Goal: Contribute content

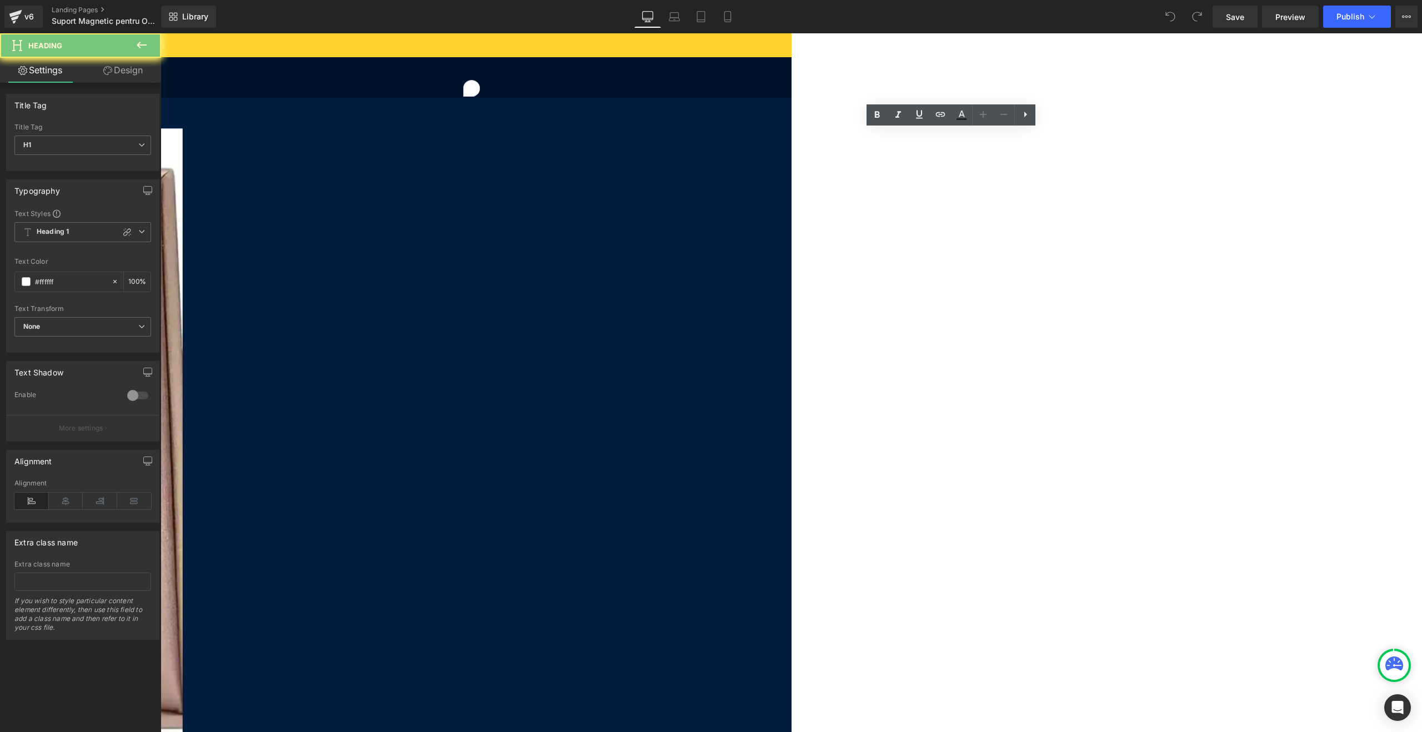
paste div "To enrich screen reader interactions, please activate Accessibility in Grammarl…"
drag, startPoint x: 870, startPoint y: 162, endPoint x: 803, endPoint y: 144, distance: 69.0
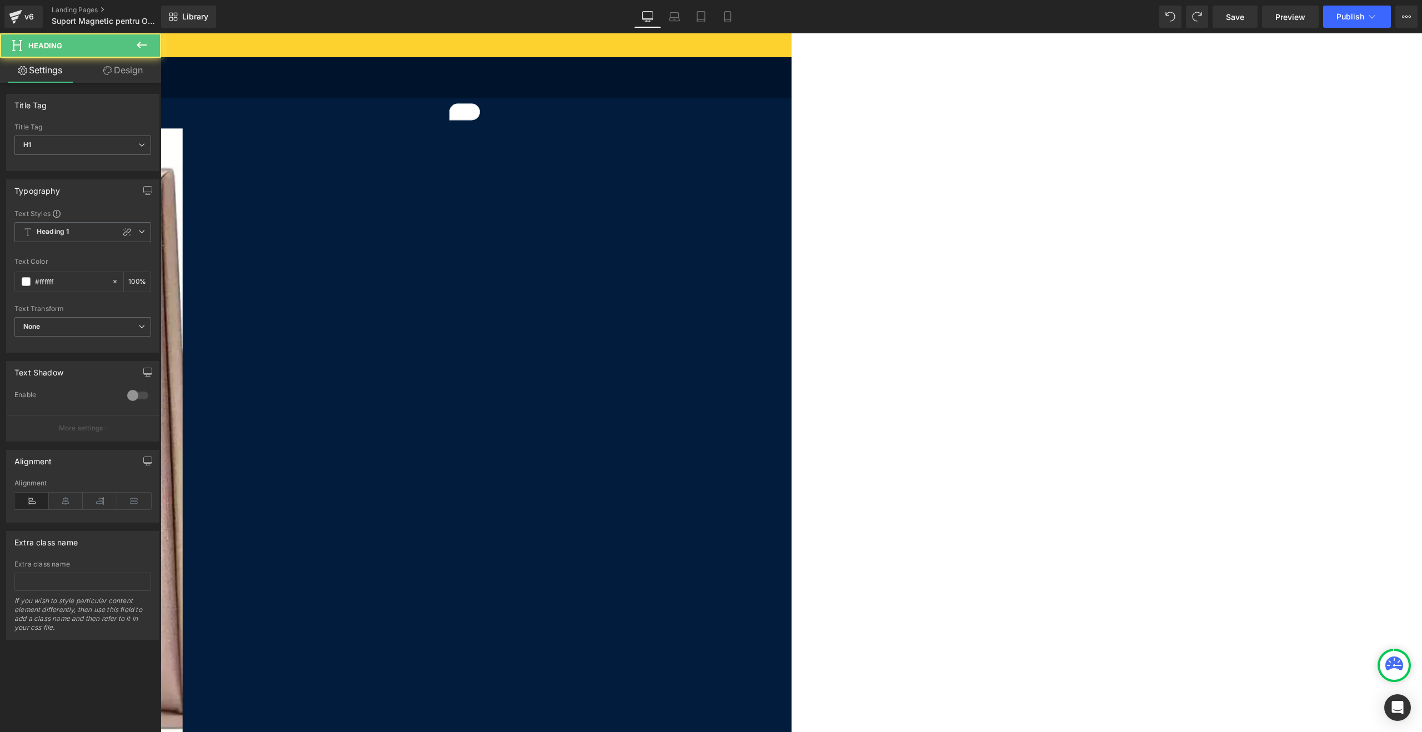
drag, startPoint x: 798, startPoint y: 144, endPoint x: 789, endPoint y: 143, distance: 9.0
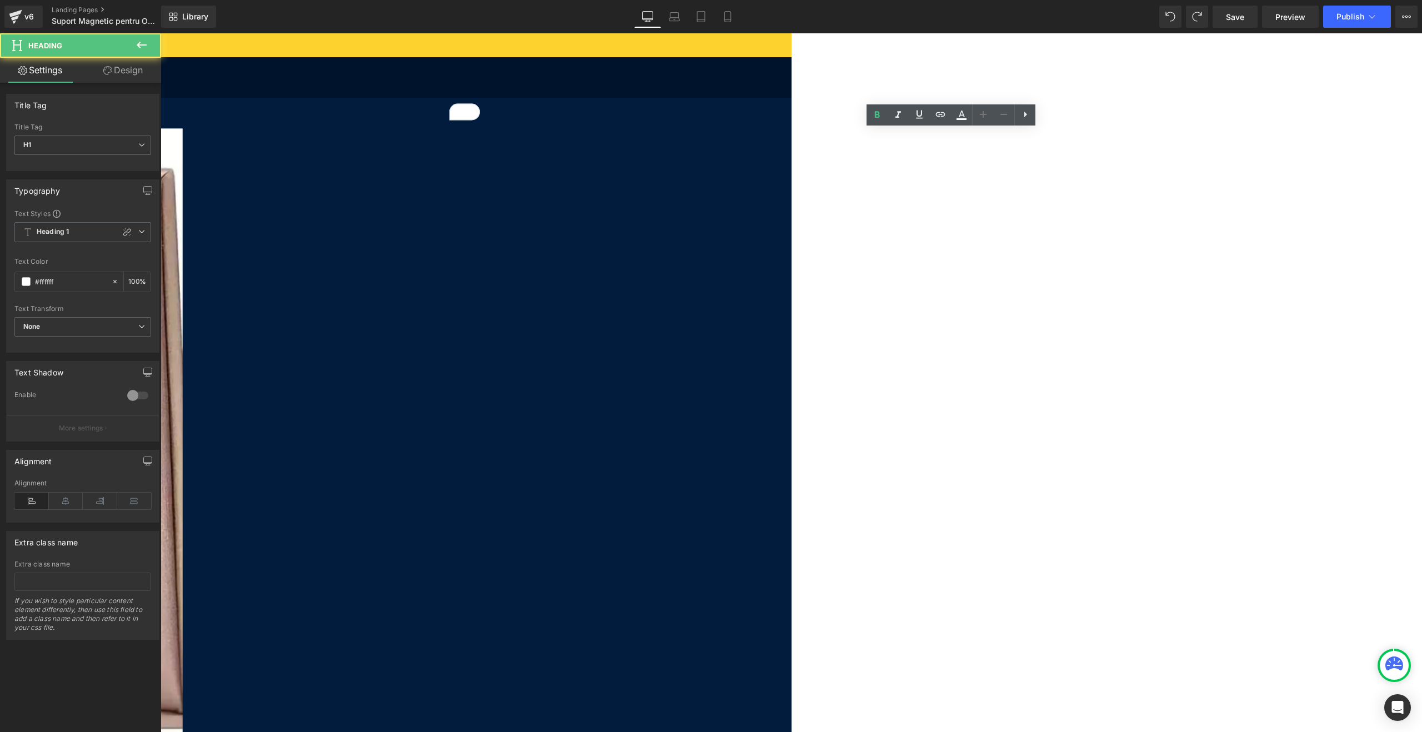
drag, startPoint x: 884, startPoint y: 167, endPoint x: 937, endPoint y: 183, distance: 56.2
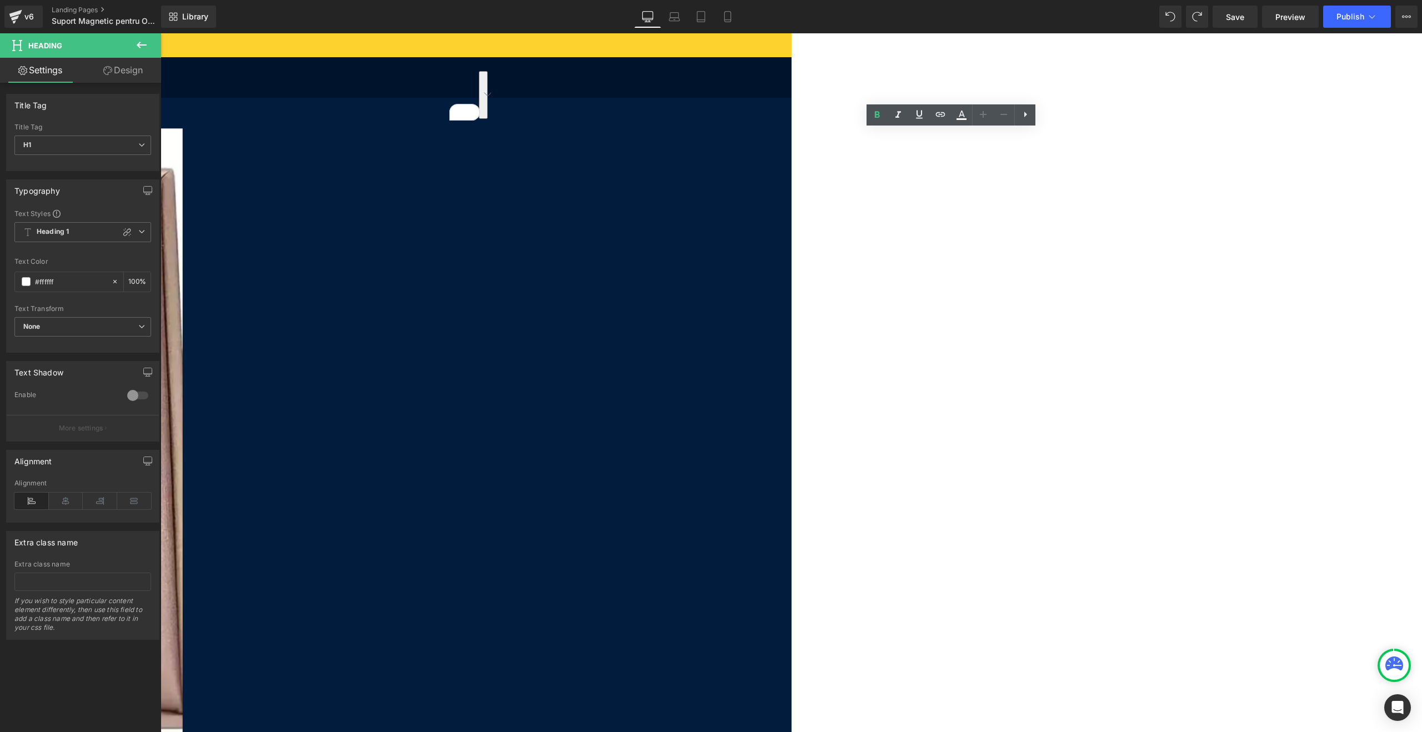
drag, startPoint x: 941, startPoint y: 183, endPoint x: 886, endPoint y: 163, distance: 58.3
drag, startPoint x: 1109, startPoint y: 167, endPoint x: 911, endPoint y: 162, distance: 198.3
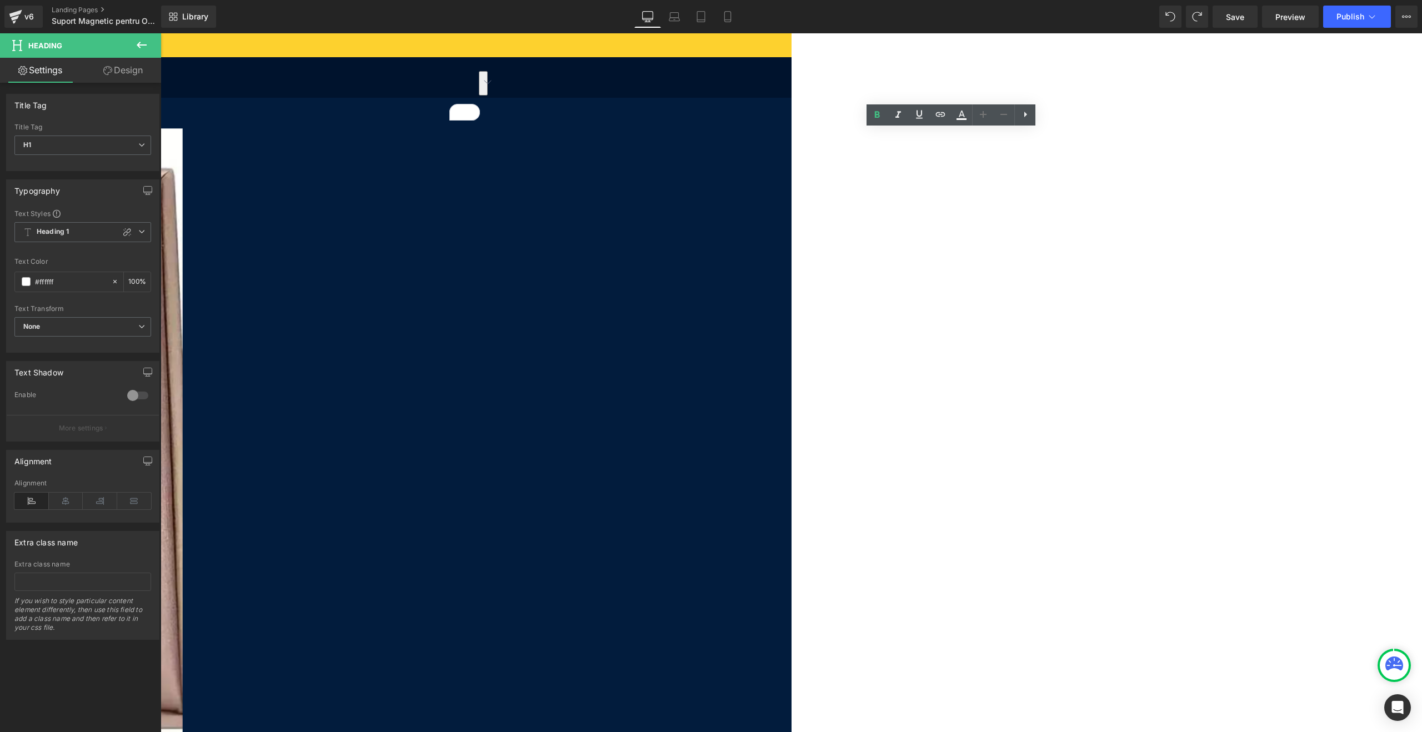
drag, startPoint x: 919, startPoint y: 165, endPoint x: 912, endPoint y: 165, distance: 6.7
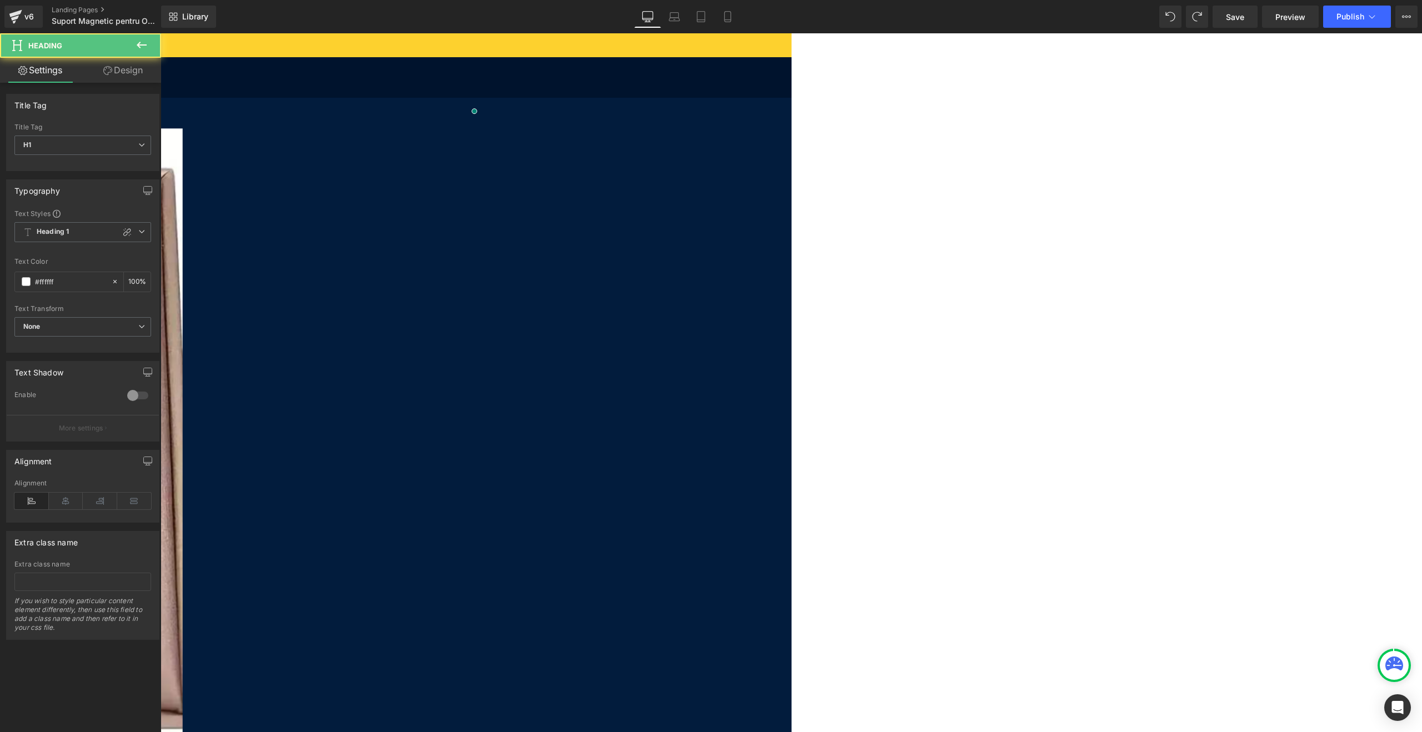
drag, startPoint x: 937, startPoint y: 168, endPoint x: 1012, endPoint y: 170, distance: 75.0
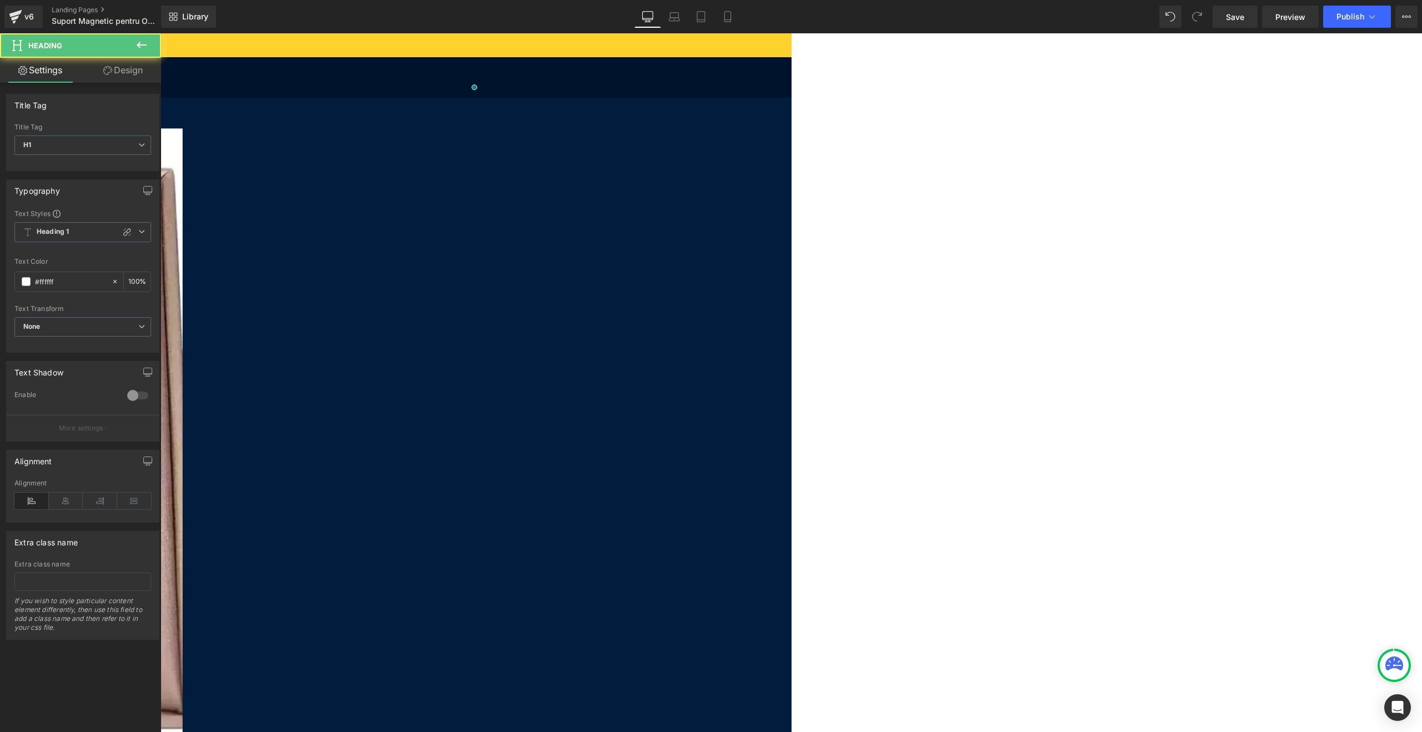
drag, startPoint x: 890, startPoint y: 168, endPoint x: 1066, endPoint y: 169, distance: 175.5
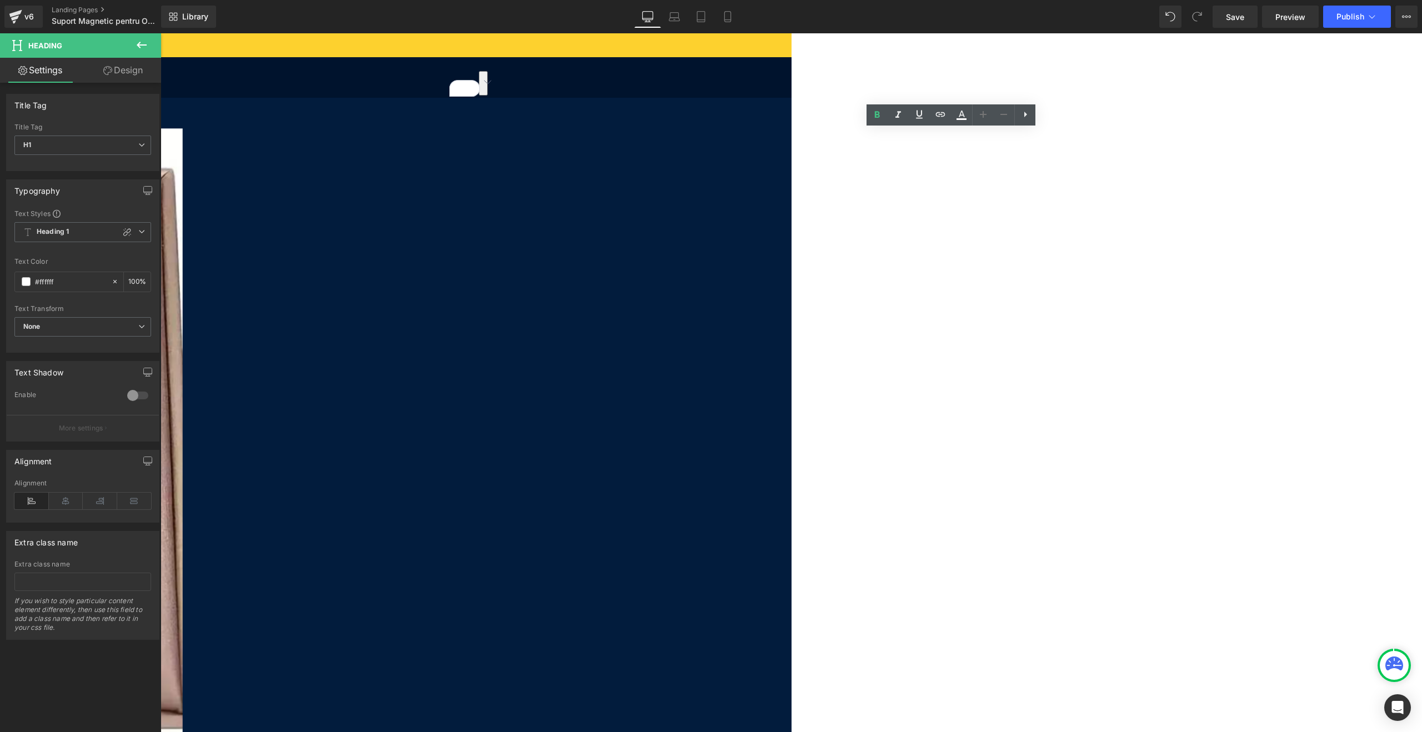
click at [791, 169] on div "Image ‹ › Carousel ★★★★★ Evaluare 4.9 (1,245 recenzii) Text Block Suport Magnet…" at bounding box center [160, 736] width 1261 height 1277
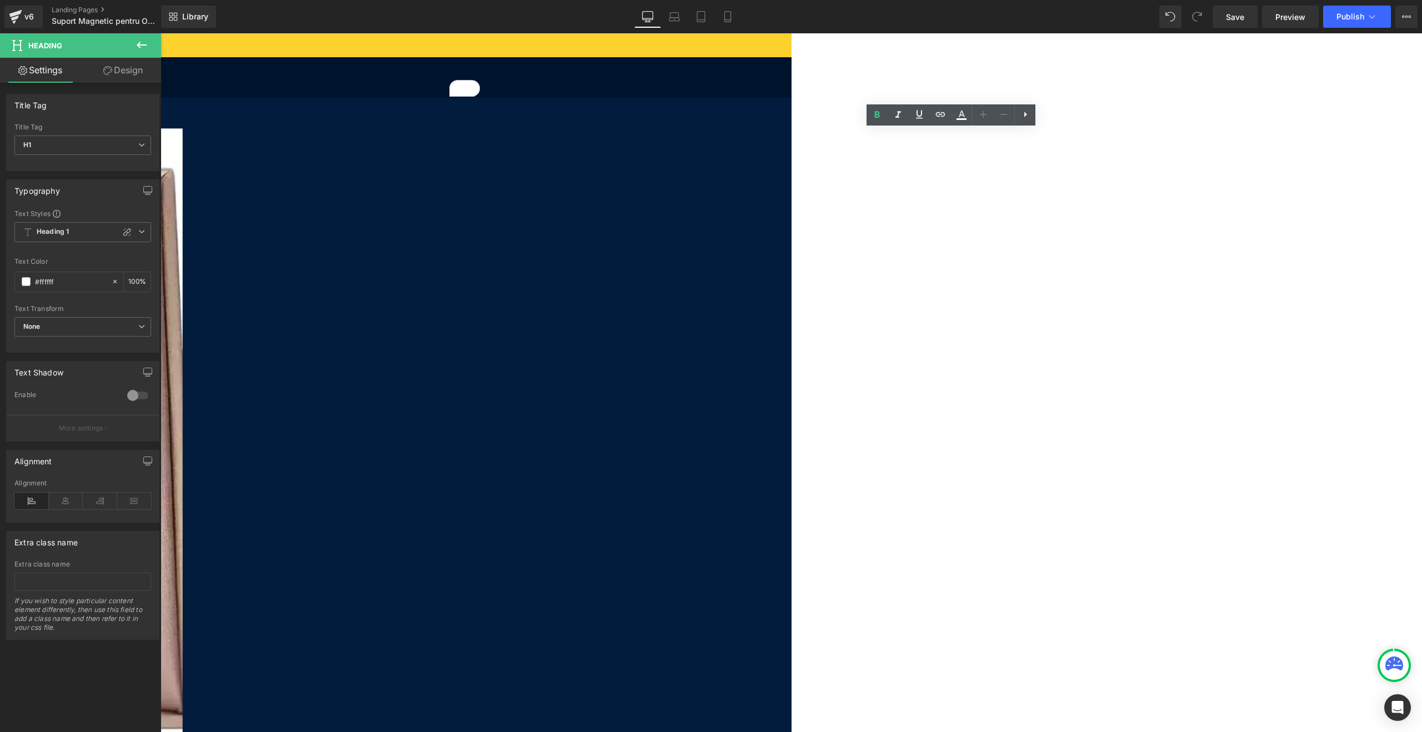
drag, startPoint x: 1090, startPoint y: 168, endPoint x: 881, endPoint y: 165, distance: 208.3
click at [791, 186] on div "Image ‹ › Carousel ★★★★★ Evaluare 4.9 (1,245 recenzii) Text Block Suport Magnet…" at bounding box center [160, 736] width 1261 height 1277
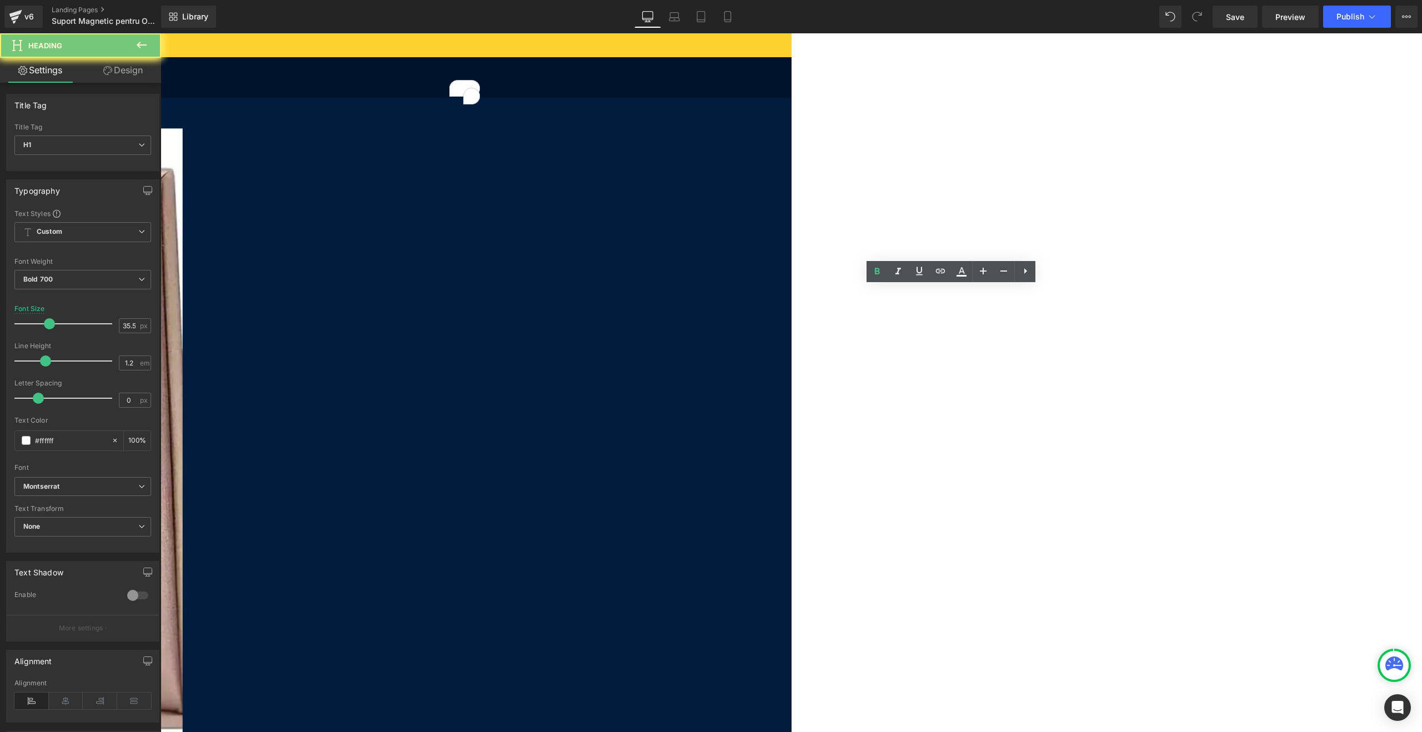
paste div "To enrich screen reader interactions, please activate Accessibility in Grammarl…"
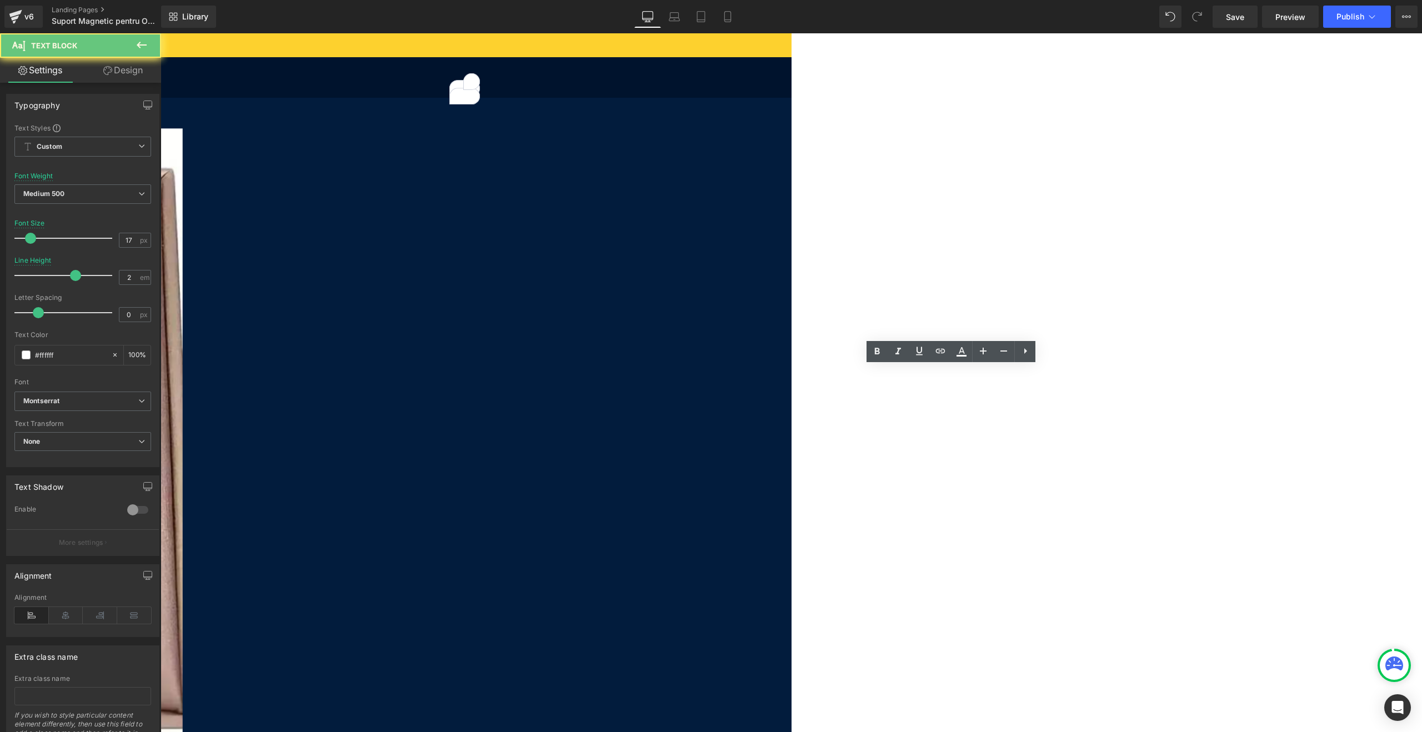
drag, startPoint x: 803, startPoint y: 377, endPoint x: 1094, endPoint y: 380, distance: 291.0
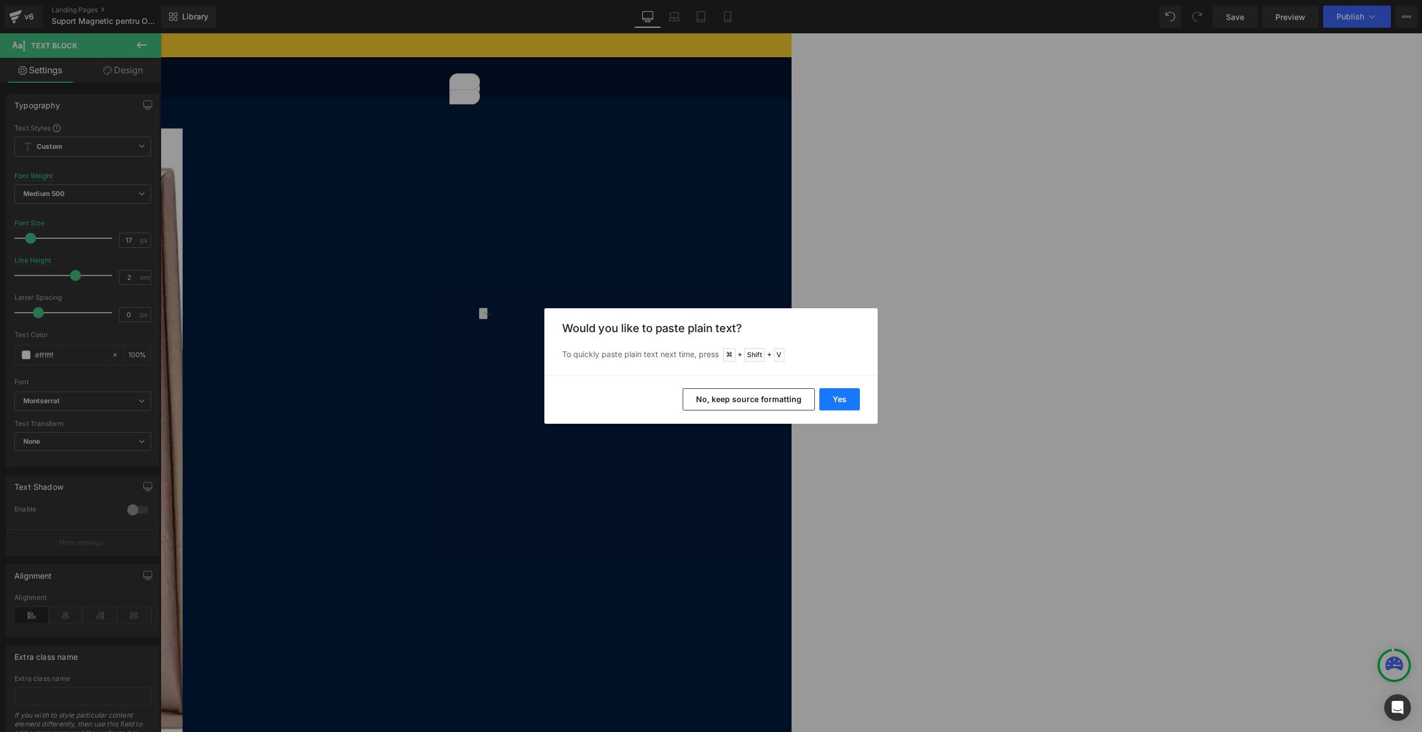
click at [838, 398] on button "Yes" at bounding box center [839, 399] width 41 height 22
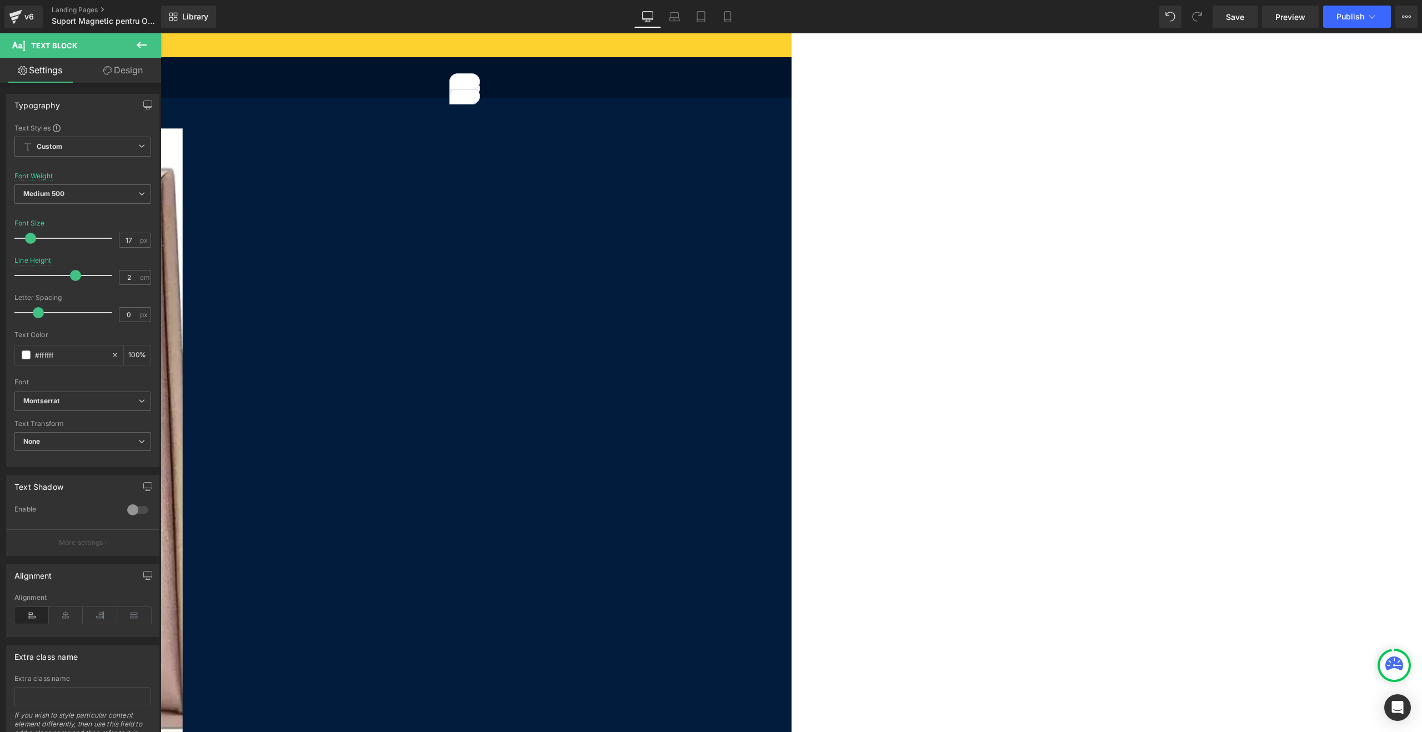
drag, startPoint x: 1095, startPoint y: 393, endPoint x: 801, endPoint y: 392, distance: 293.2
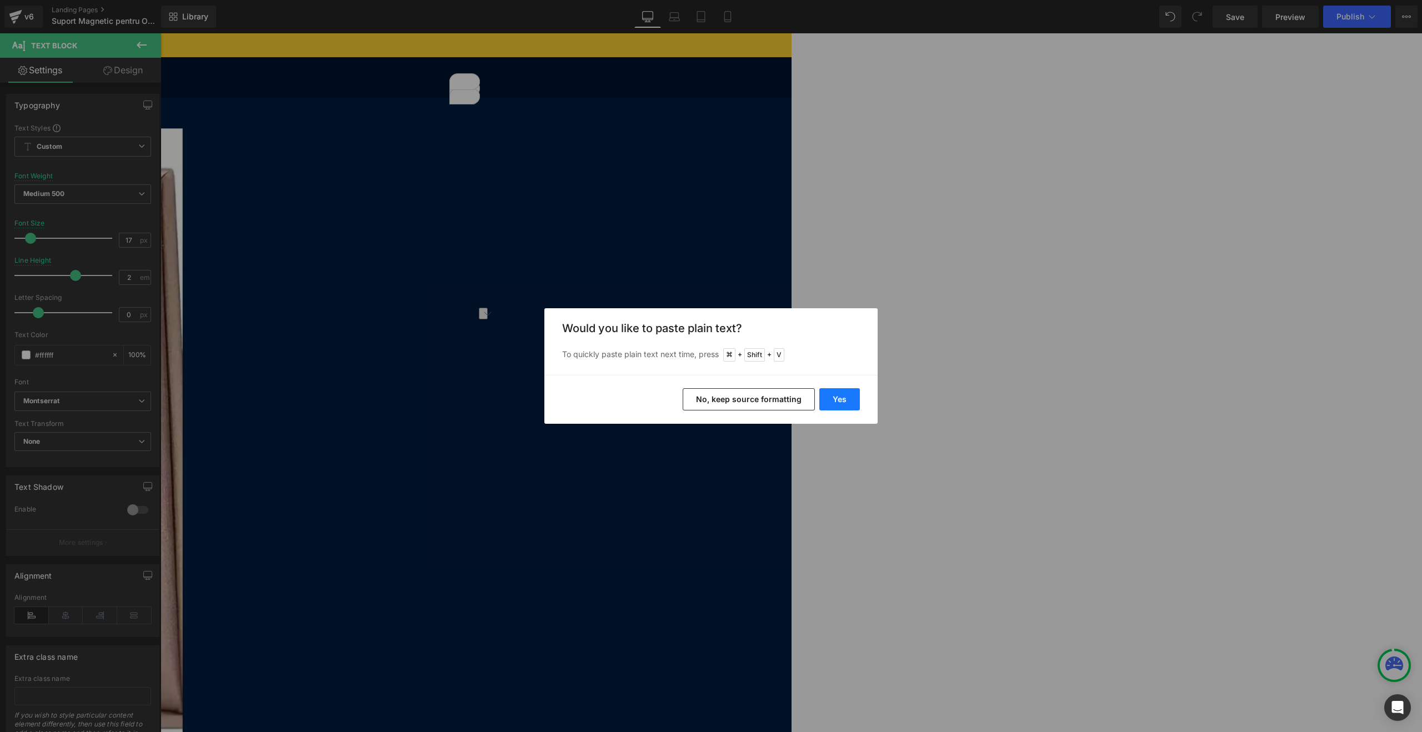
click at [837, 399] on button "Yes" at bounding box center [839, 399] width 41 height 22
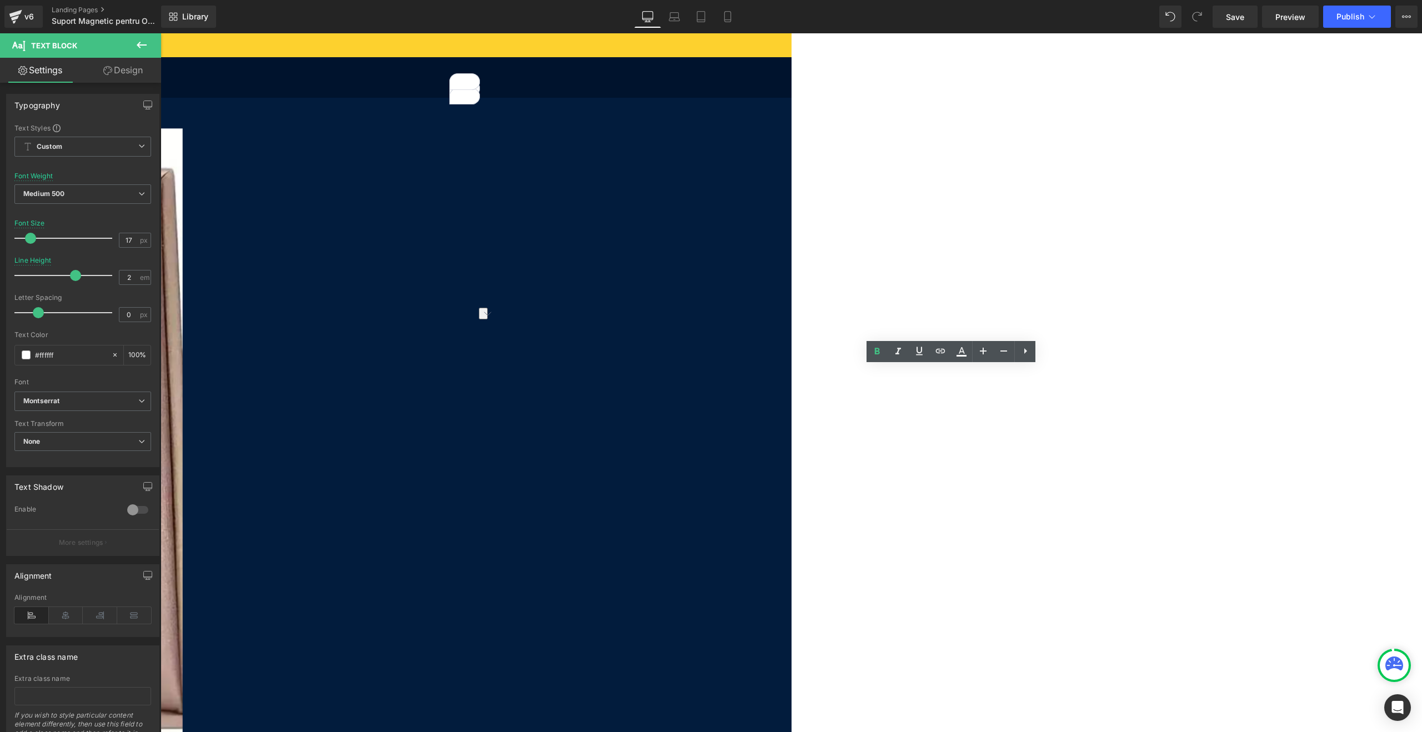
drag, startPoint x: 1067, startPoint y: 413, endPoint x: 805, endPoint y: 410, distance: 262.7
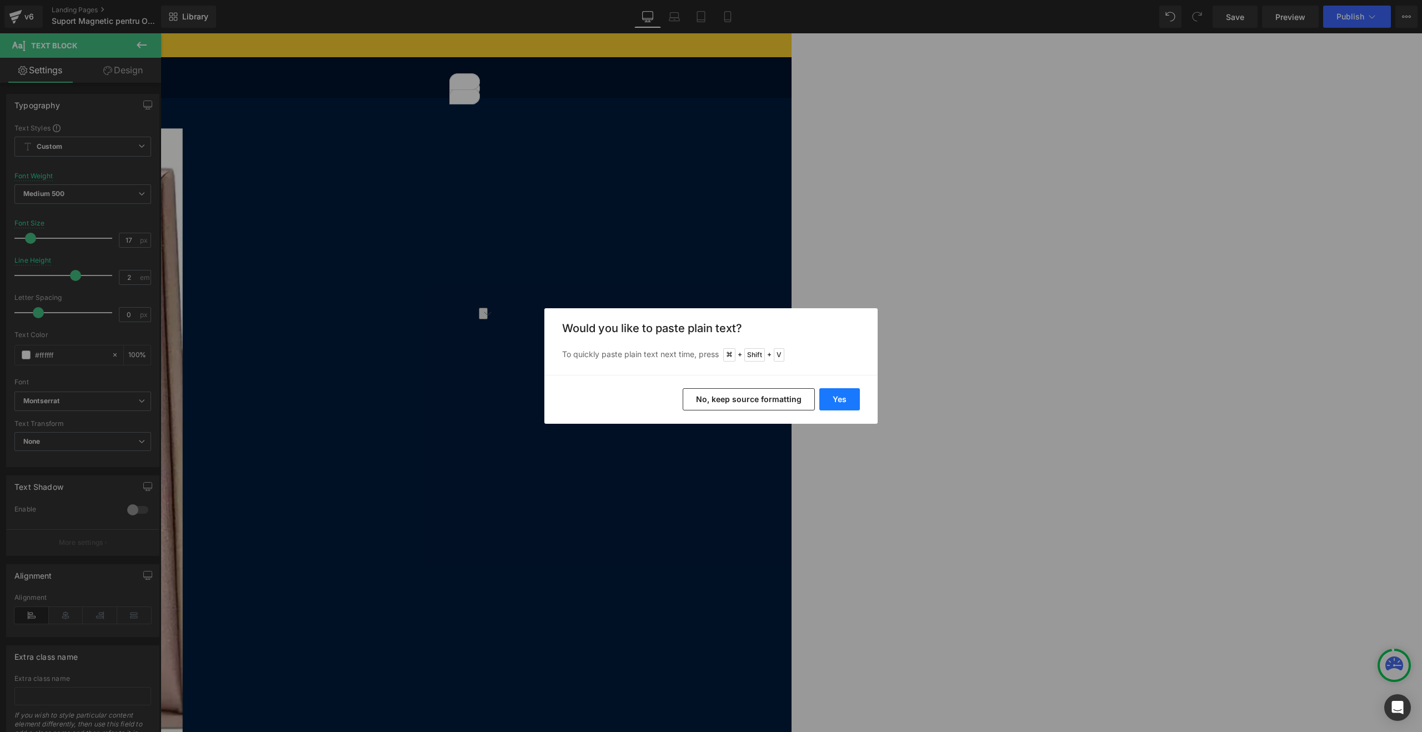
click at [831, 401] on button "Yes" at bounding box center [839, 399] width 41 height 22
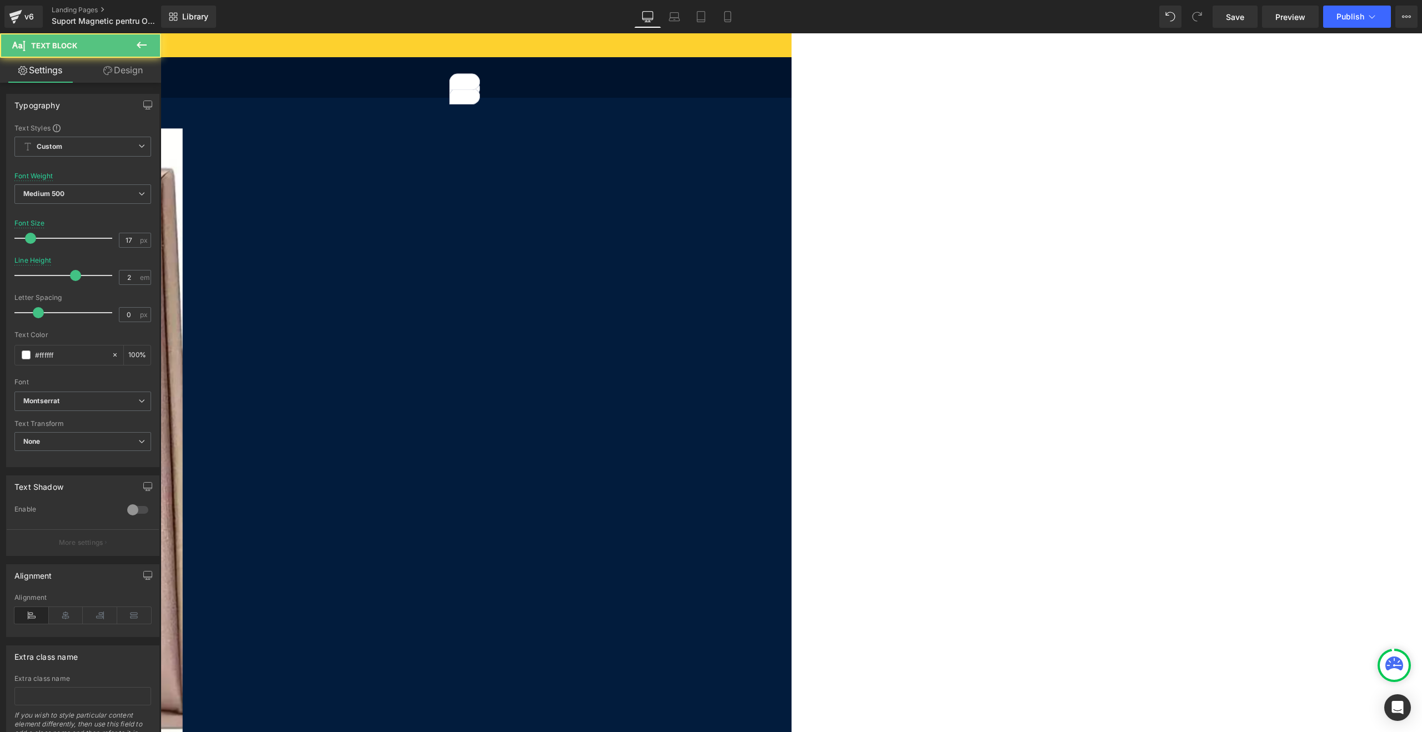
drag, startPoint x: 1071, startPoint y: 413, endPoint x: 804, endPoint y: 414, distance: 267.1
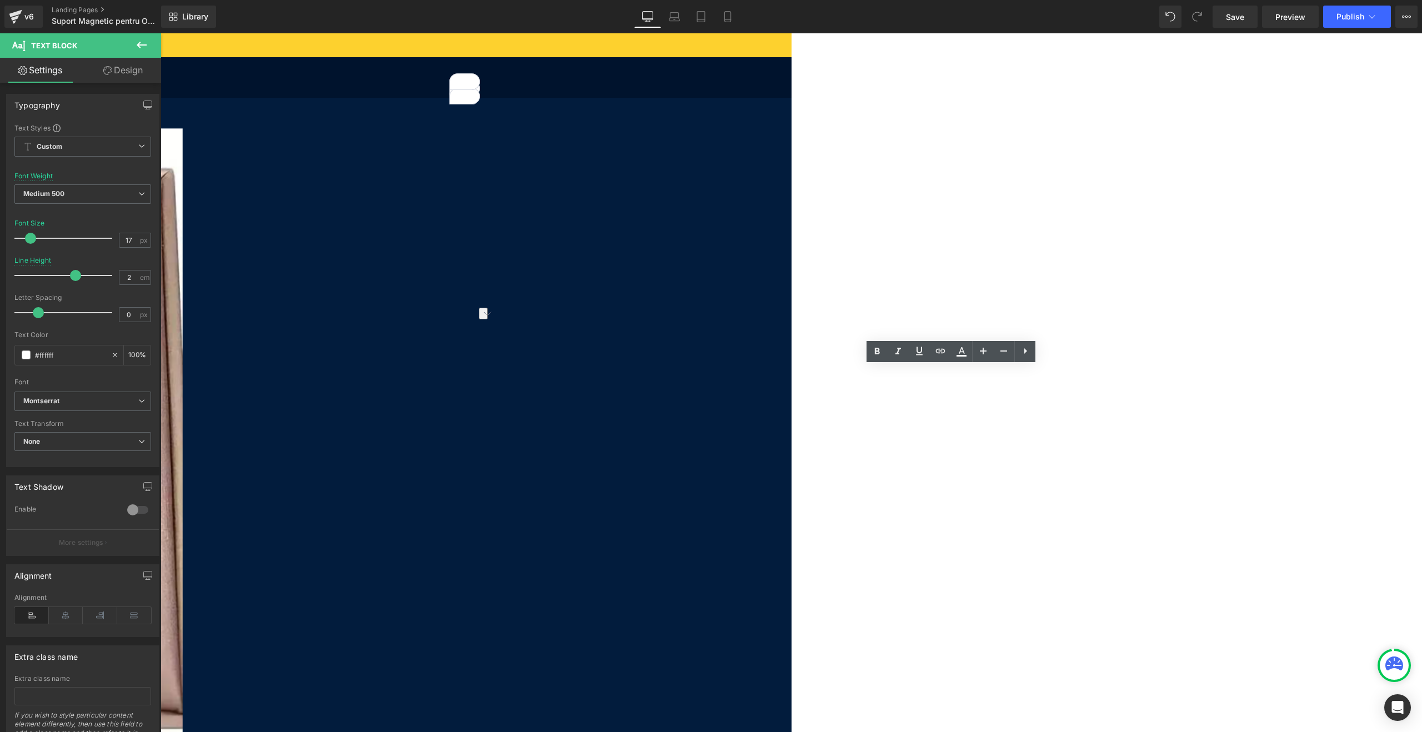
drag, startPoint x: 922, startPoint y: 414, endPoint x: 1062, endPoint y: 419, distance: 139.5
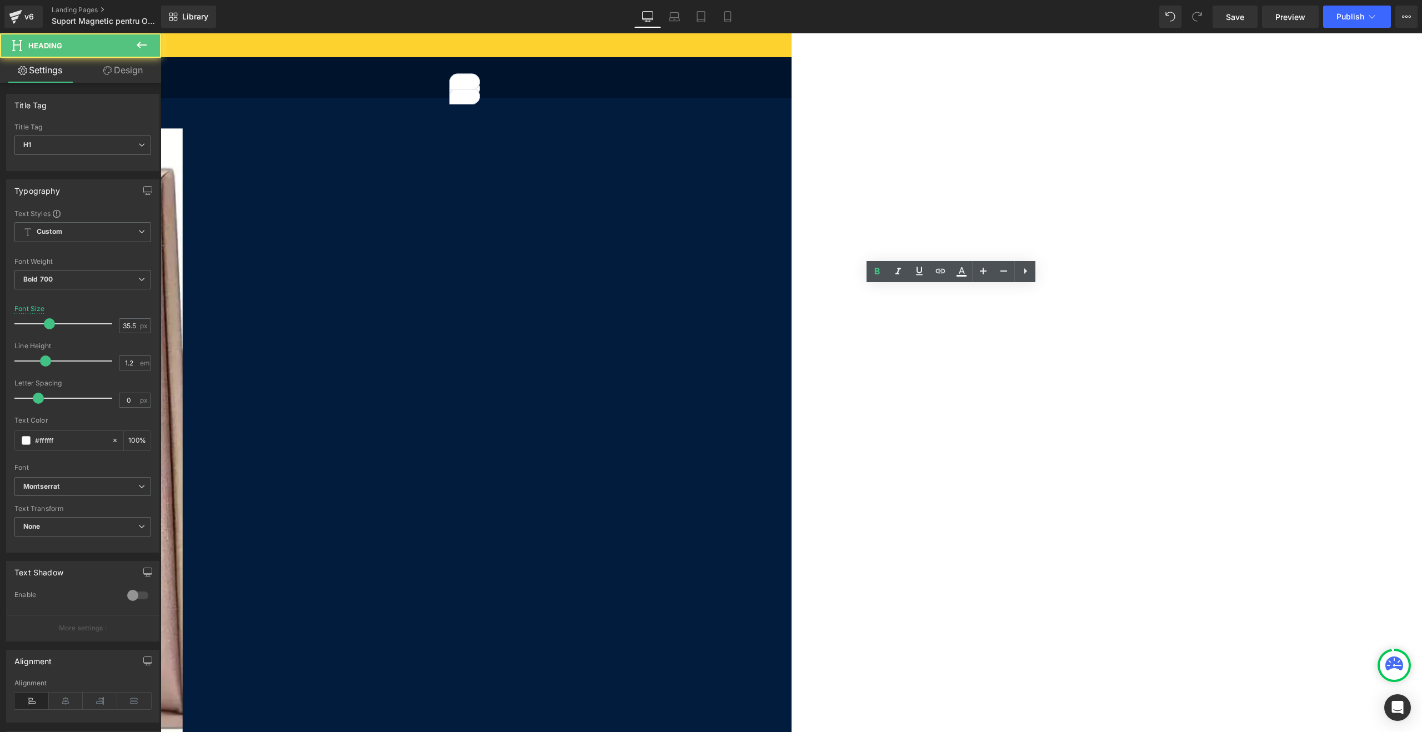
drag, startPoint x: 910, startPoint y: 342, endPoint x: 988, endPoint y: 329, distance: 79.4
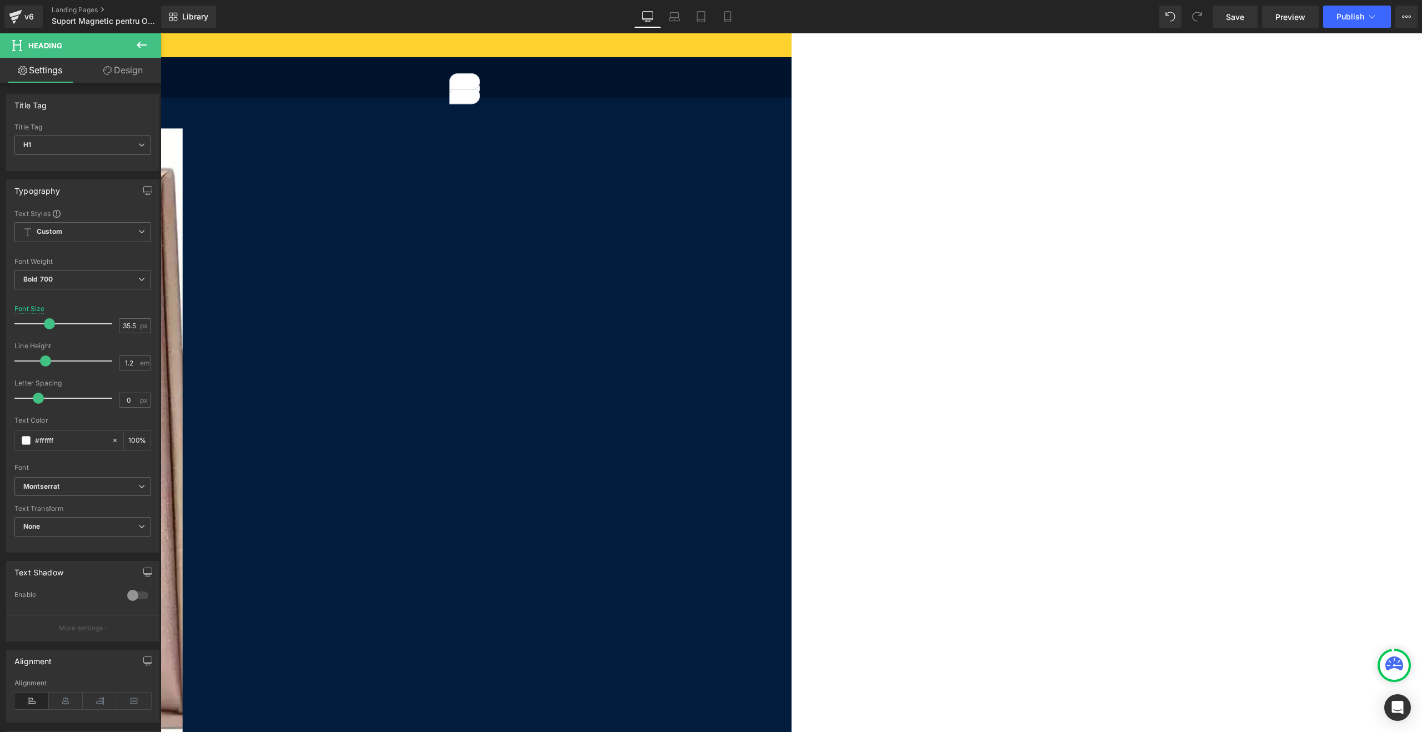
click at [791, 329] on div "Image ‹ › Carousel ★★★★★ Evaluare 4.9 (1,245 recenzii) Text Block Suport Magnet…" at bounding box center [160, 739] width 1261 height 1283
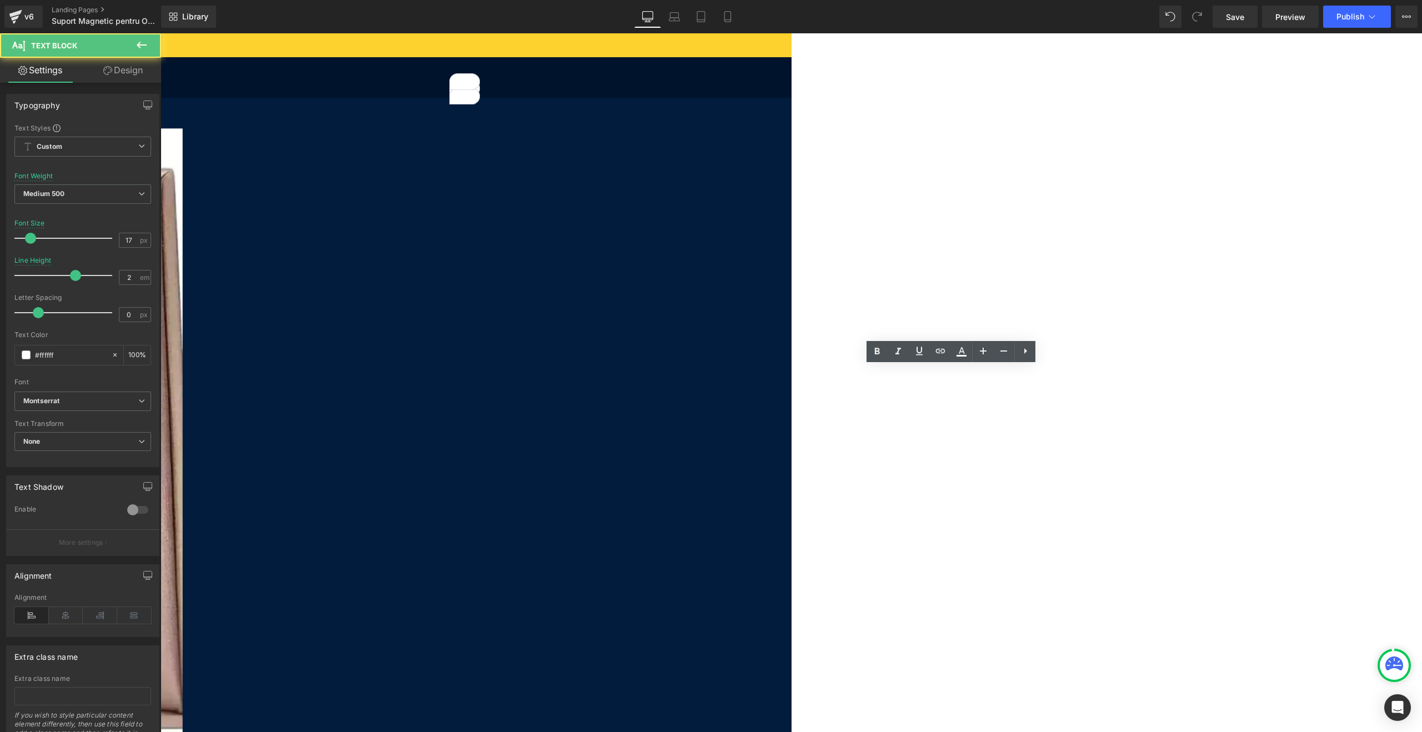
click at [791, 407] on div "Image ‹ › Carousel ★★★★★ Evaluare 4.9 (1,245 recenzii) Text Block Suport Magnet…" at bounding box center [160, 739] width 1261 height 1283
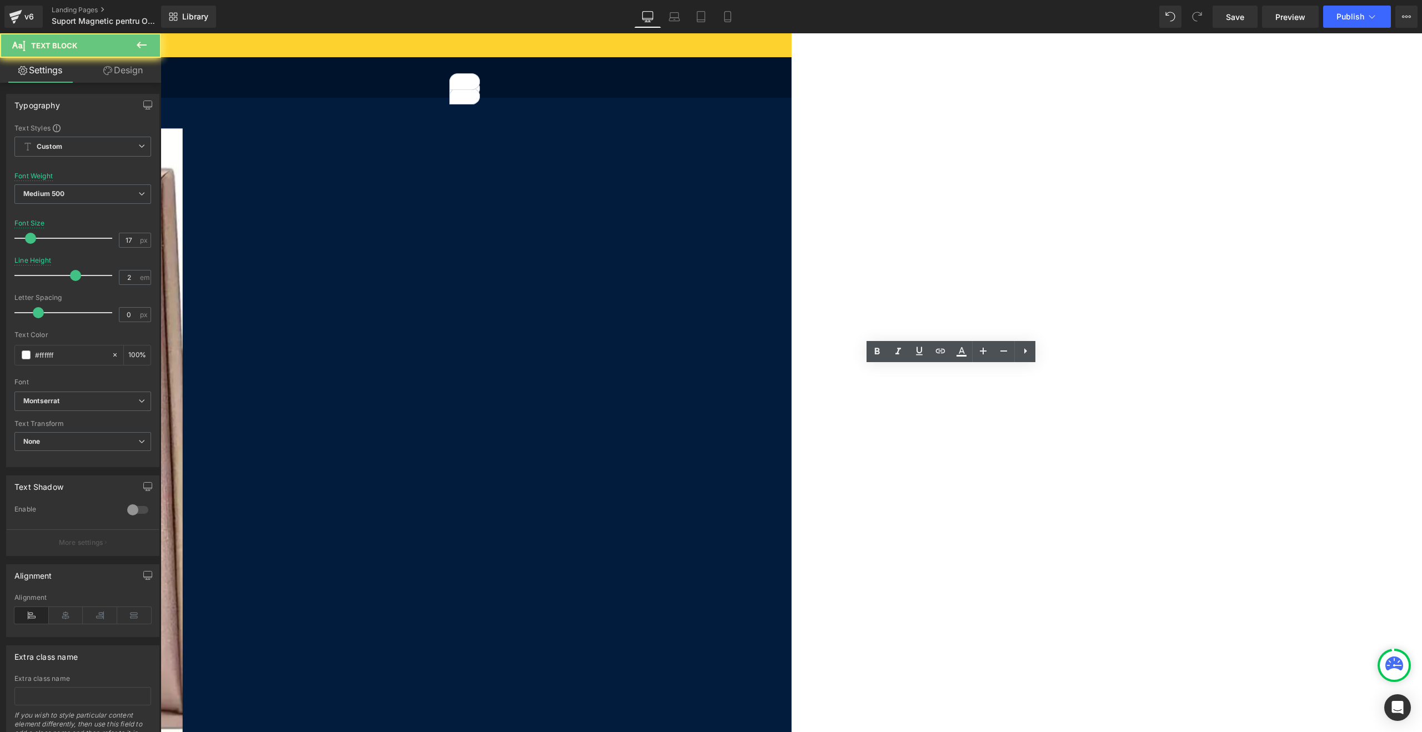
drag, startPoint x: 876, startPoint y: 413, endPoint x: 804, endPoint y: 413, distance: 72.2
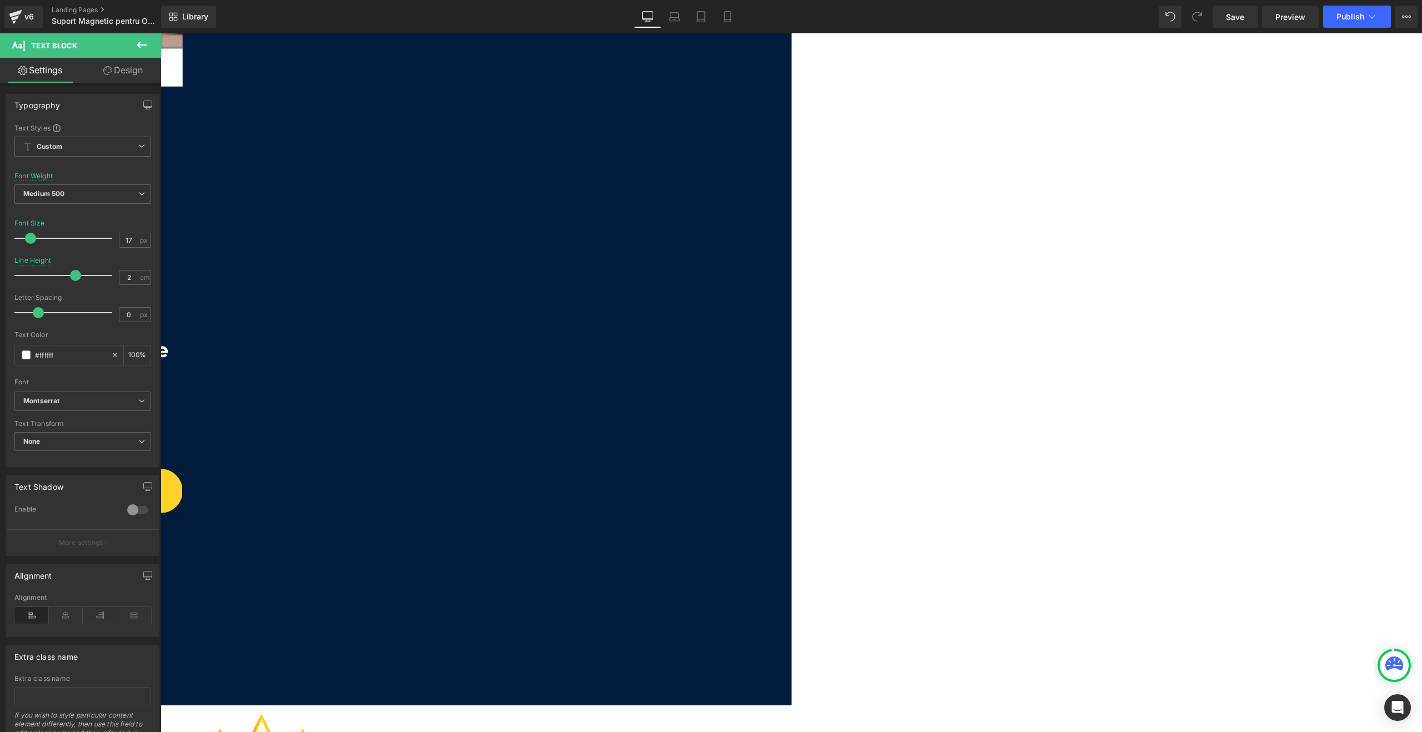
scroll to position [1173, 0]
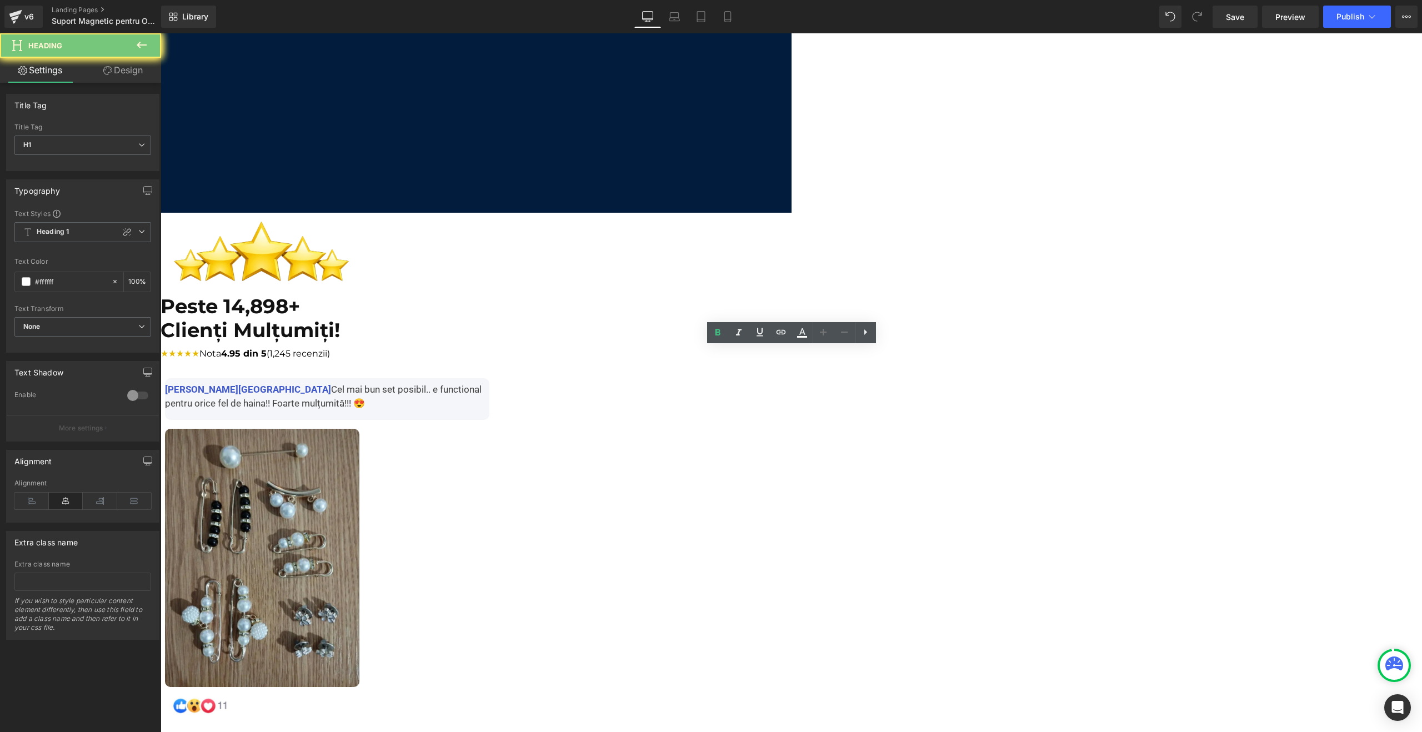
paste div "To enrich screen reader interactions, please activate Accessibility in Grammarl…"
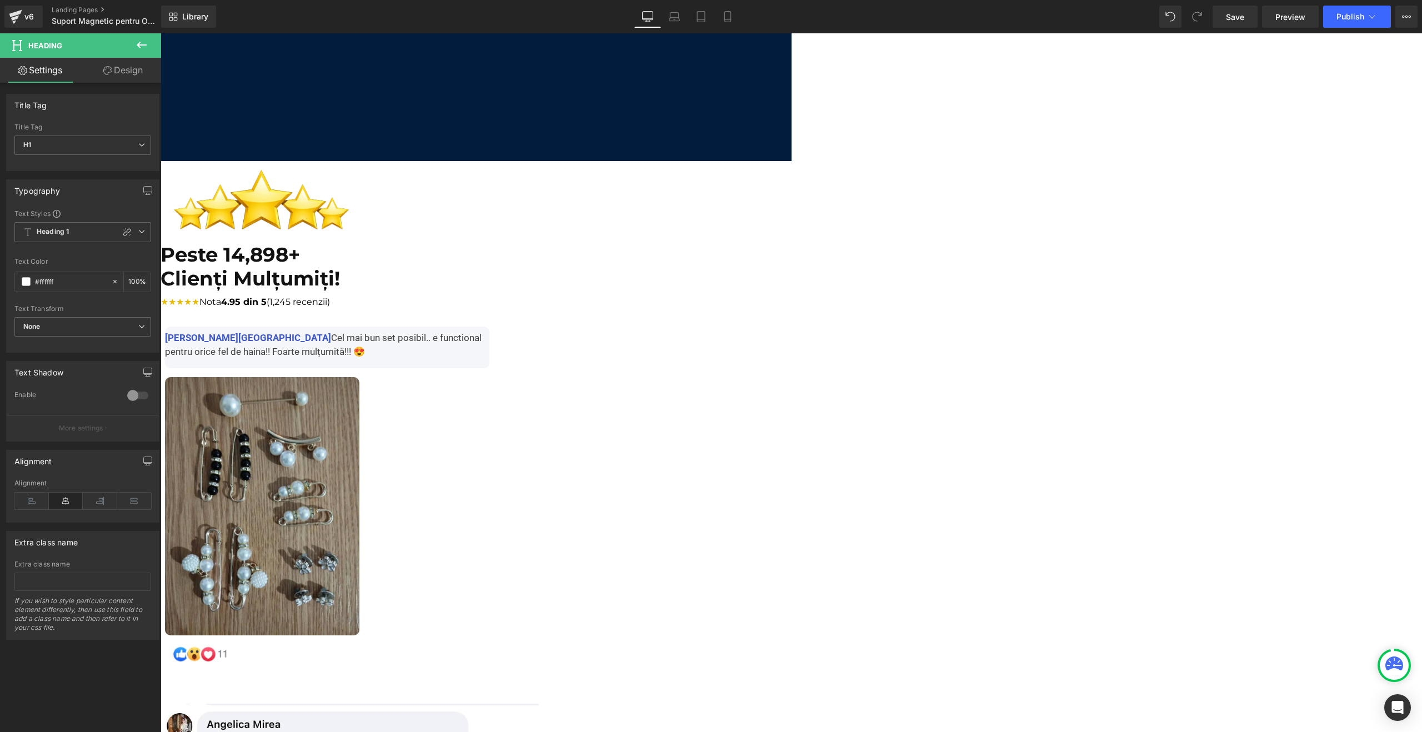
scroll to position [1375, 0]
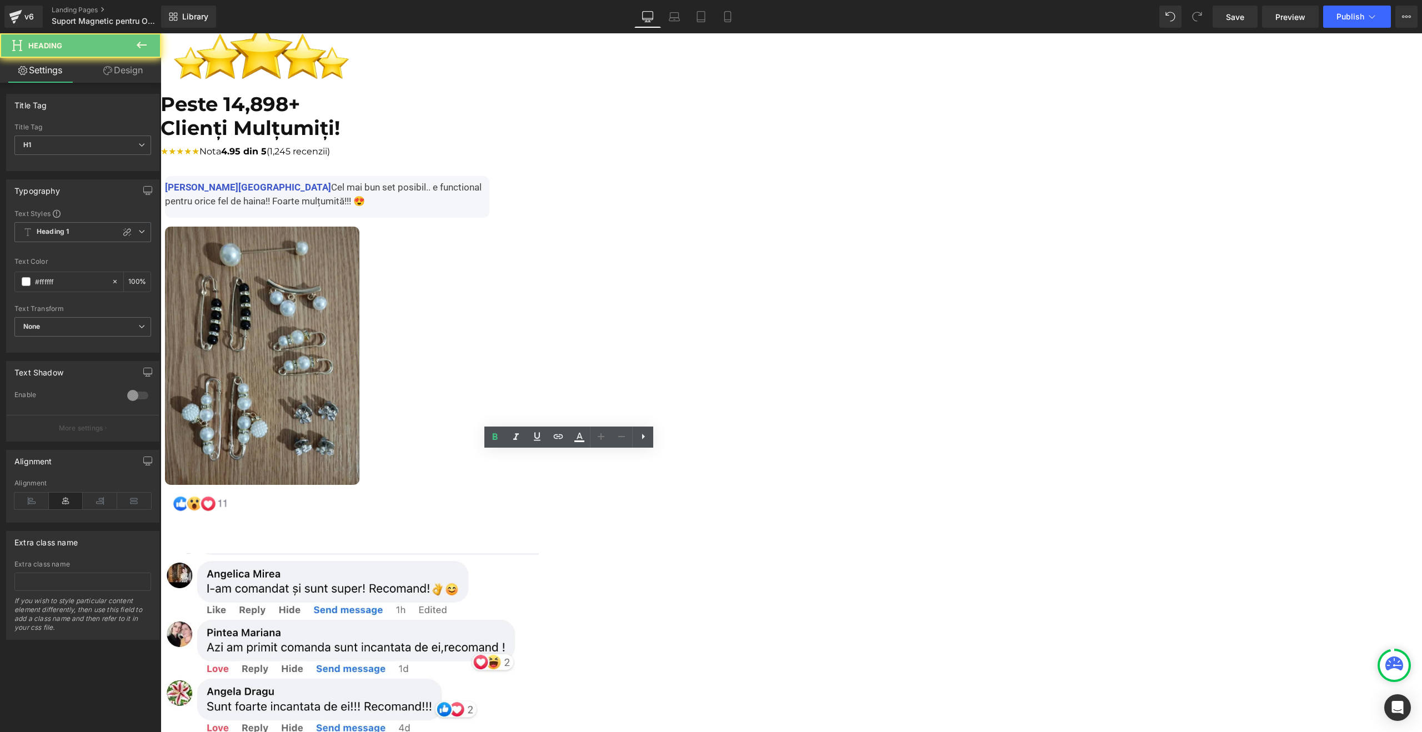
drag, startPoint x: 610, startPoint y: 513, endPoint x: 520, endPoint y: 463, distance: 103.1
paste div "To enrich screen reader interactions, please activate Accessibility in Grammarl…"
drag, startPoint x: 586, startPoint y: 464, endPoint x: 641, endPoint y: 485, distance: 58.9
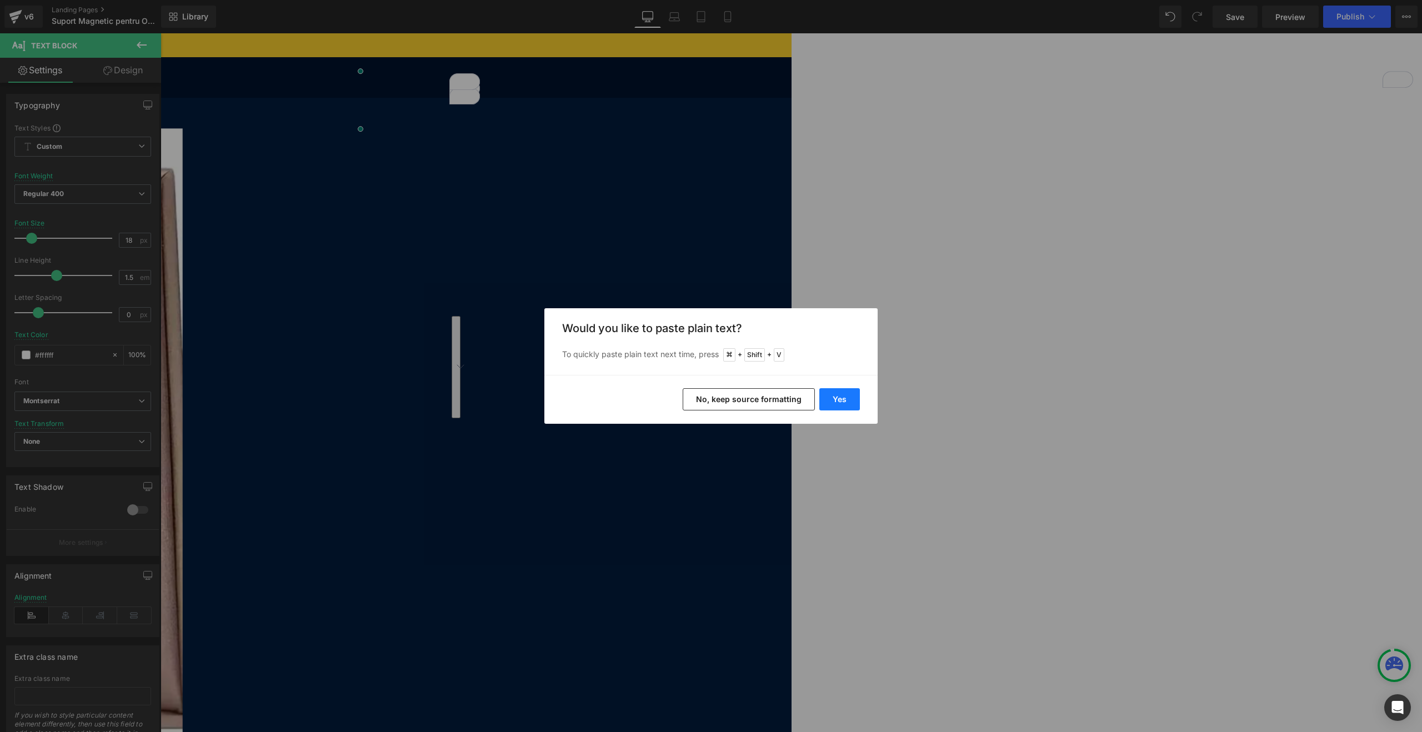
click at [851, 399] on button "Yes" at bounding box center [839, 399] width 41 height 22
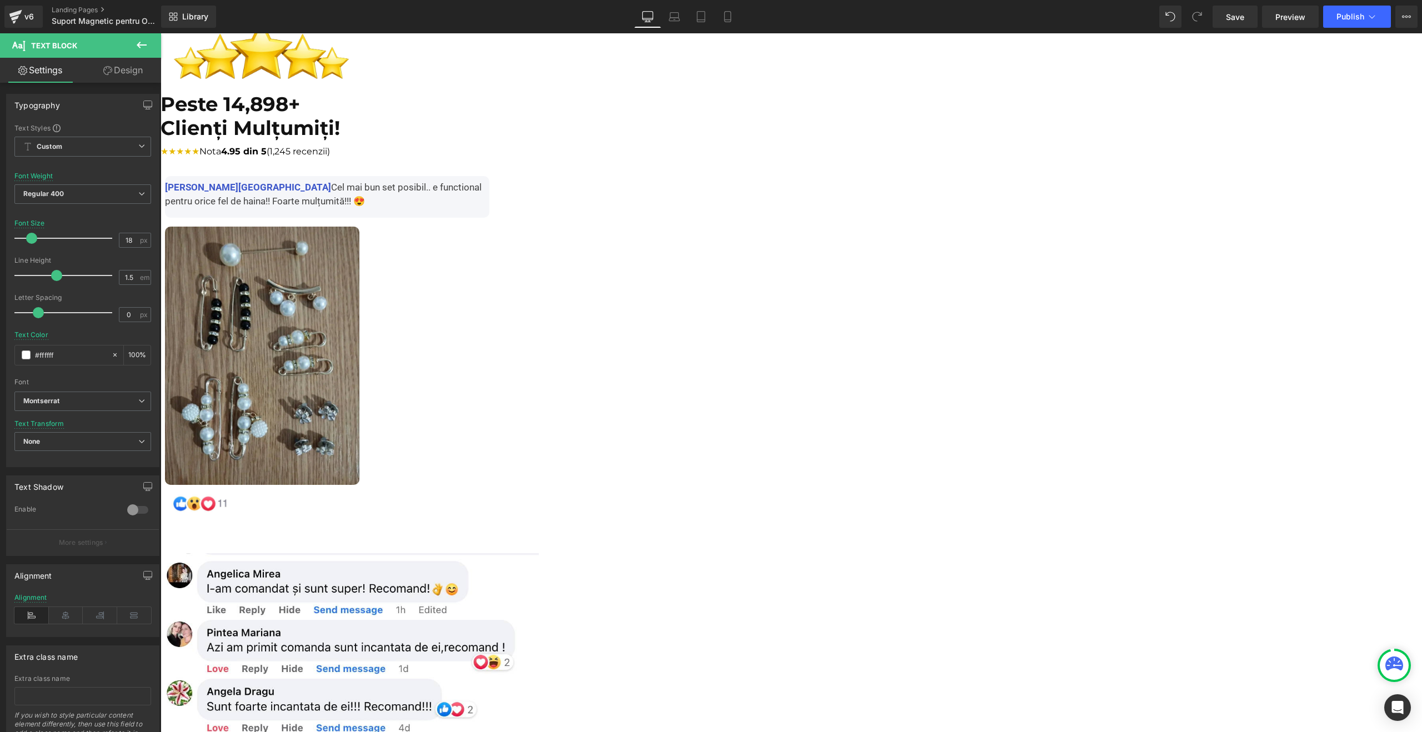
scroll to position [1375, 0]
click at [160, 33] on span "Heading" at bounding box center [160, 33] width 0 height 0
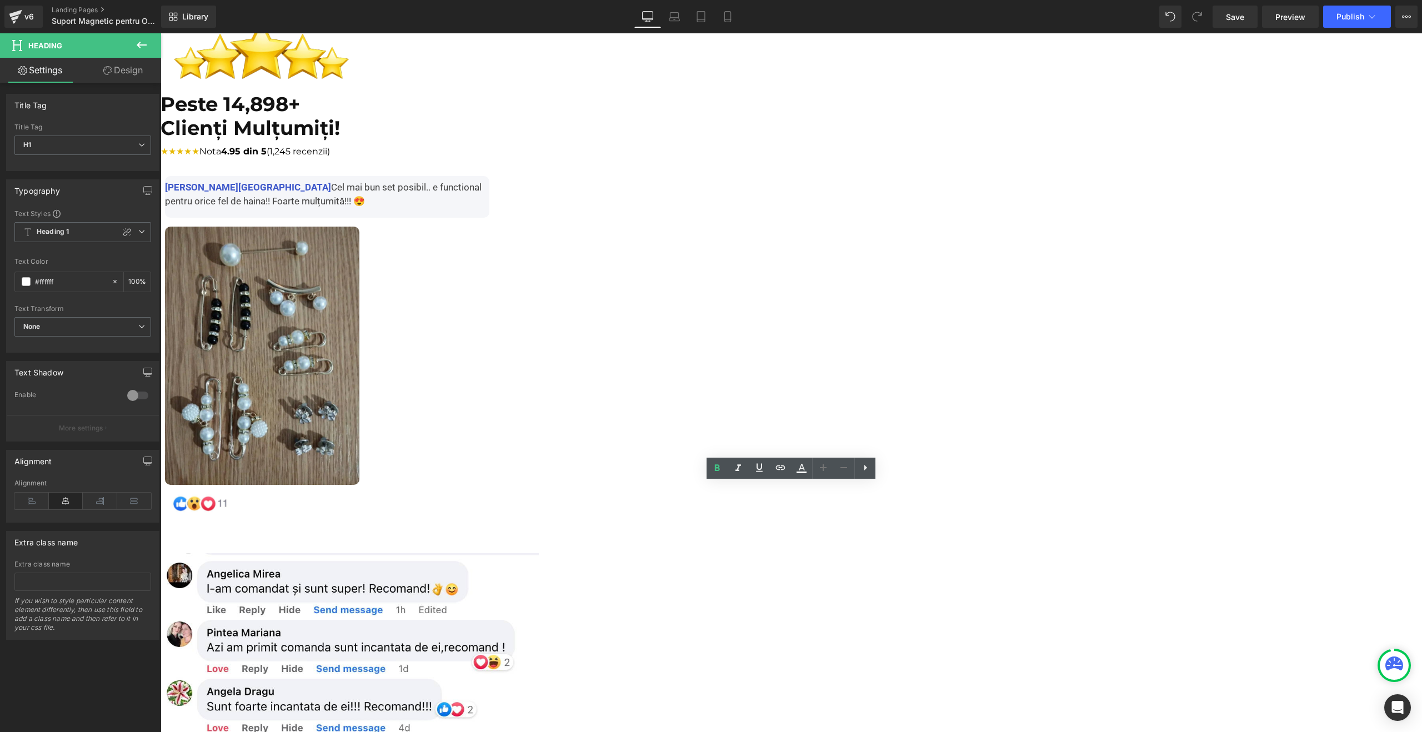
drag, startPoint x: 734, startPoint y: 496, endPoint x: 892, endPoint y: 518, distance: 160.3
paste div "To enrich screen reader interactions, please activate Accessibility in Grammarl…"
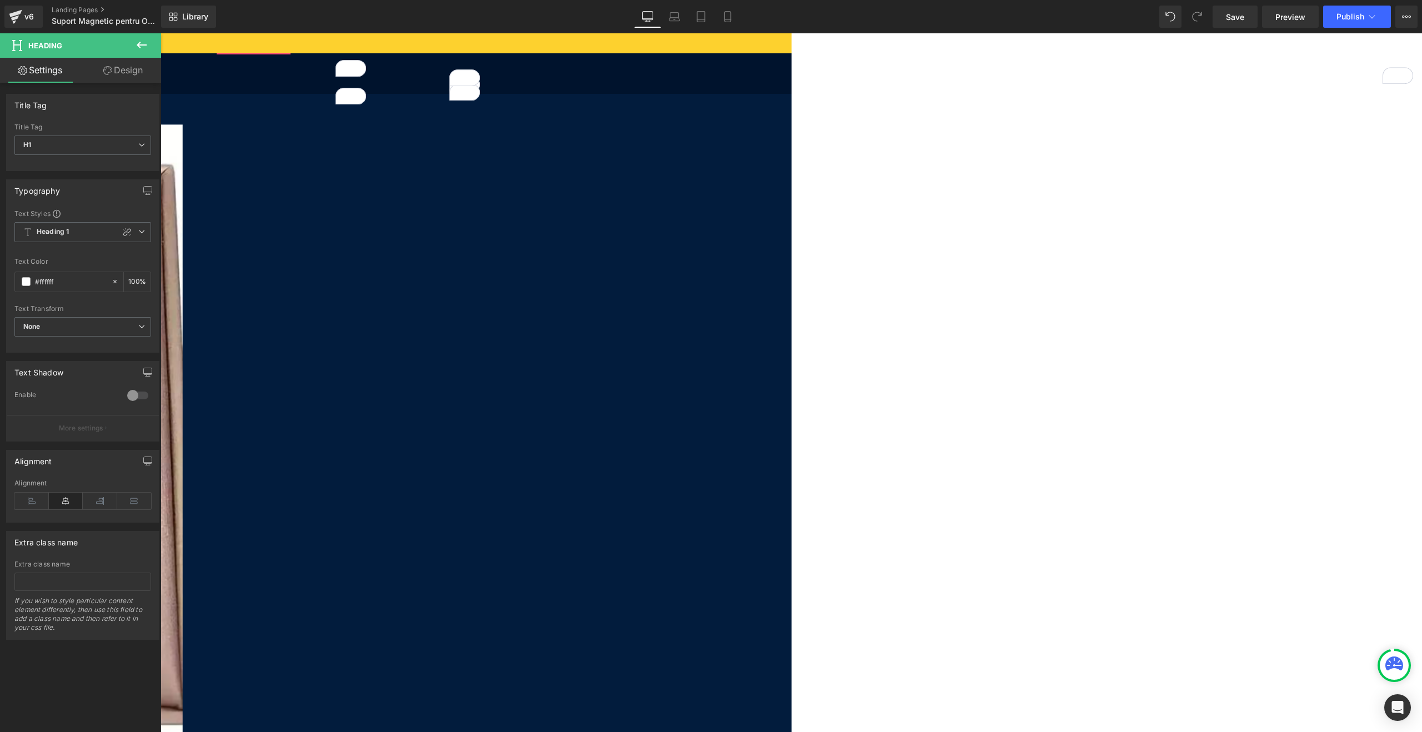
scroll to position [4, 0]
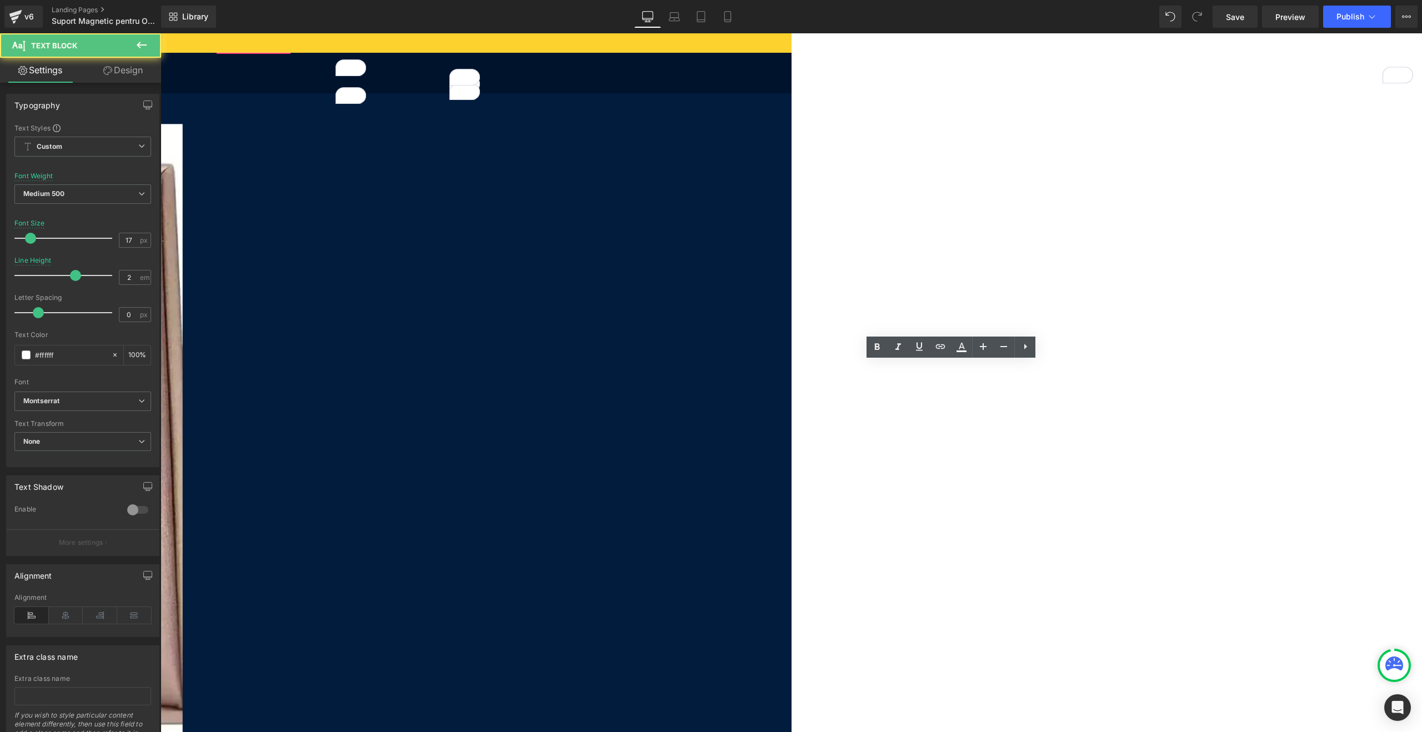
drag, startPoint x: 914, startPoint y: 408, endPoint x: 803, endPoint y: 407, distance: 110.5
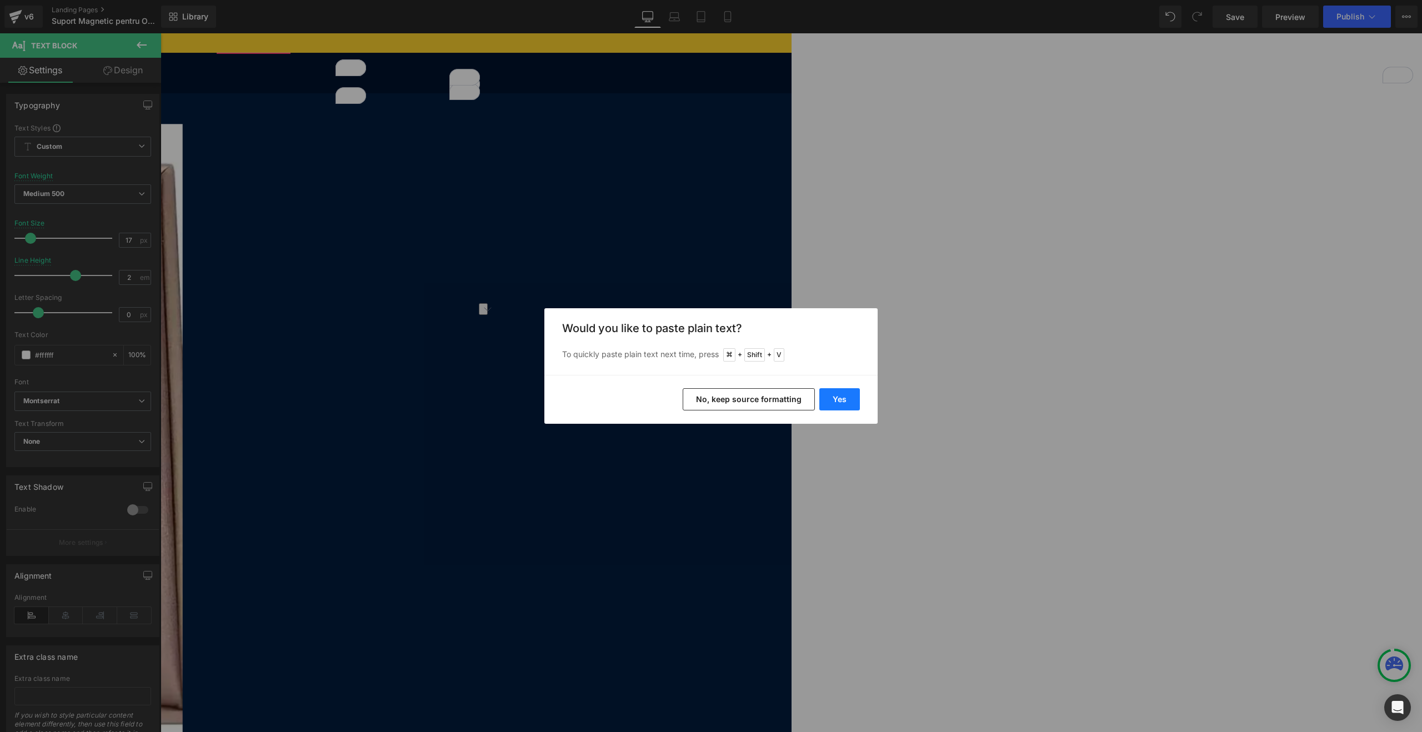
click at [827, 400] on button "Yes" at bounding box center [839, 399] width 41 height 22
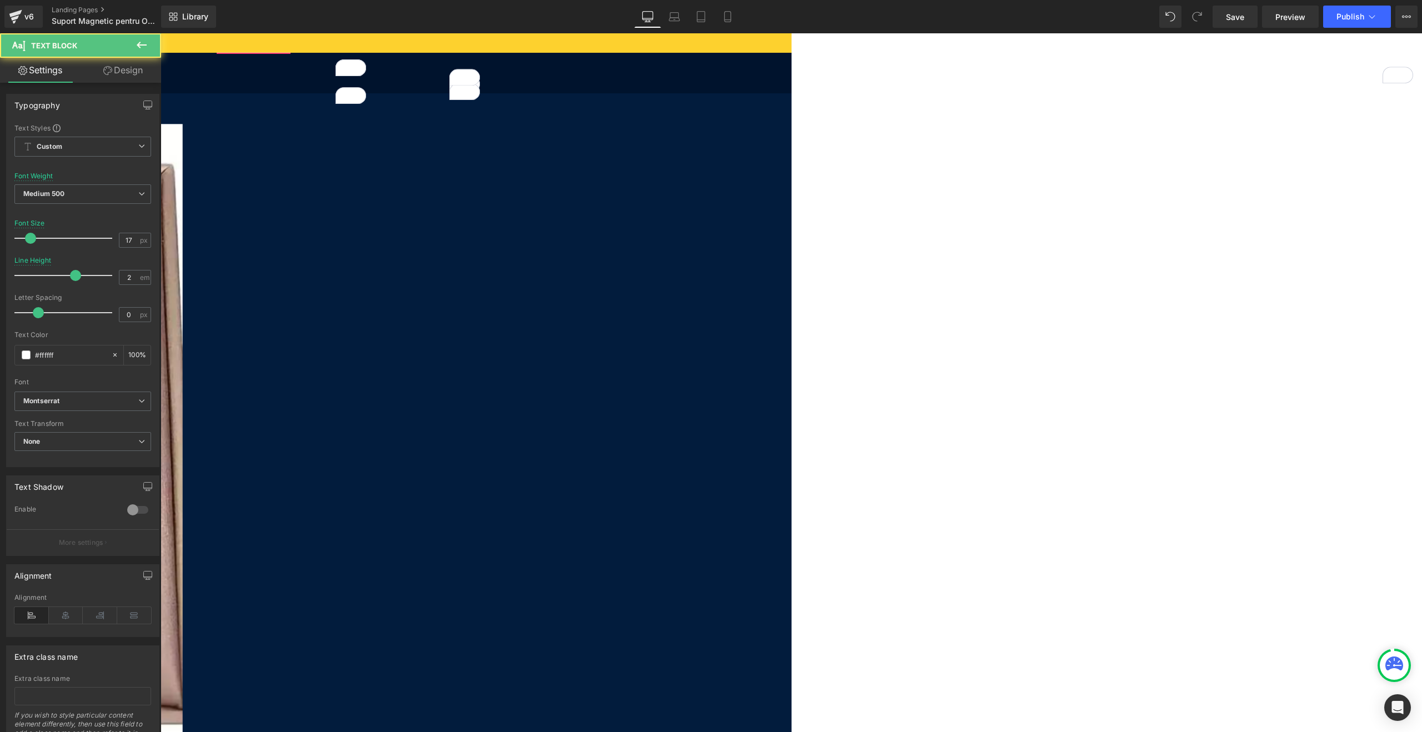
click at [791, 404] on div "Image ‹ › Carousel ★★★★★ Evaluare 4.9 (1,245 recenzii) Text Block Suport Magnet…" at bounding box center [160, 737] width 1261 height 1288
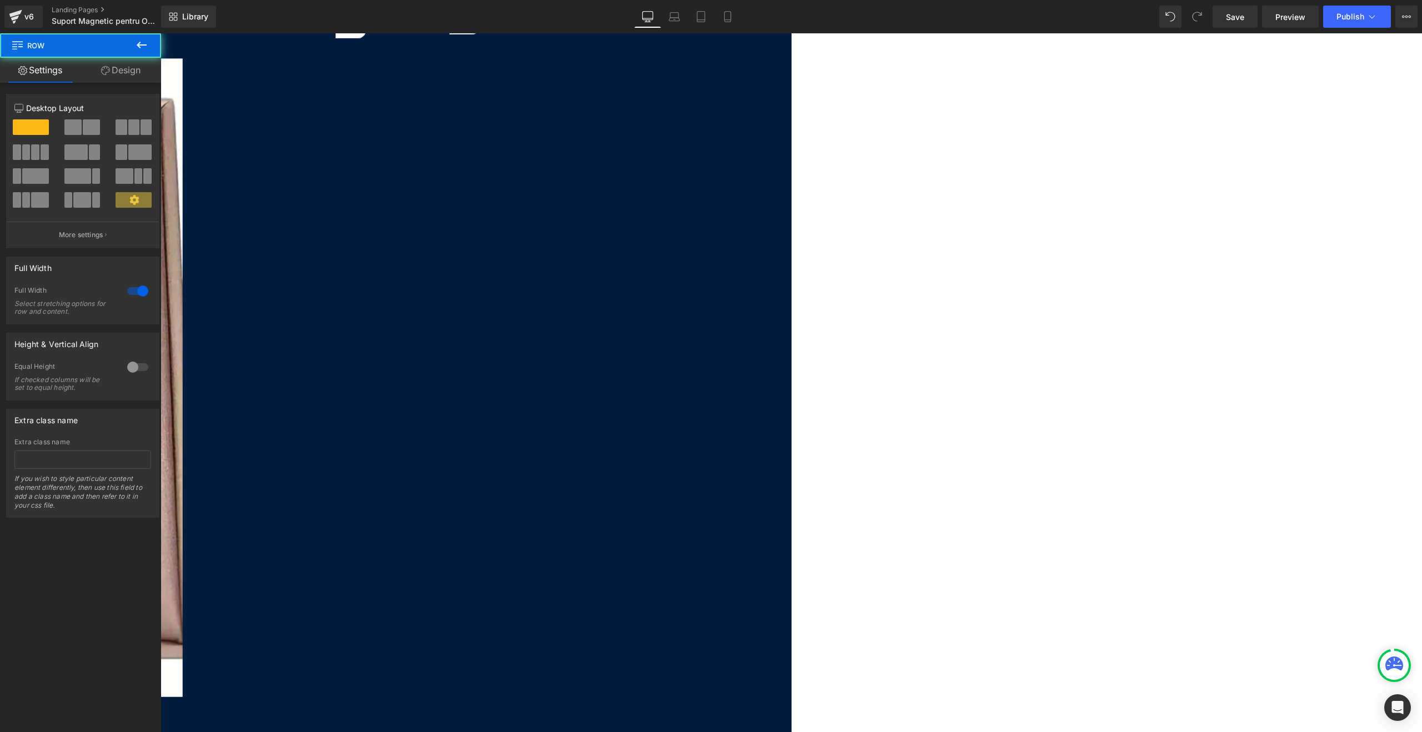
scroll to position [99, 0]
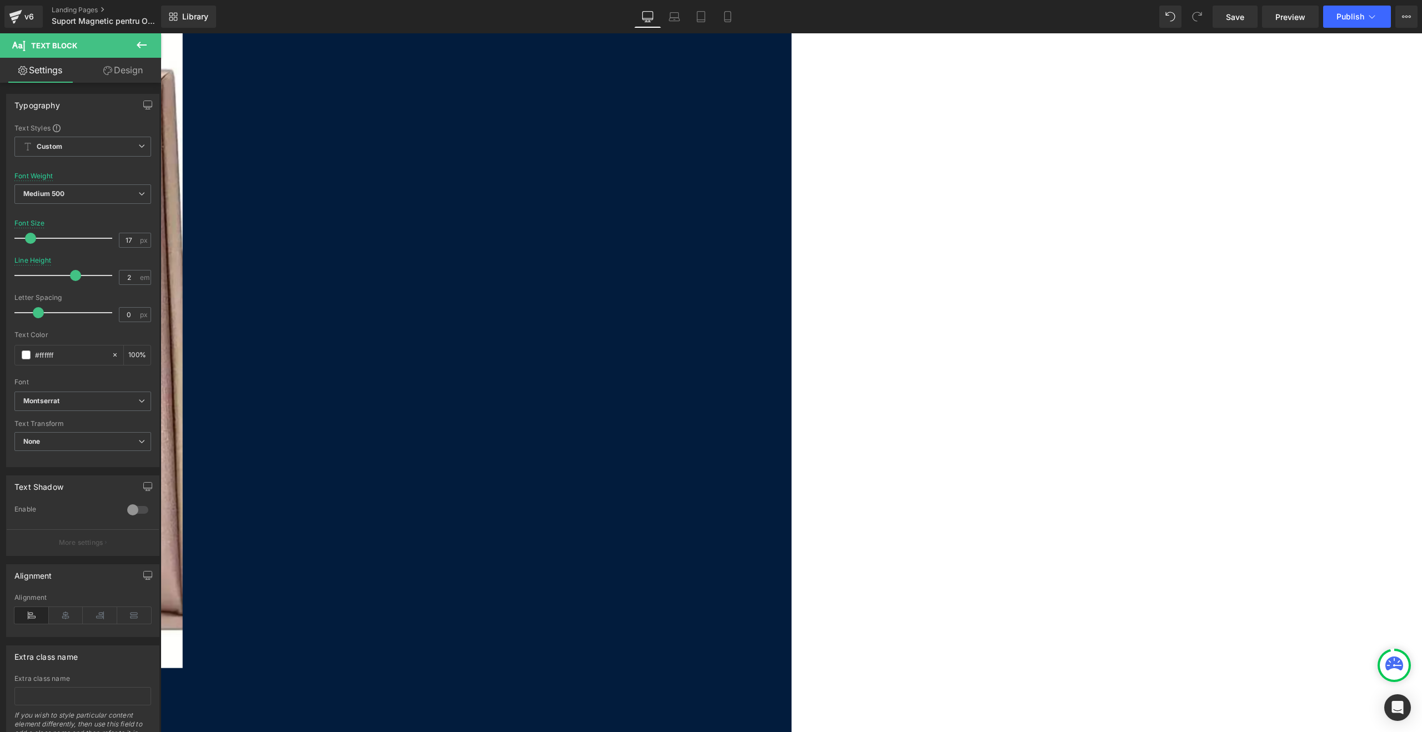
click at [791, 272] on div "Image ‹ › Carousel ★★★★★ Evaluare 4.9 (1,245 recenzii) Text Block Suport Magnet…" at bounding box center [160, 643] width 1261 height 1288
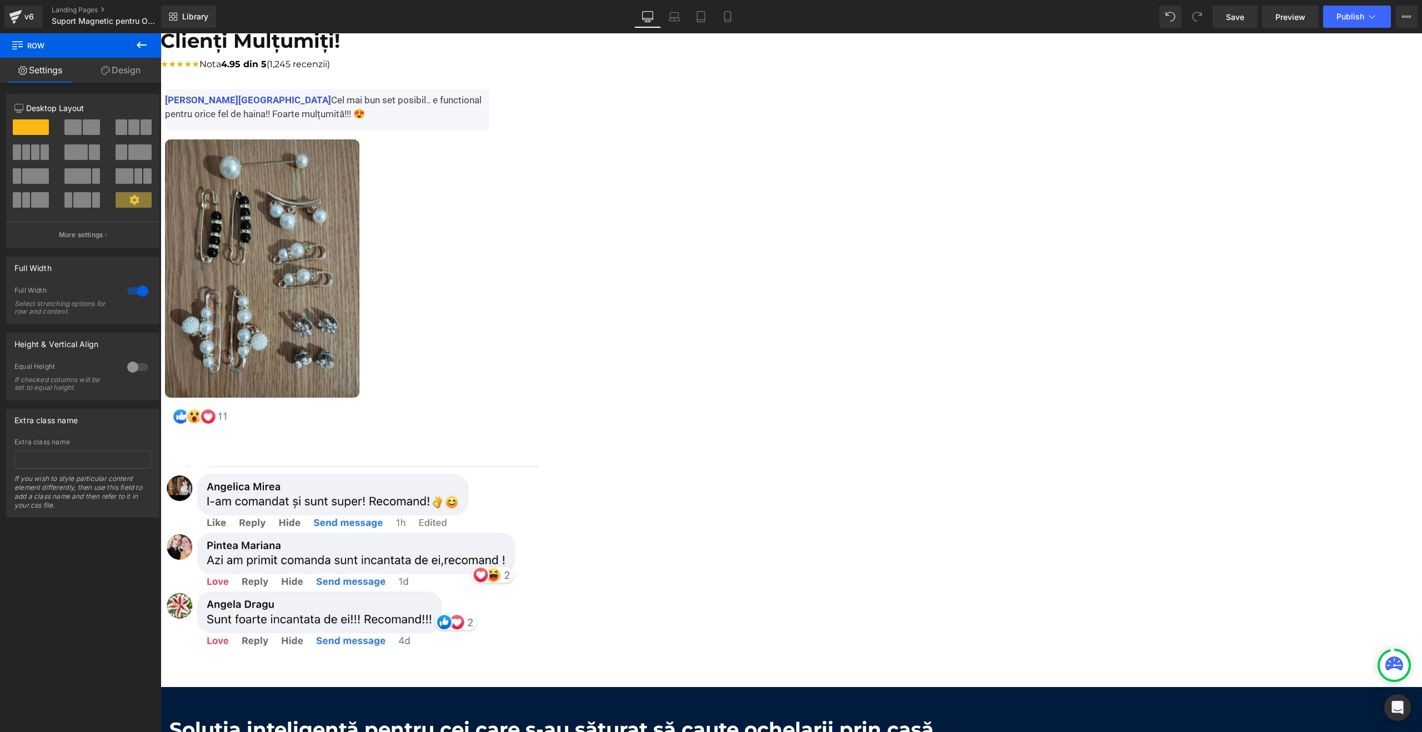
scroll to position [1463, 0]
click at [160, 33] on link at bounding box center [160, 33] width 0 height 0
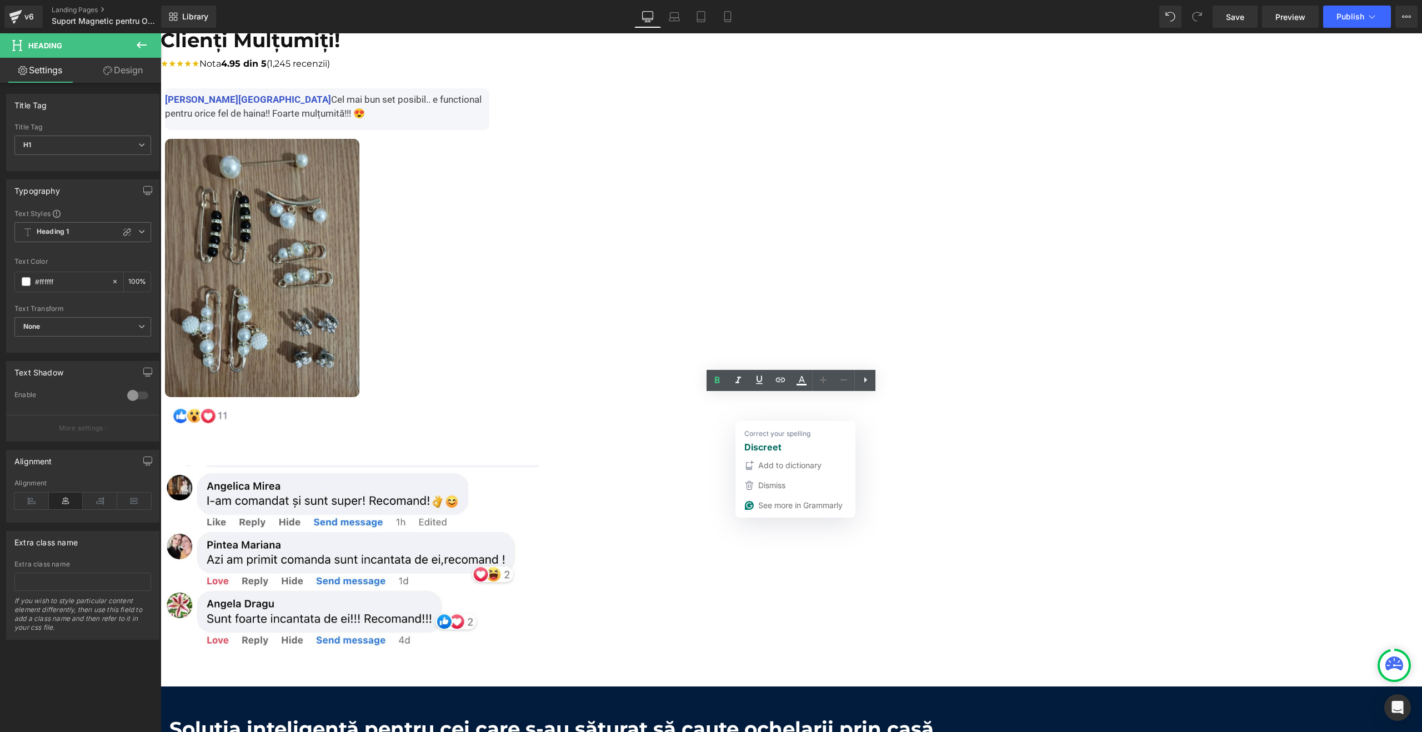
drag, startPoint x: 837, startPoint y: 431, endPoint x: 749, endPoint y: 408, distance: 90.7
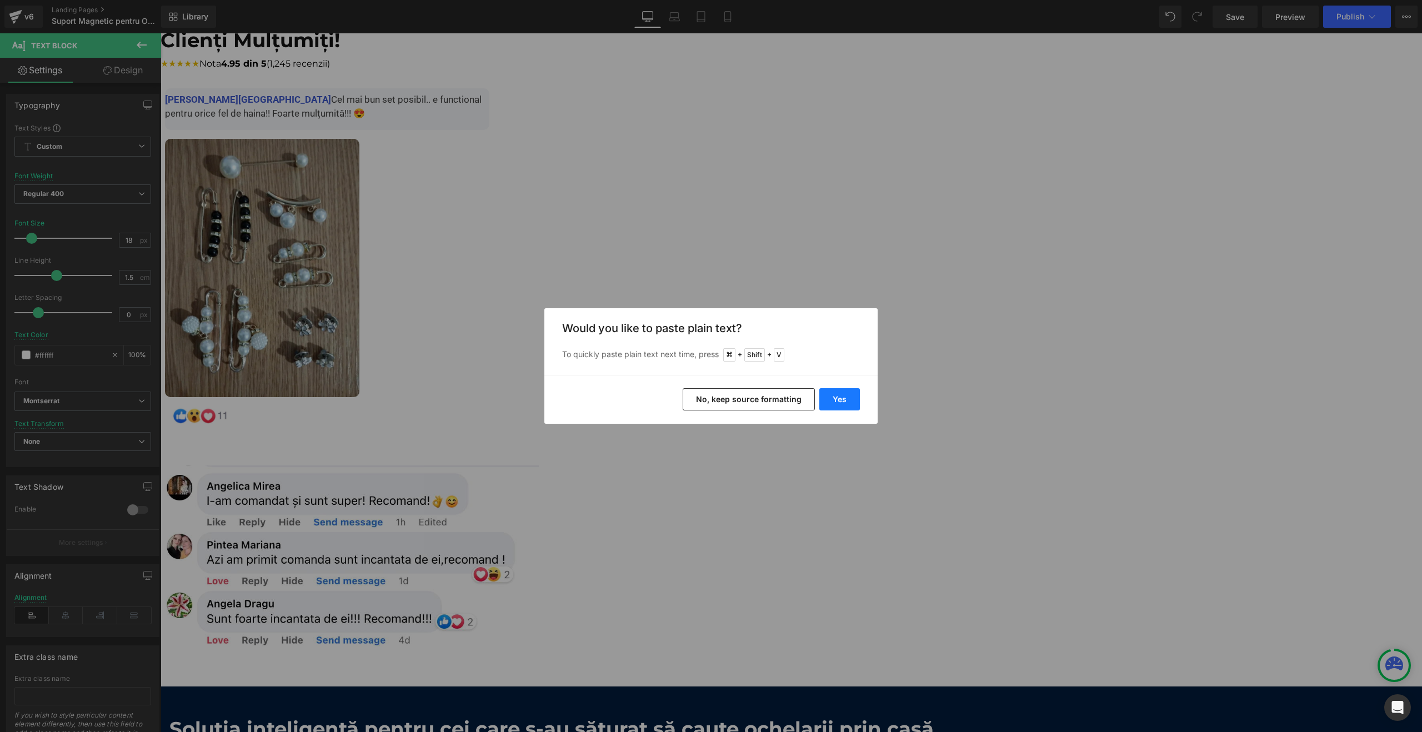
click at [845, 402] on button "Yes" at bounding box center [839, 399] width 41 height 22
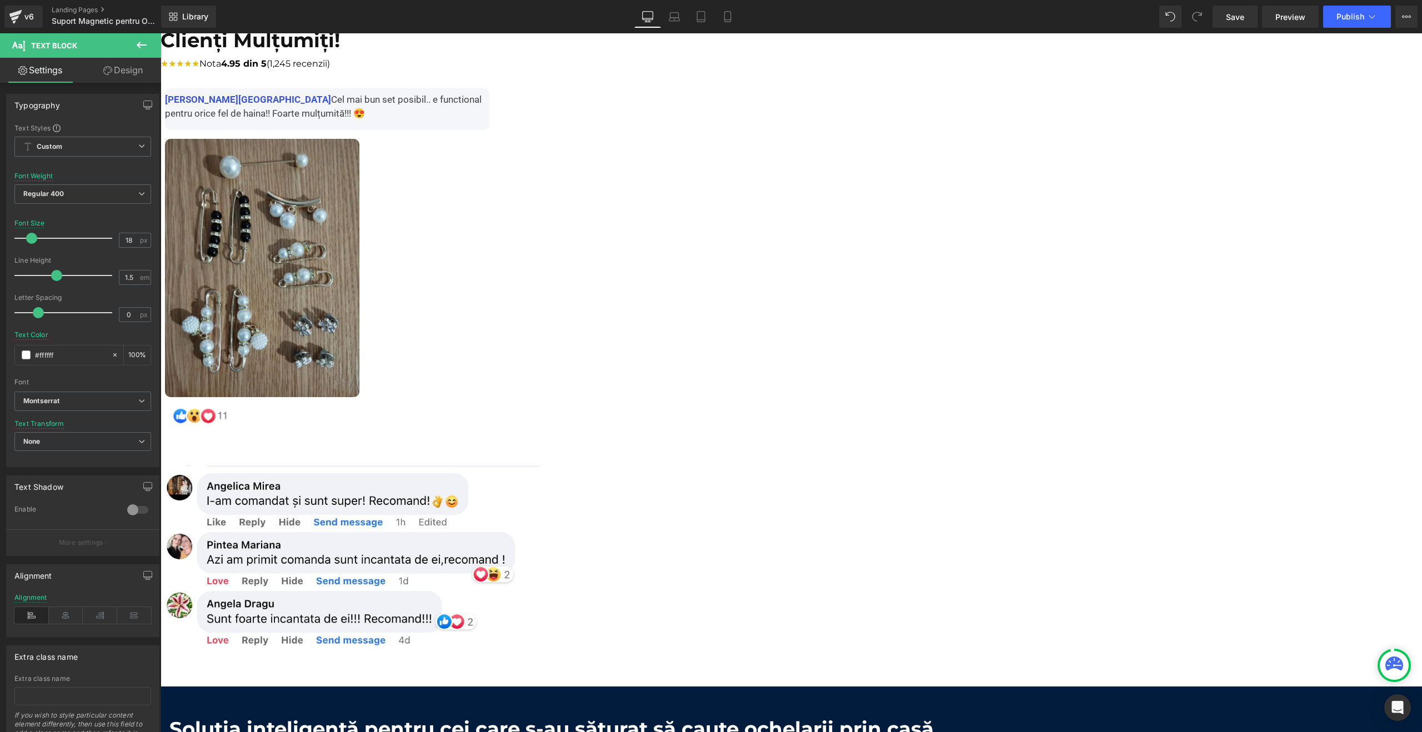
scroll to position [1463, 0]
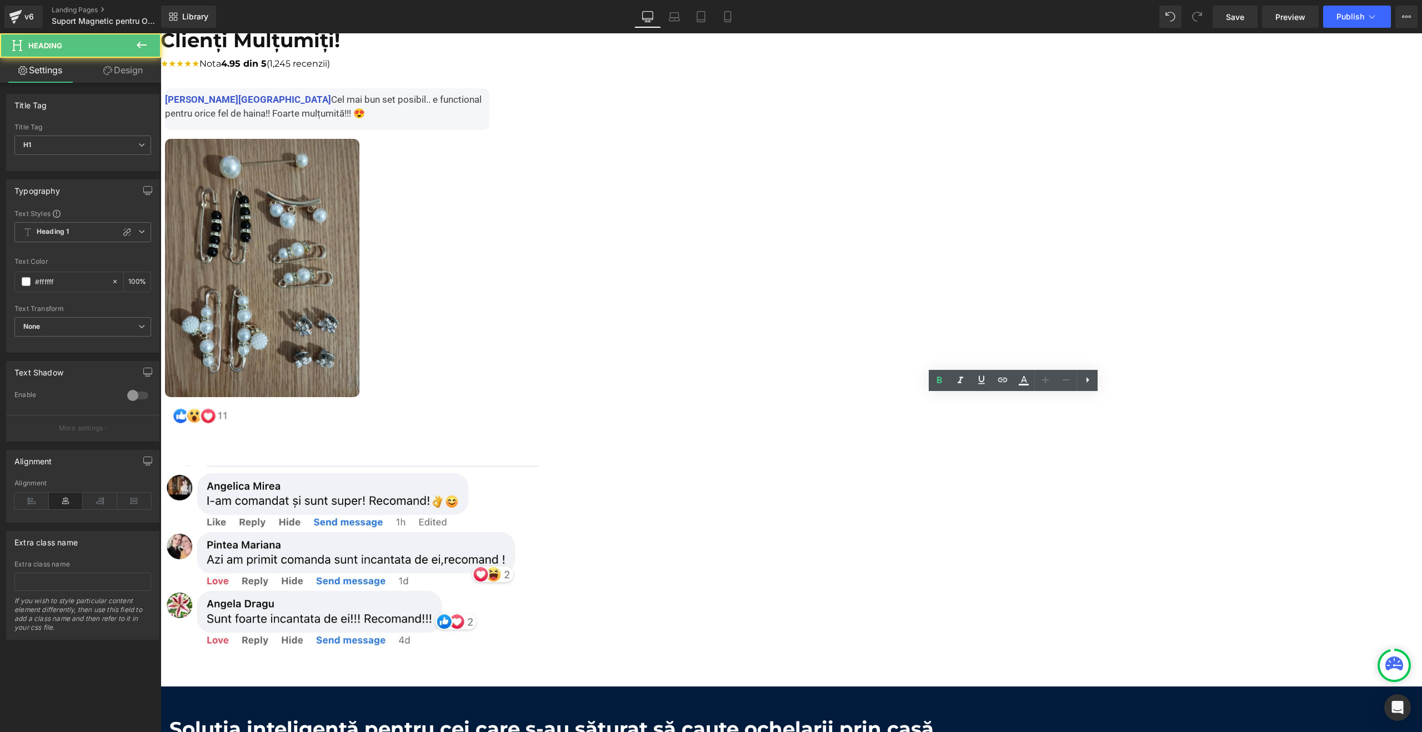
paste div "To enrich screen reader interactions, please activate Accessibility in Grammarl…"
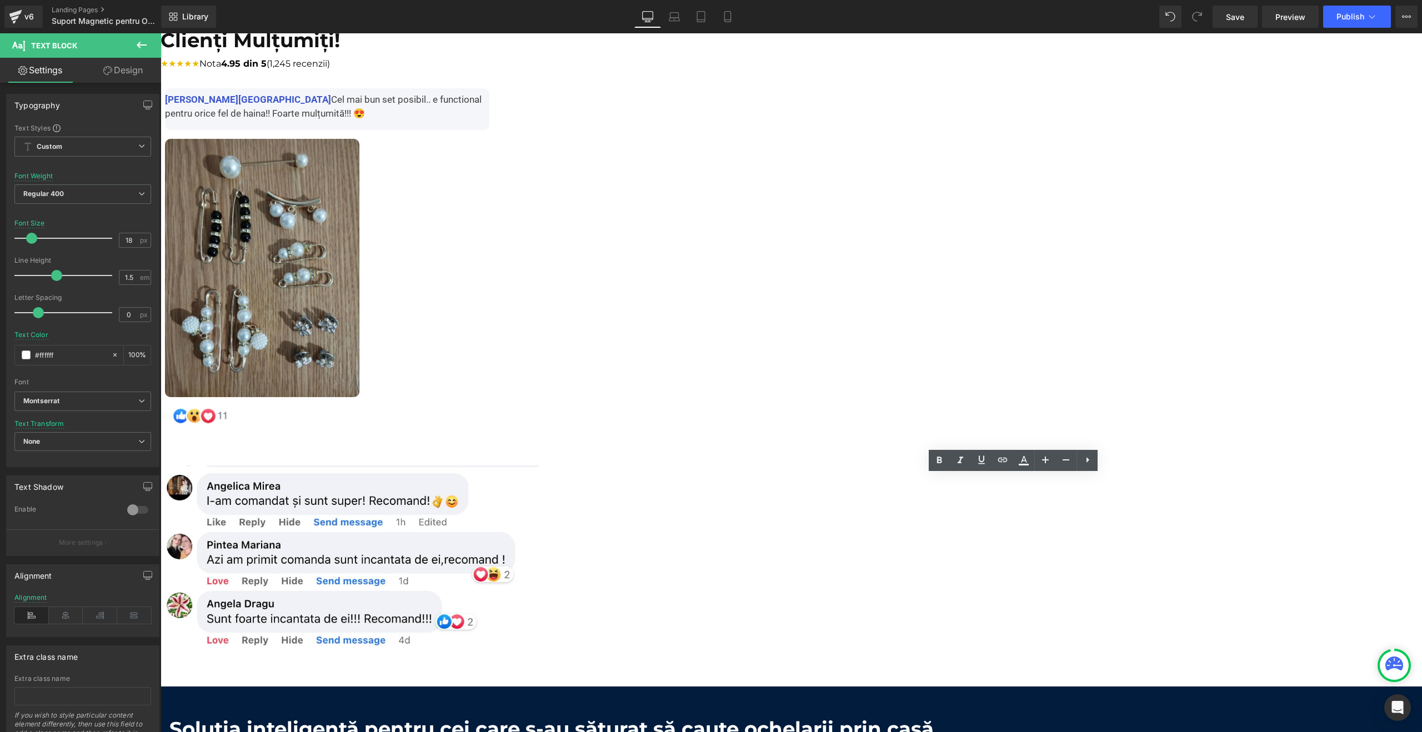
drag, startPoint x: 999, startPoint y: 586, endPoint x: 905, endPoint y: 480, distance: 141.6
drag, startPoint x: 914, startPoint y: 486, endPoint x: 987, endPoint y: 590, distance: 127.6
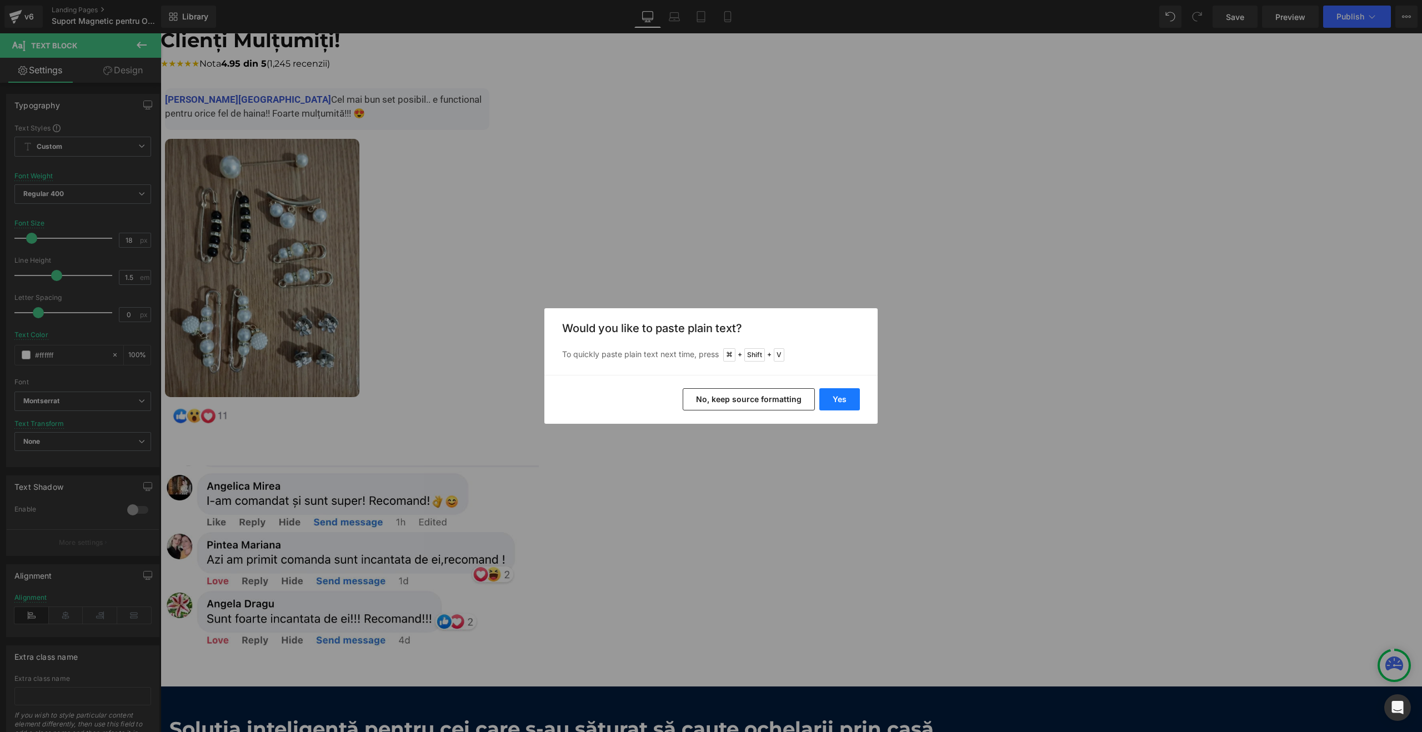
click at [838, 398] on button "Yes" at bounding box center [839, 399] width 41 height 22
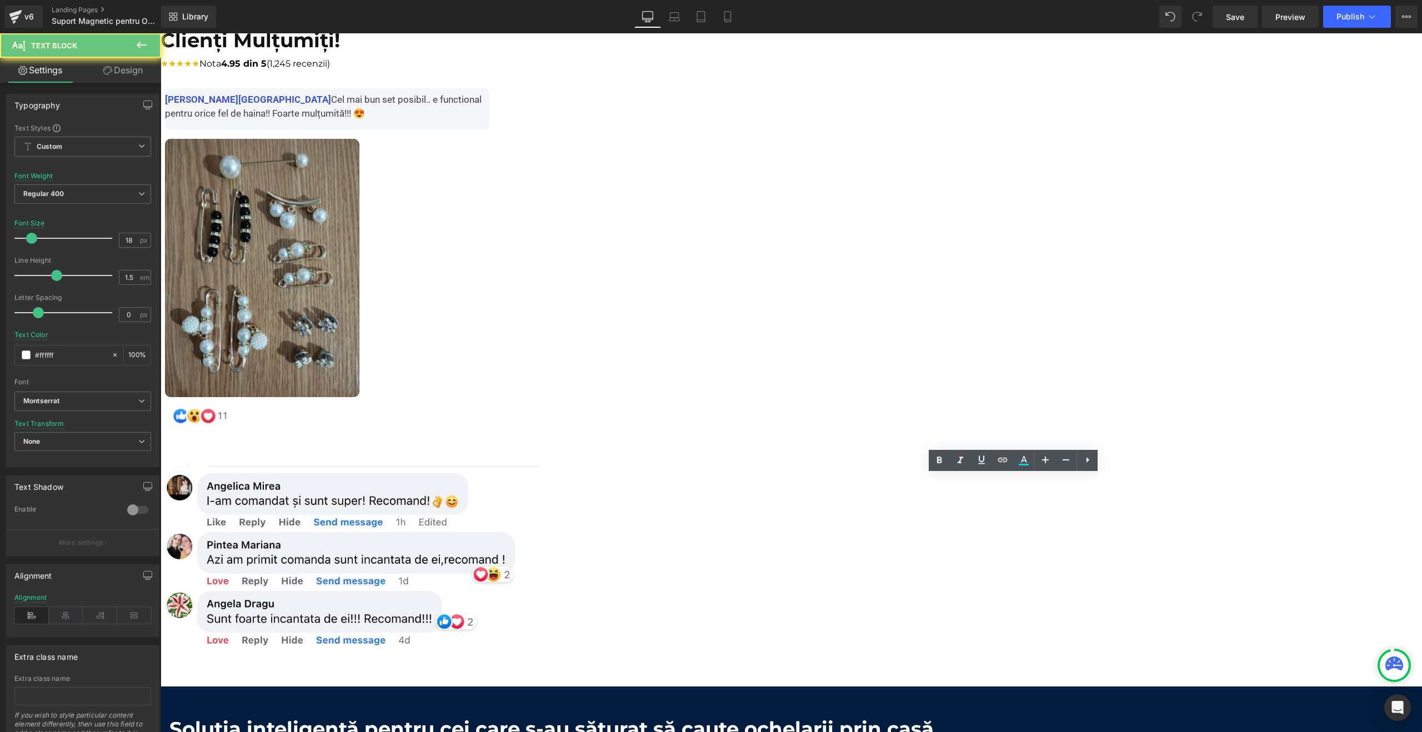
drag, startPoint x: 948, startPoint y: 529, endPoint x: 892, endPoint y: 481, distance: 73.3
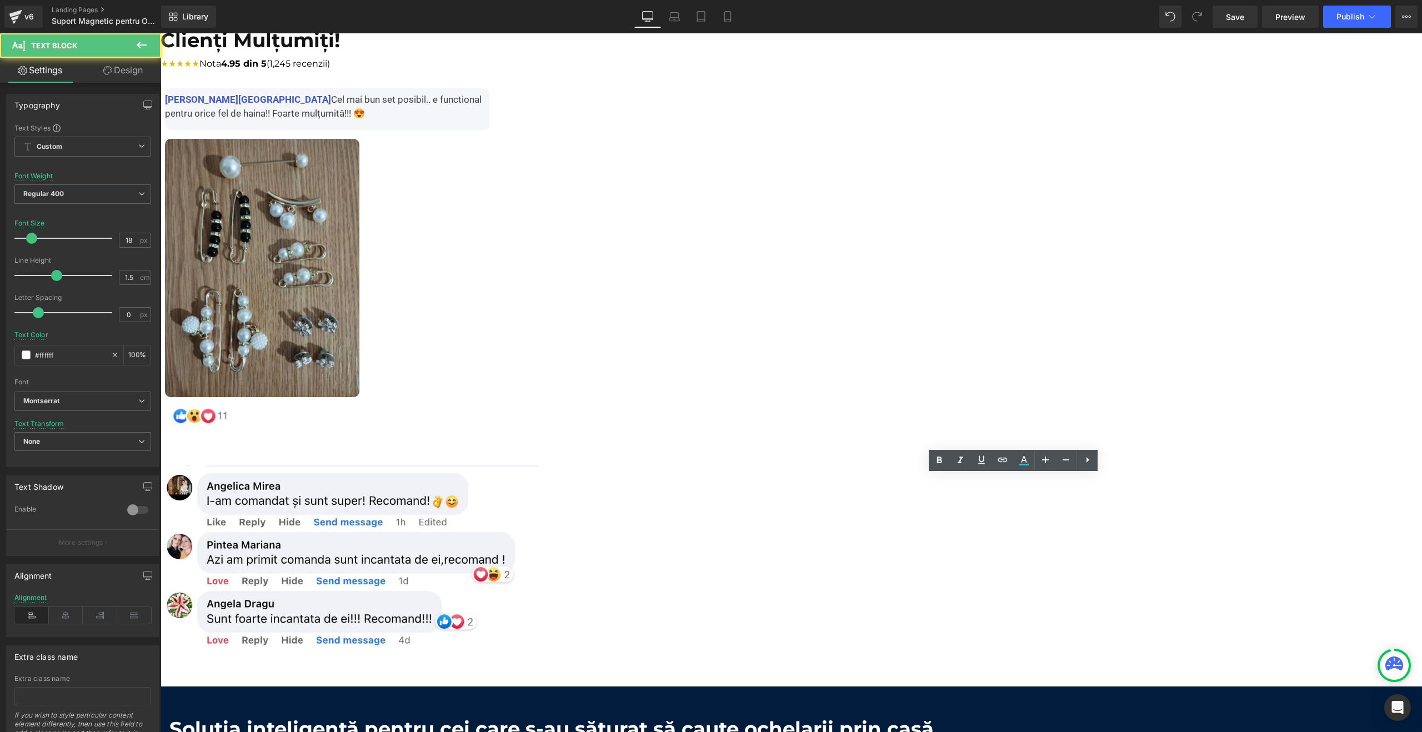
click at [1023, 456] on icon at bounding box center [1024, 459] width 6 height 7
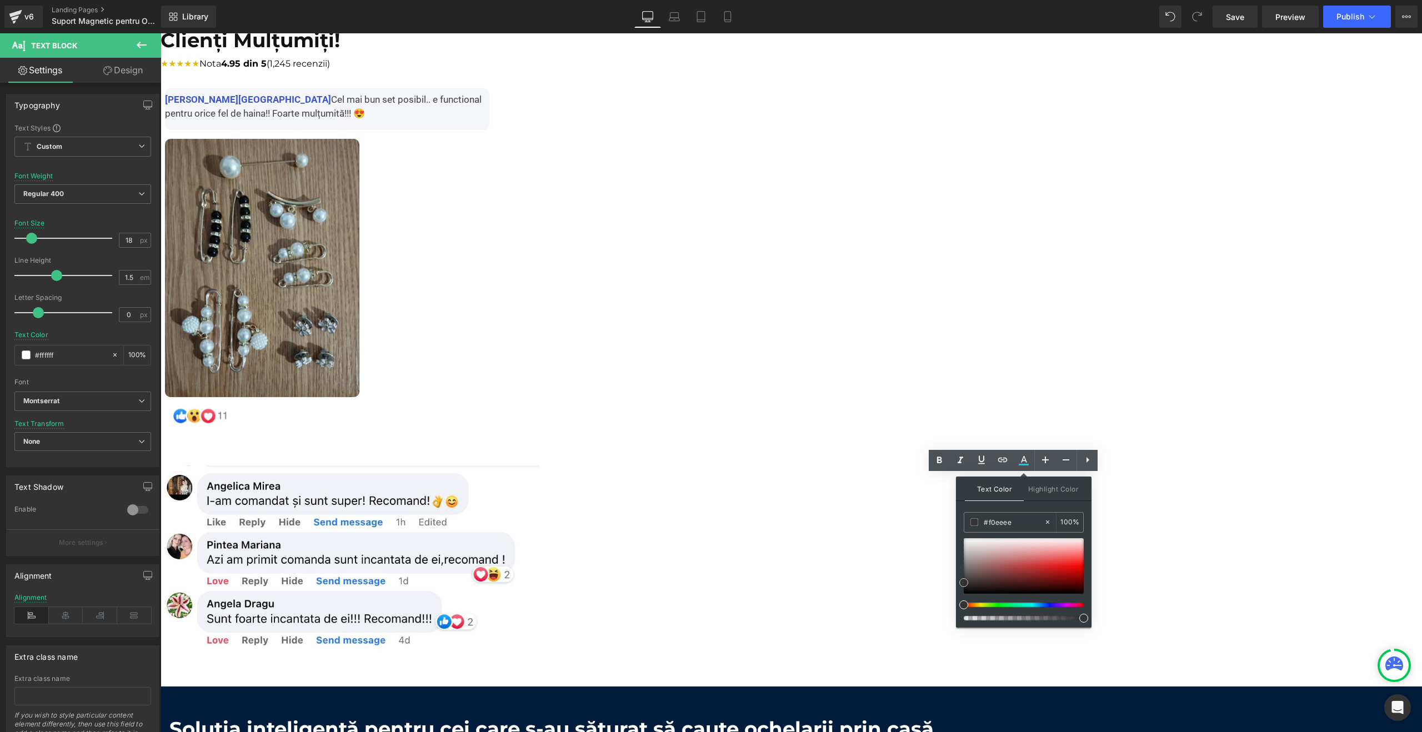
type input "#ffffff"
drag, startPoint x: 1131, startPoint y: 575, endPoint x: 946, endPoint y: 520, distance: 193.6
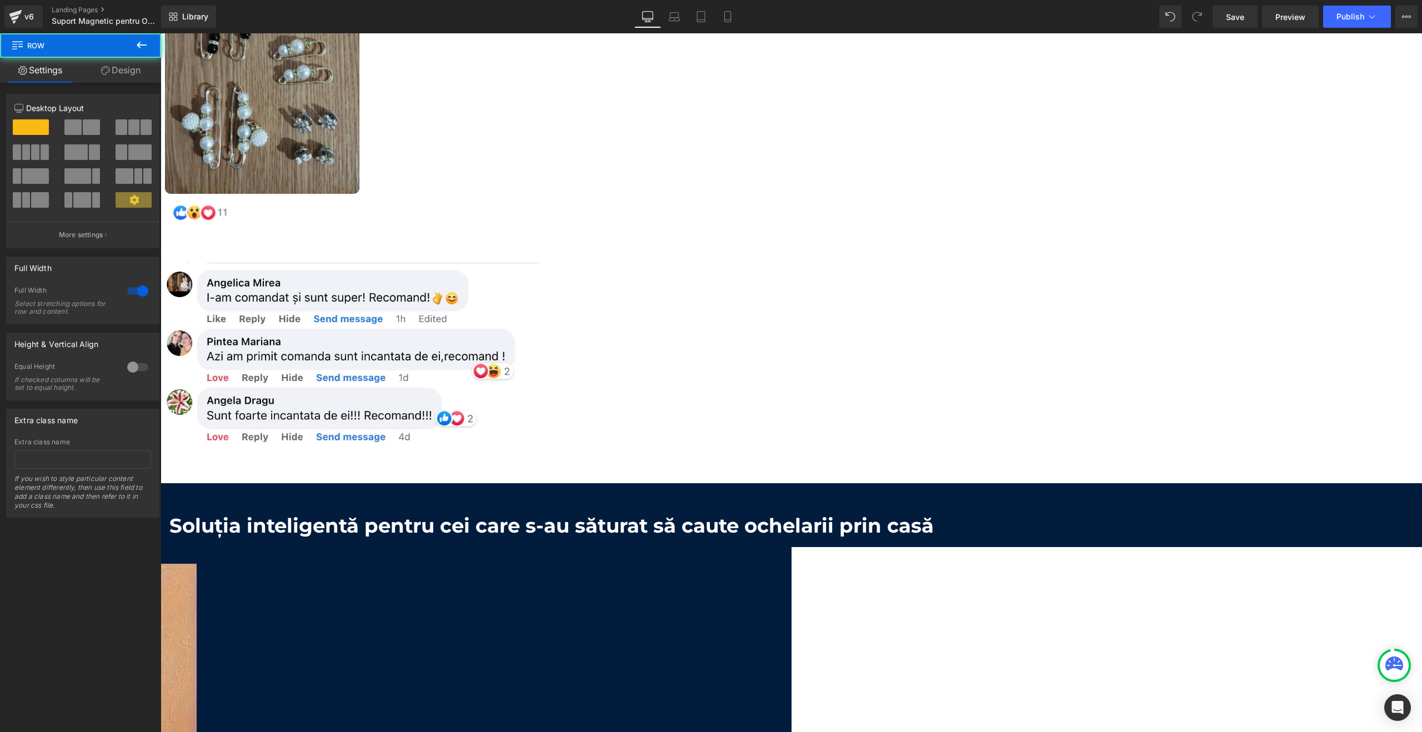
scroll to position [1764, 0]
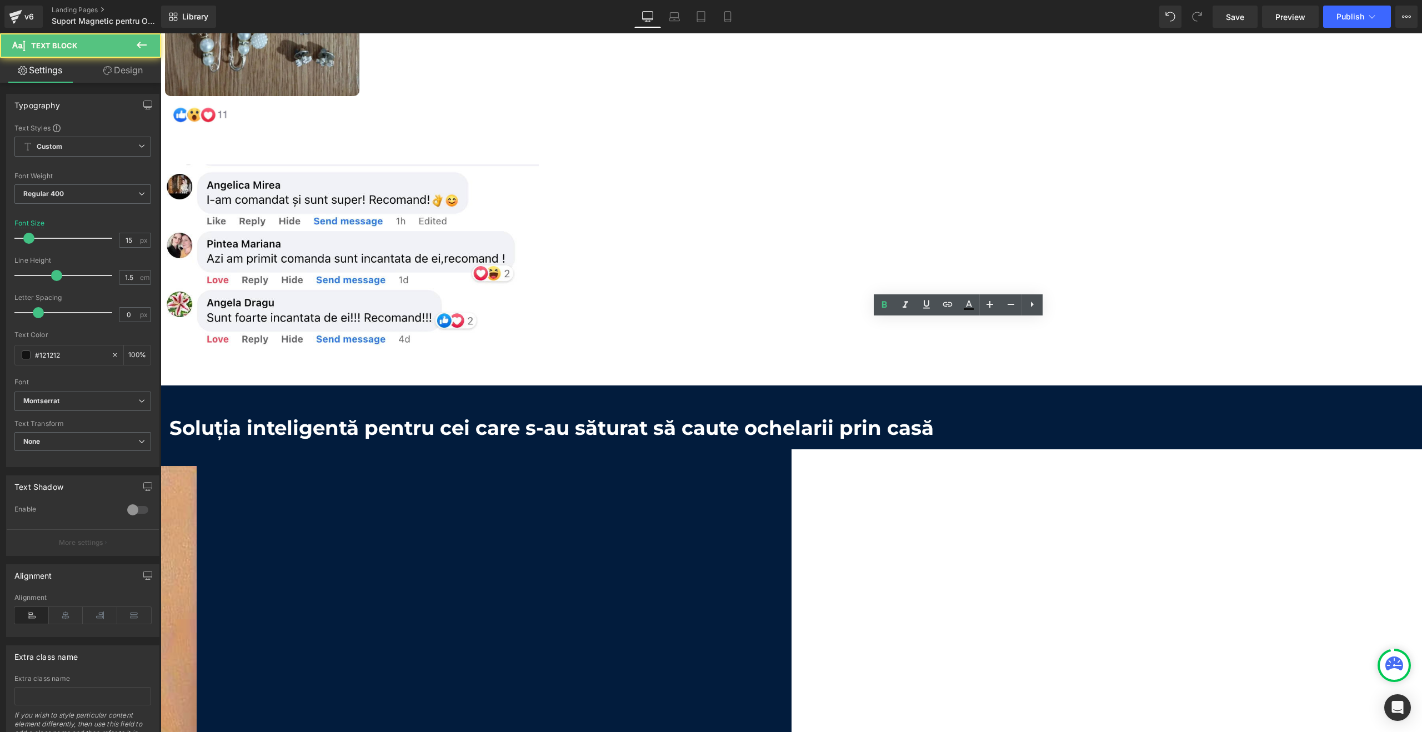
drag, startPoint x: 932, startPoint y: 399, endPoint x: 791, endPoint y: 329, distance: 157.5
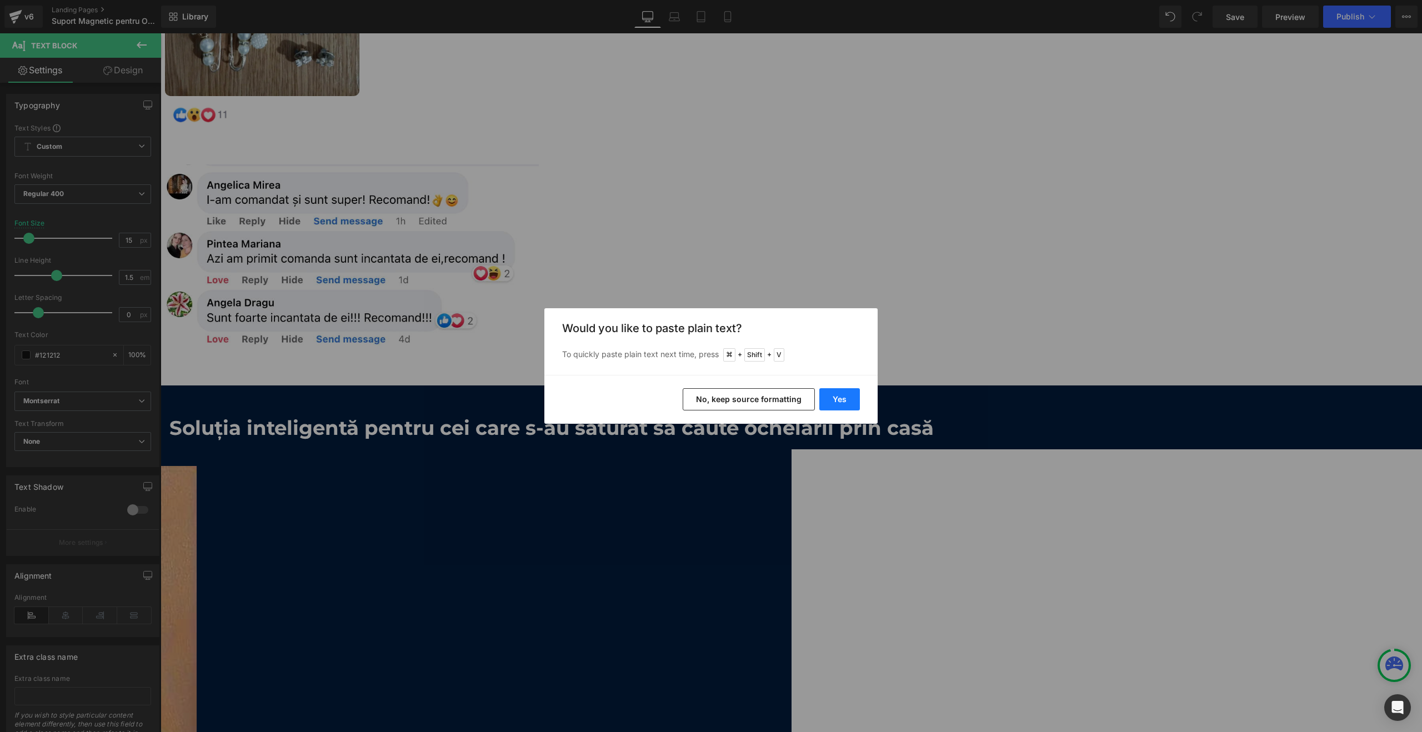
click at [842, 396] on button "Yes" at bounding box center [839, 399] width 41 height 22
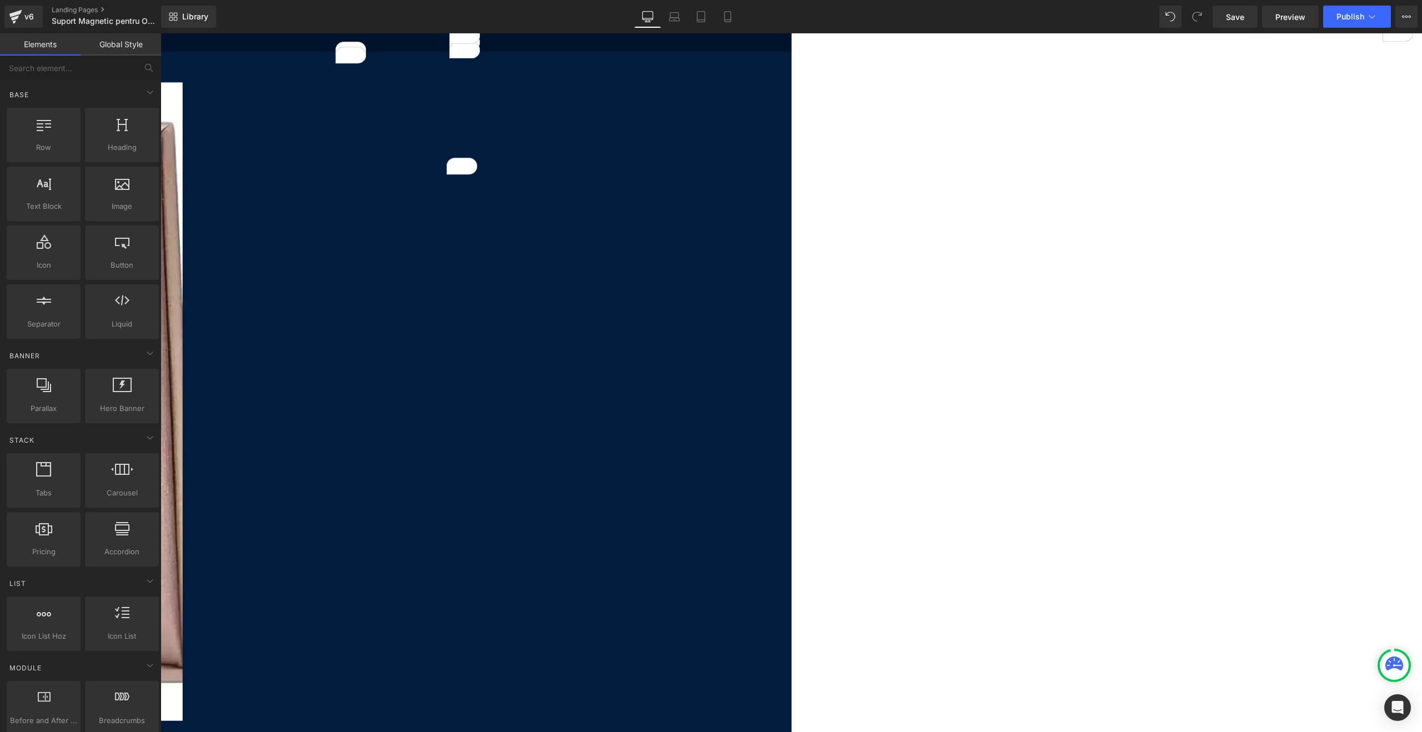
scroll to position [0, 0]
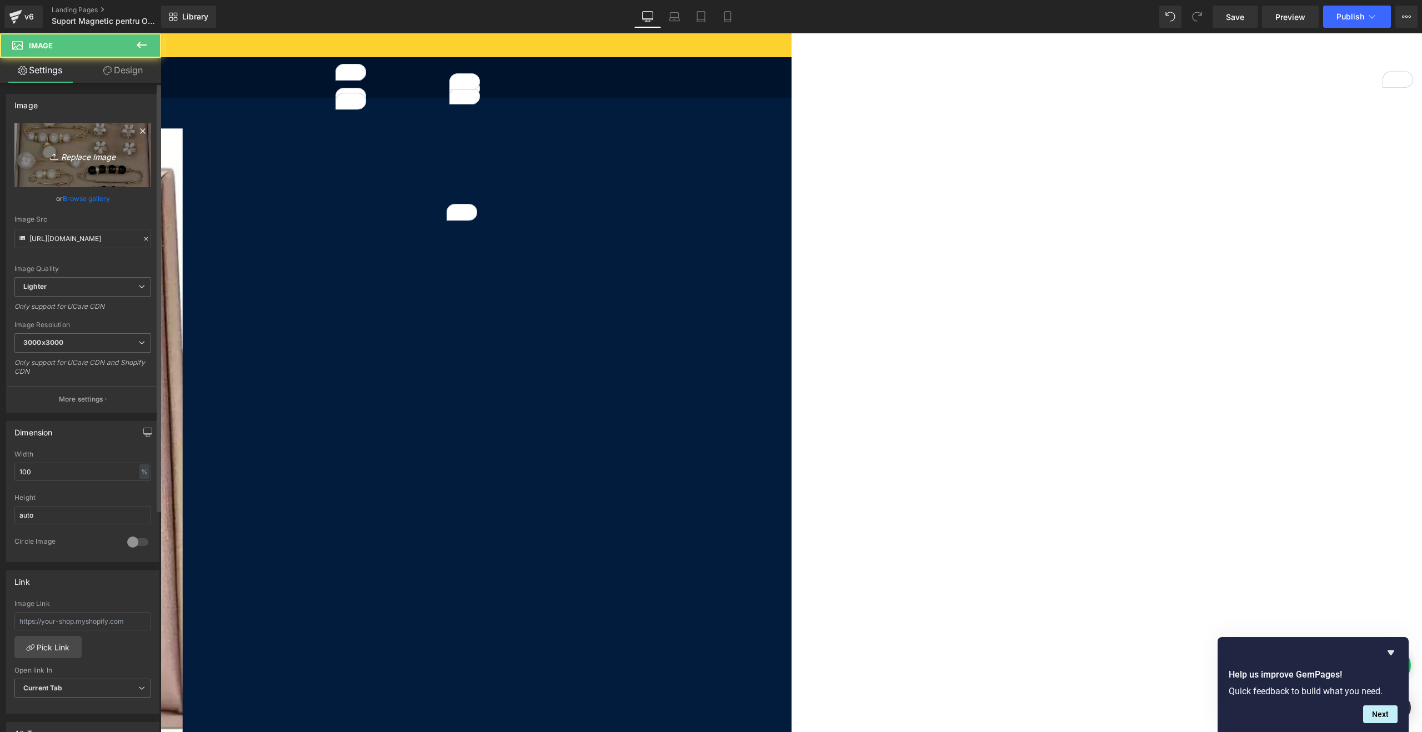
click at [81, 162] on link "Replace Image" at bounding box center [82, 155] width 137 height 64
type input "C:\fakepath\611c3ea0-f2e0-477d-b80a-f200ed84d99d.webp"
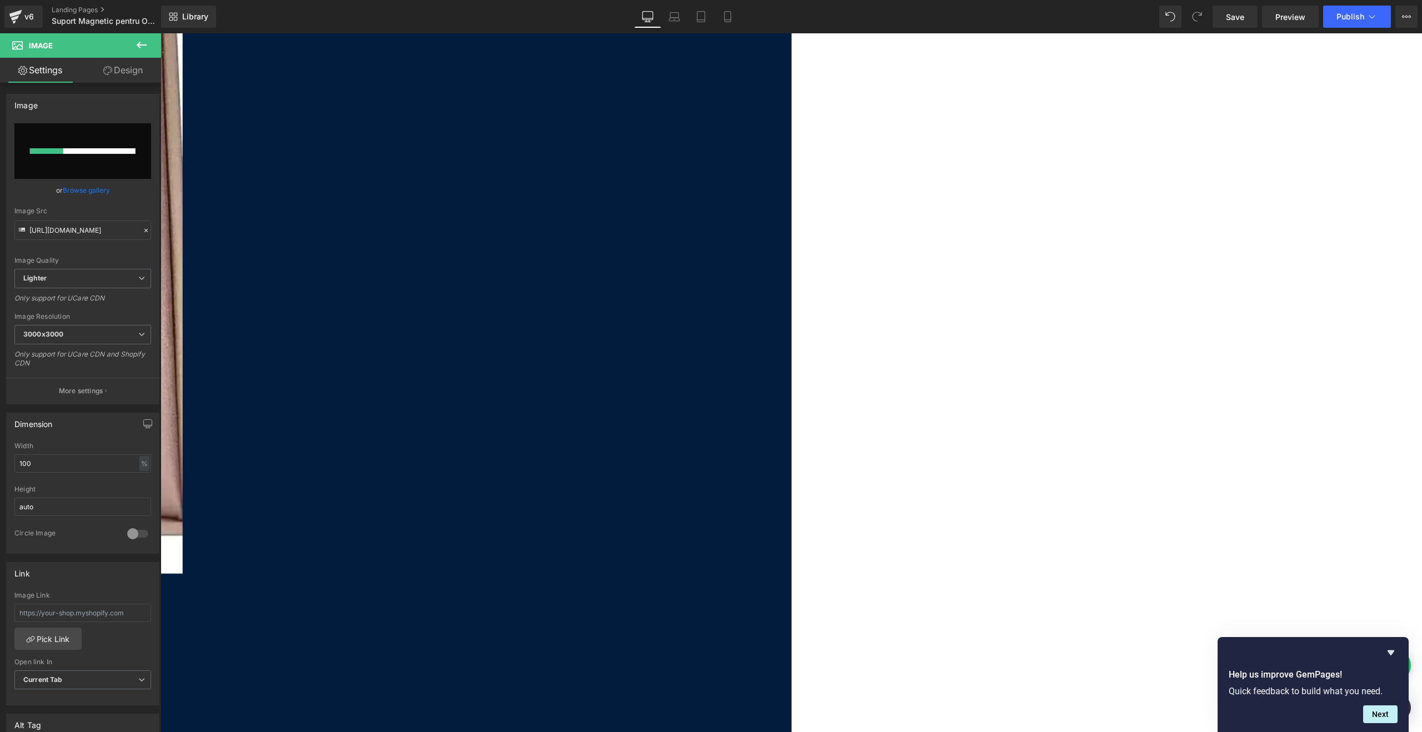
scroll to position [237, 0]
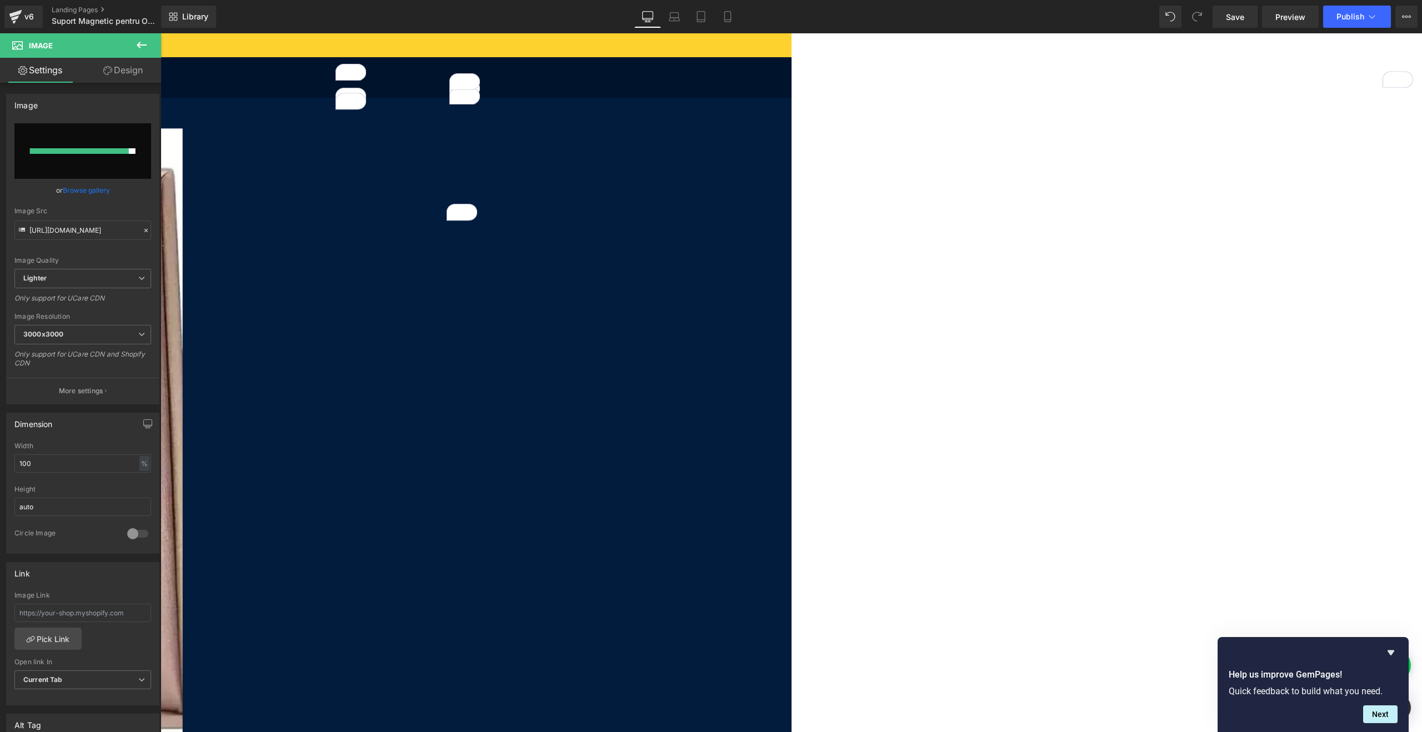
type input "[URL][DOMAIN_NAME]"
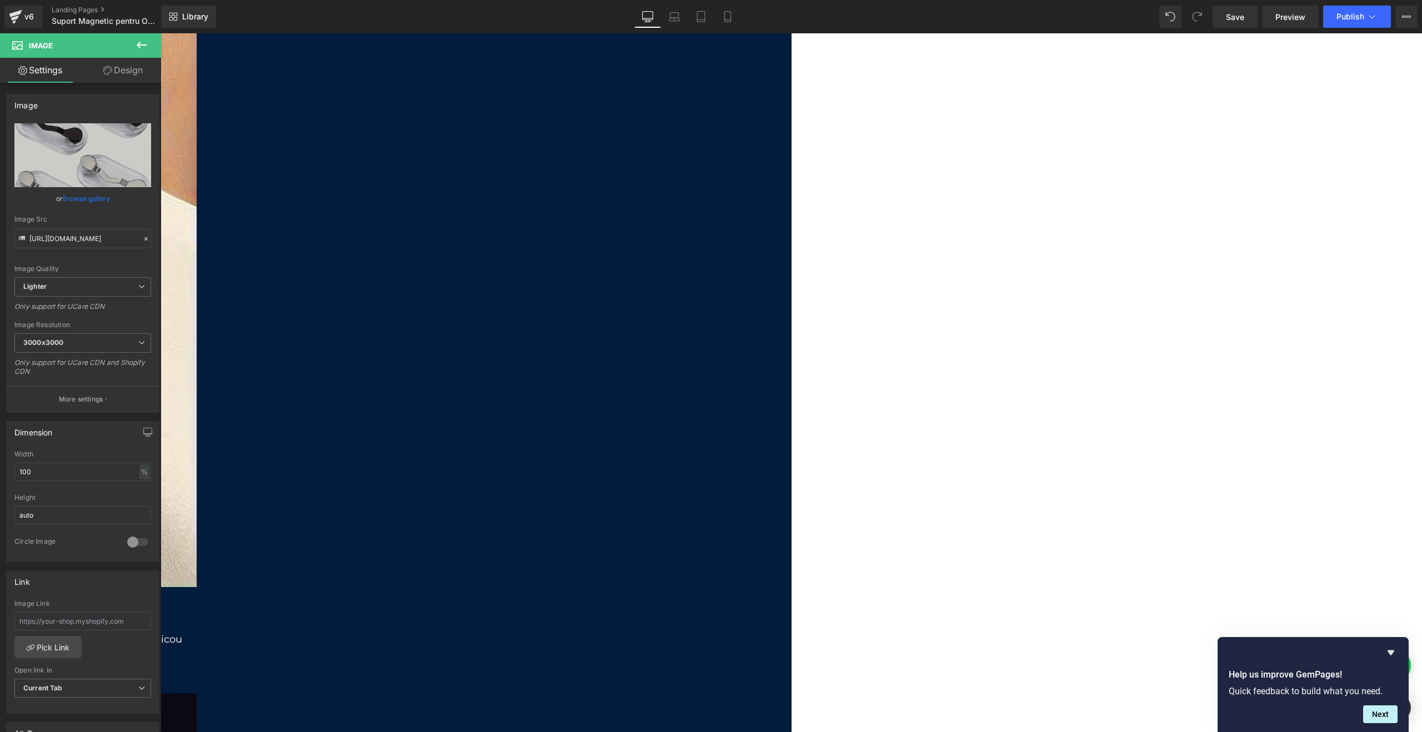
scroll to position [1941, 0]
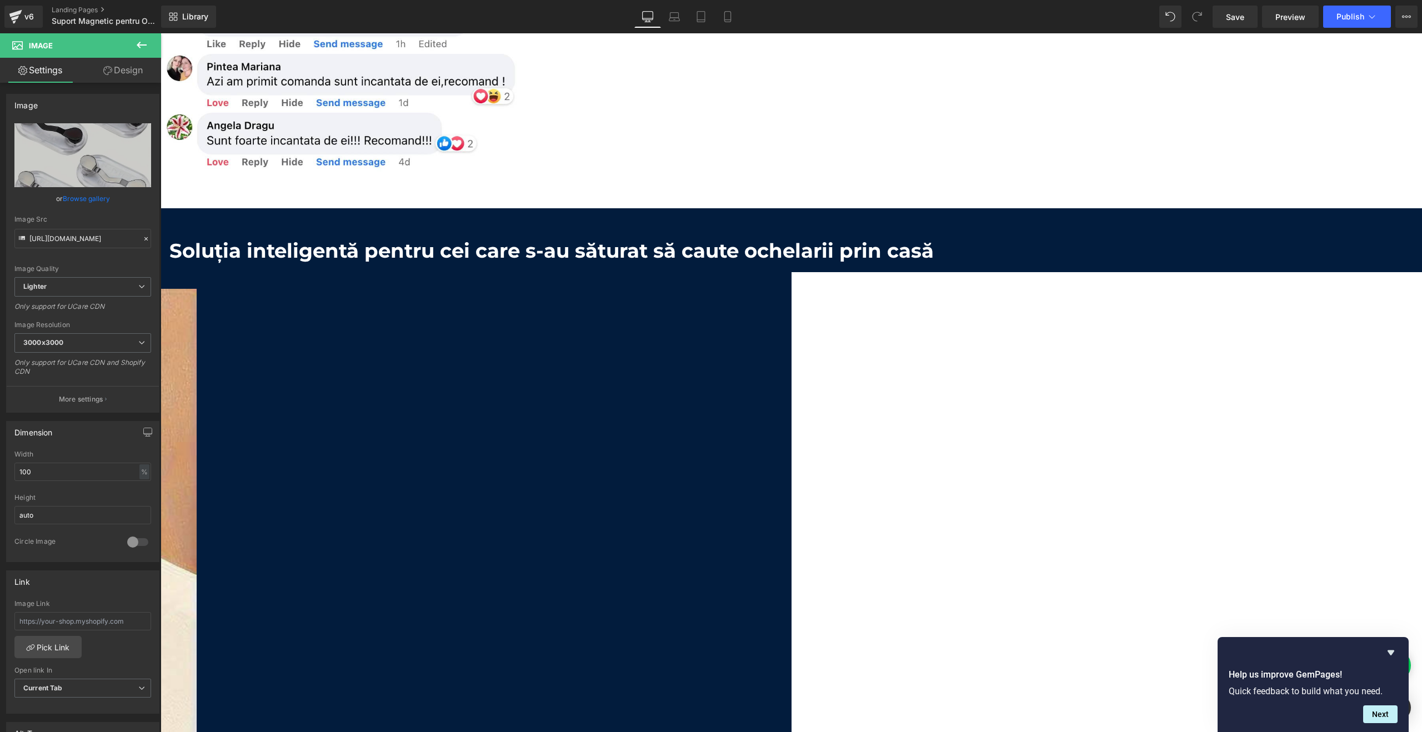
click at [63, 153] on icon "Replace Image" at bounding box center [82, 155] width 89 height 14
type input "C:\fakepath\91d6bb88-1d73-11ee-adaa-0a580a6975ad.webp"
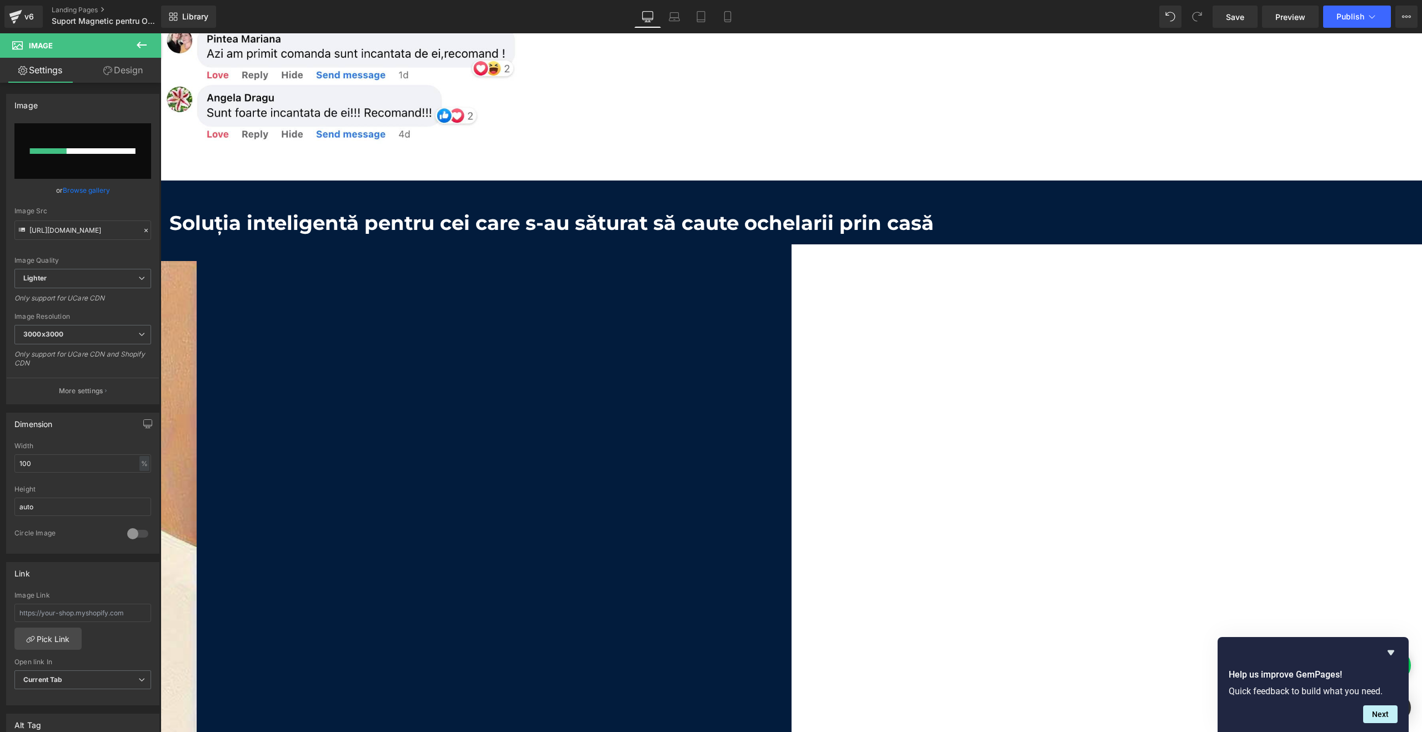
scroll to position [2028, 0]
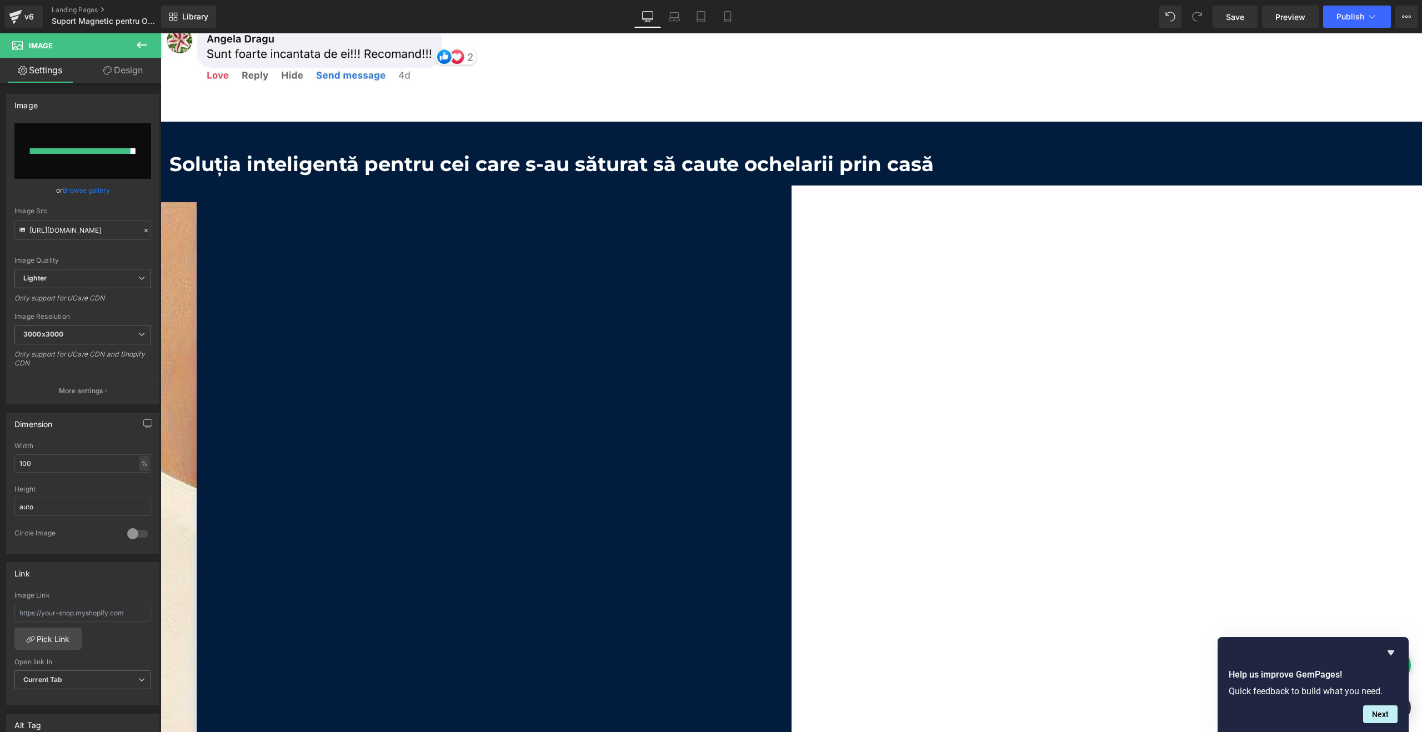
type input "[URL][DOMAIN_NAME]"
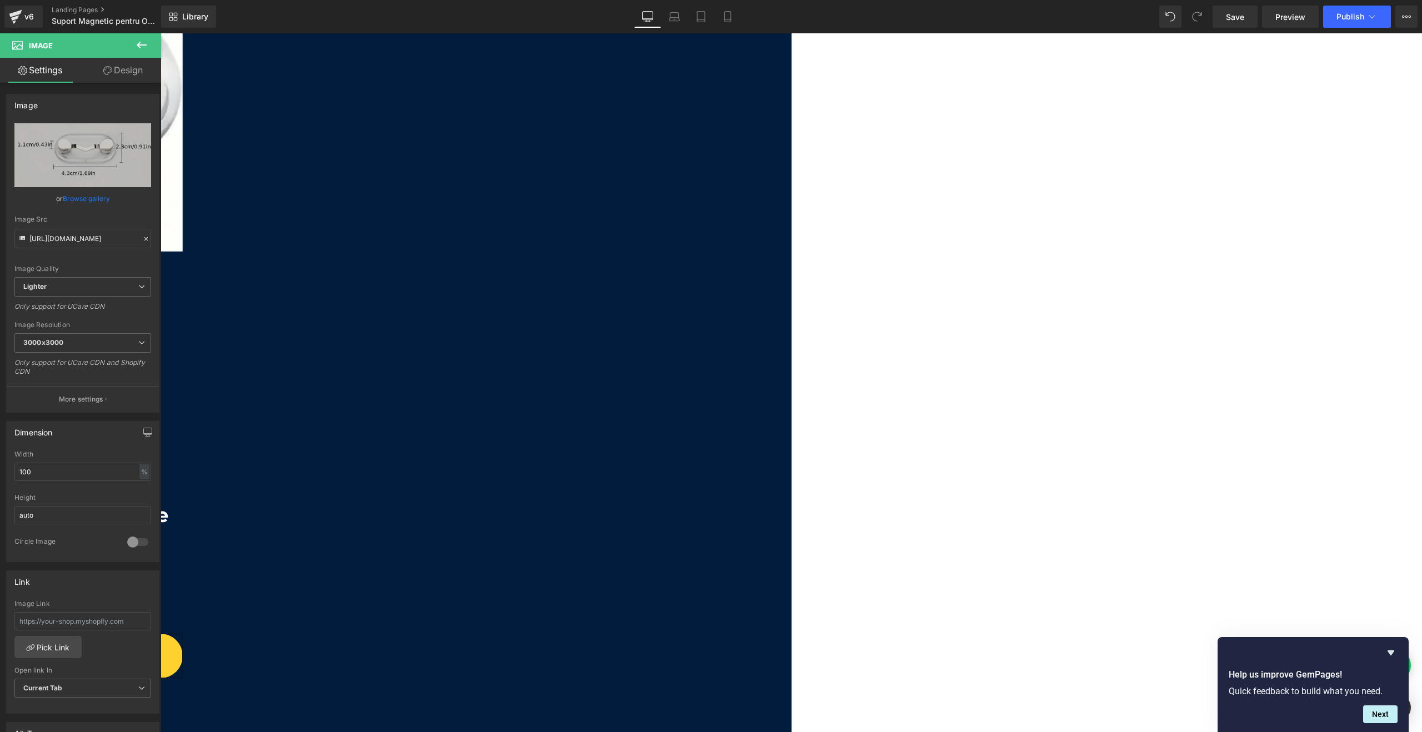
scroll to position [0, 0]
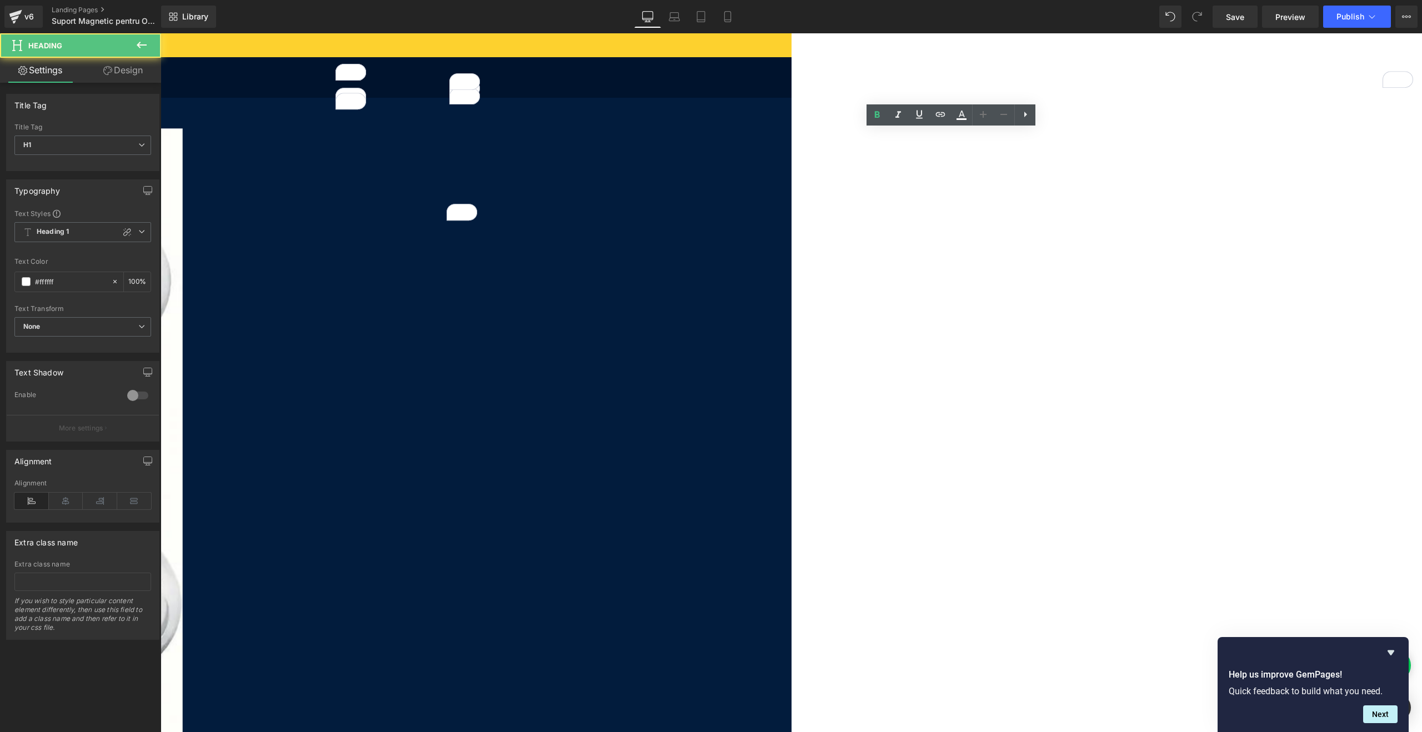
drag, startPoint x: 1069, startPoint y: 168, endPoint x: 895, endPoint y: 169, distance: 173.8
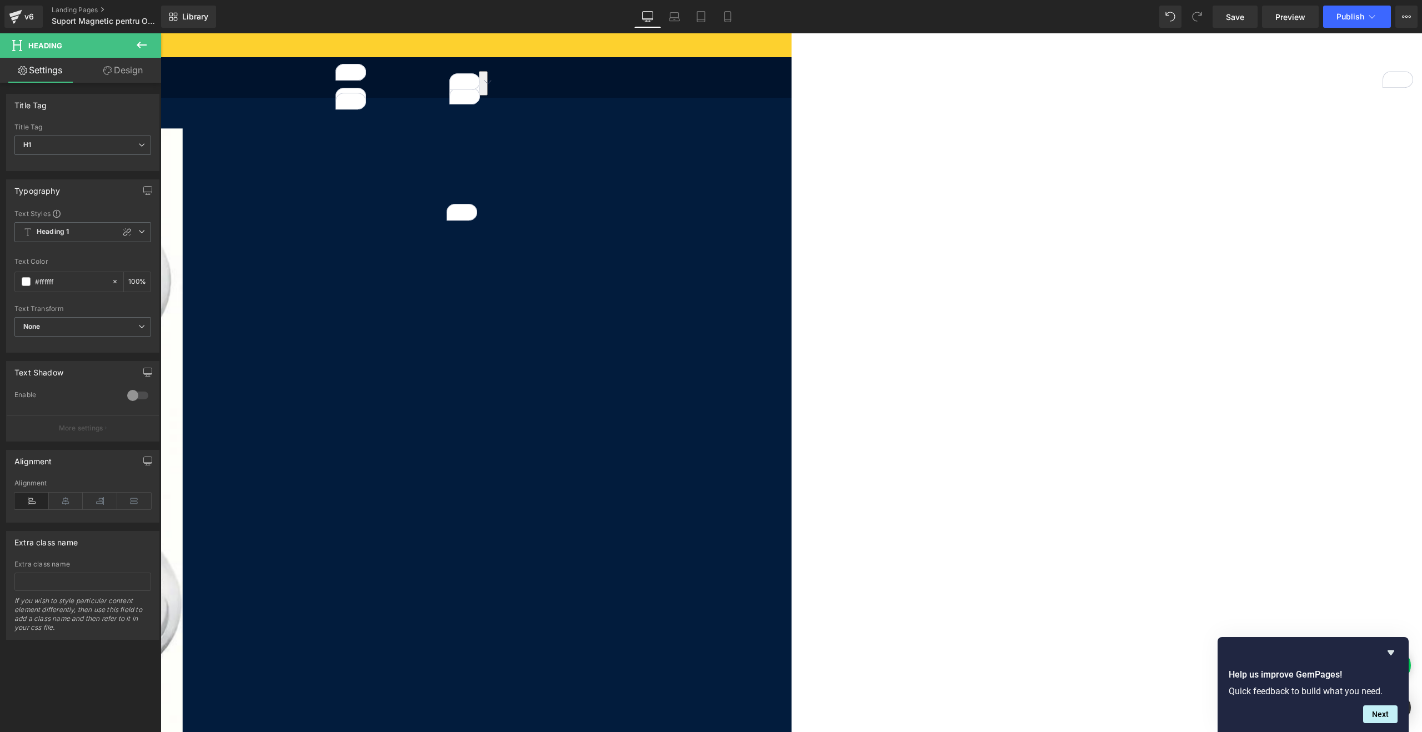
drag, startPoint x: 1005, startPoint y: 169, endPoint x: 886, endPoint y: 165, distance: 118.9
click at [964, 115] on icon at bounding box center [961, 114] width 13 height 13
type input "100"
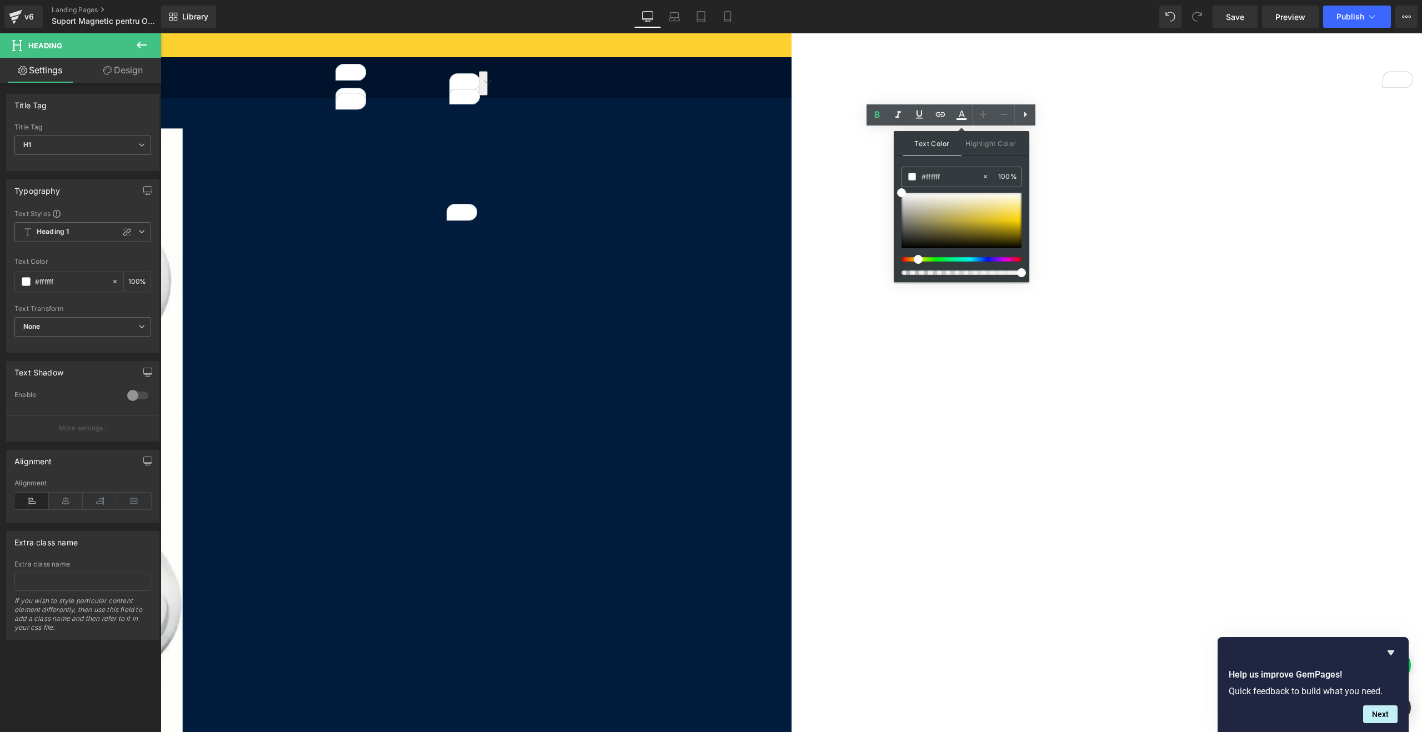
click at [913, 260] on div at bounding box center [957, 259] width 120 height 4
type input "#ffcc00"
drag, startPoint x: 1188, startPoint y: 253, endPoint x: 1038, endPoint y: 219, distance: 154.1
click at [791, 233] on div "Image ‹ › [GEOGRAPHIC_DATA] ★★★★★ Evaluare 4.9 (1,245 recenzii) Text Block Supo…" at bounding box center [160, 742] width 1261 height 1288
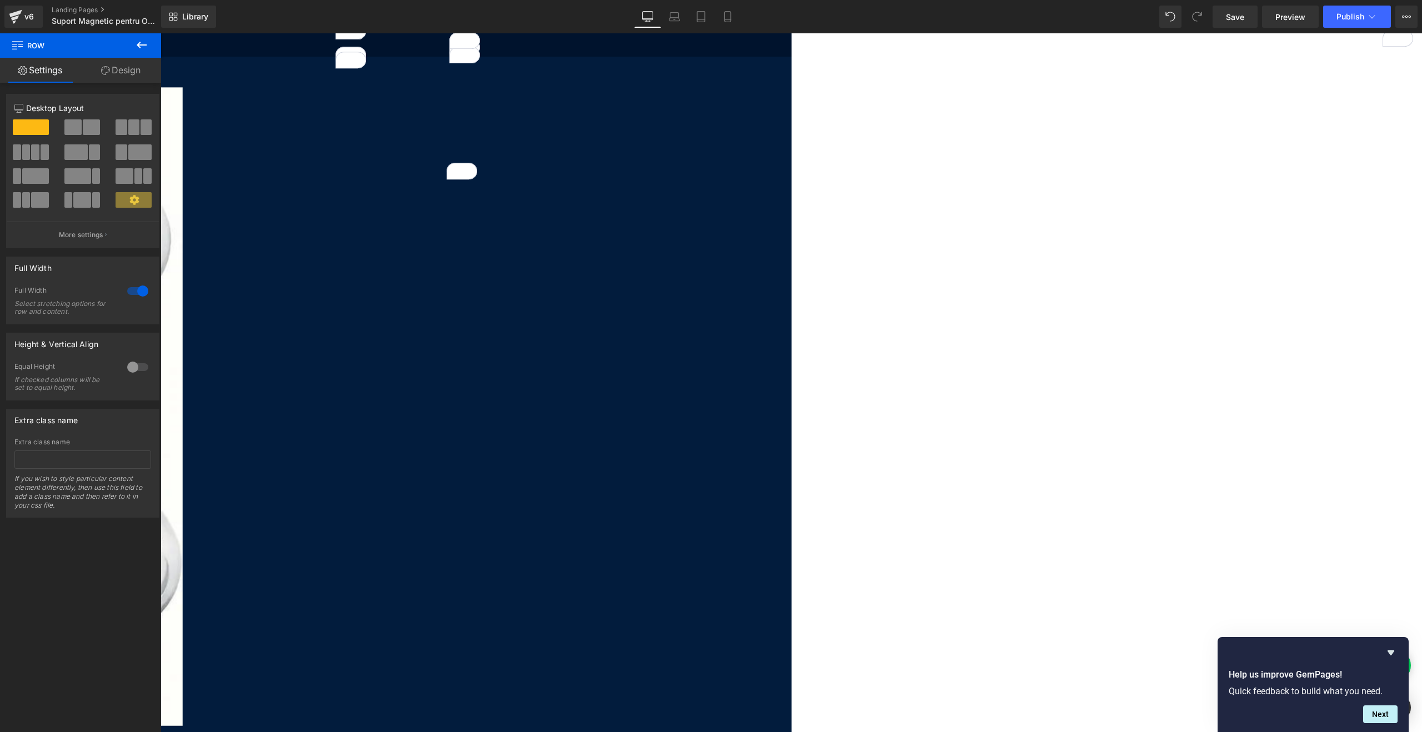
scroll to position [86, 0]
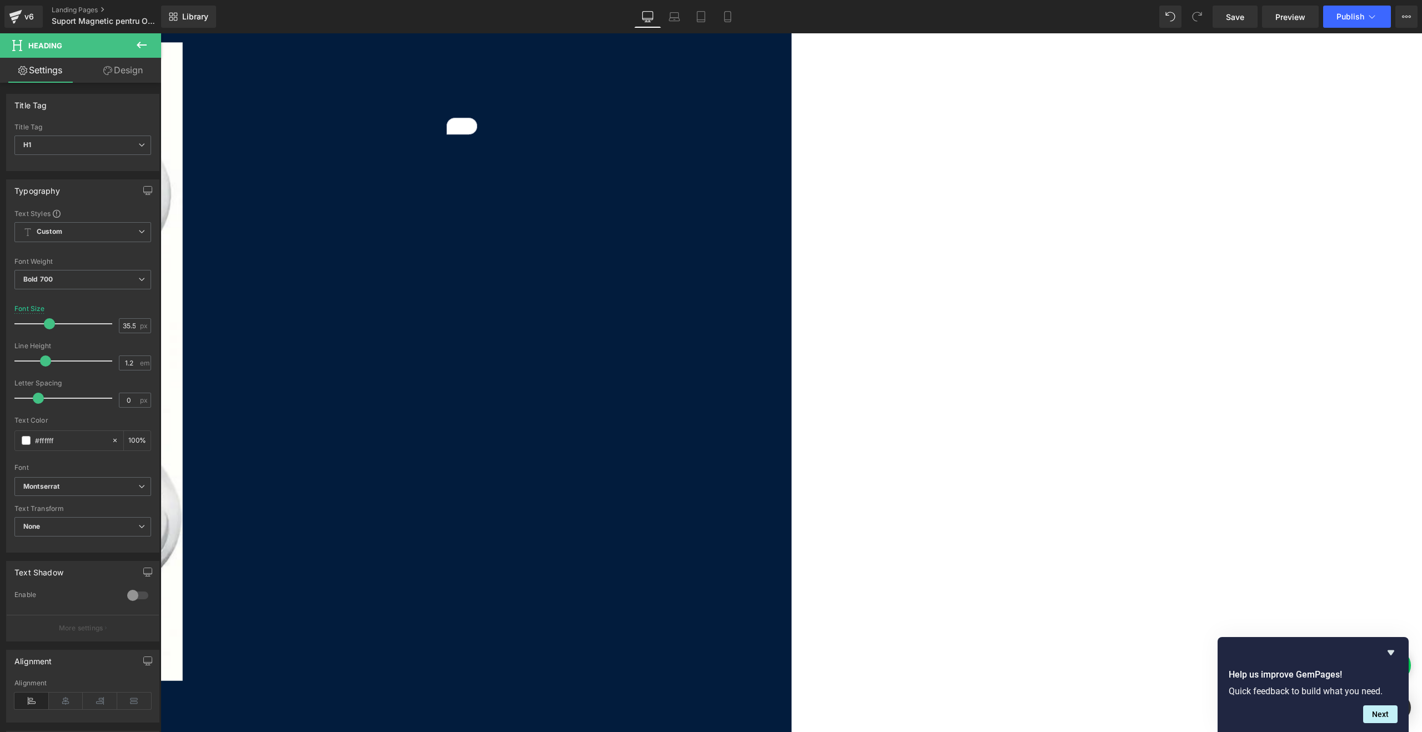
click at [791, 309] on div "Image ‹ › [GEOGRAPHIC_DATA] ★★★★★ Evaluare 4.9 (1,245 recenzii) Text Block Supo…" at bounding box center [160, 656] width 1261 height 1288
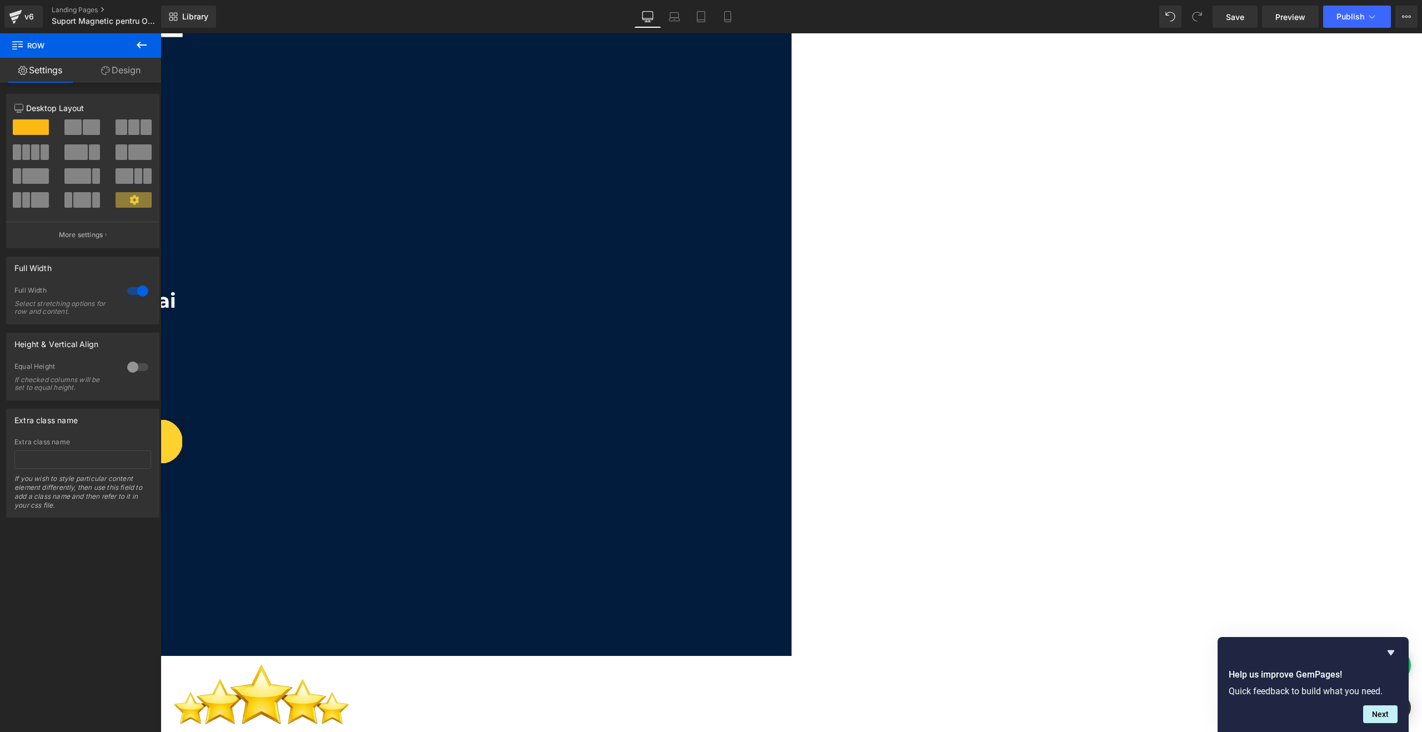
scroll to position [778, 0]
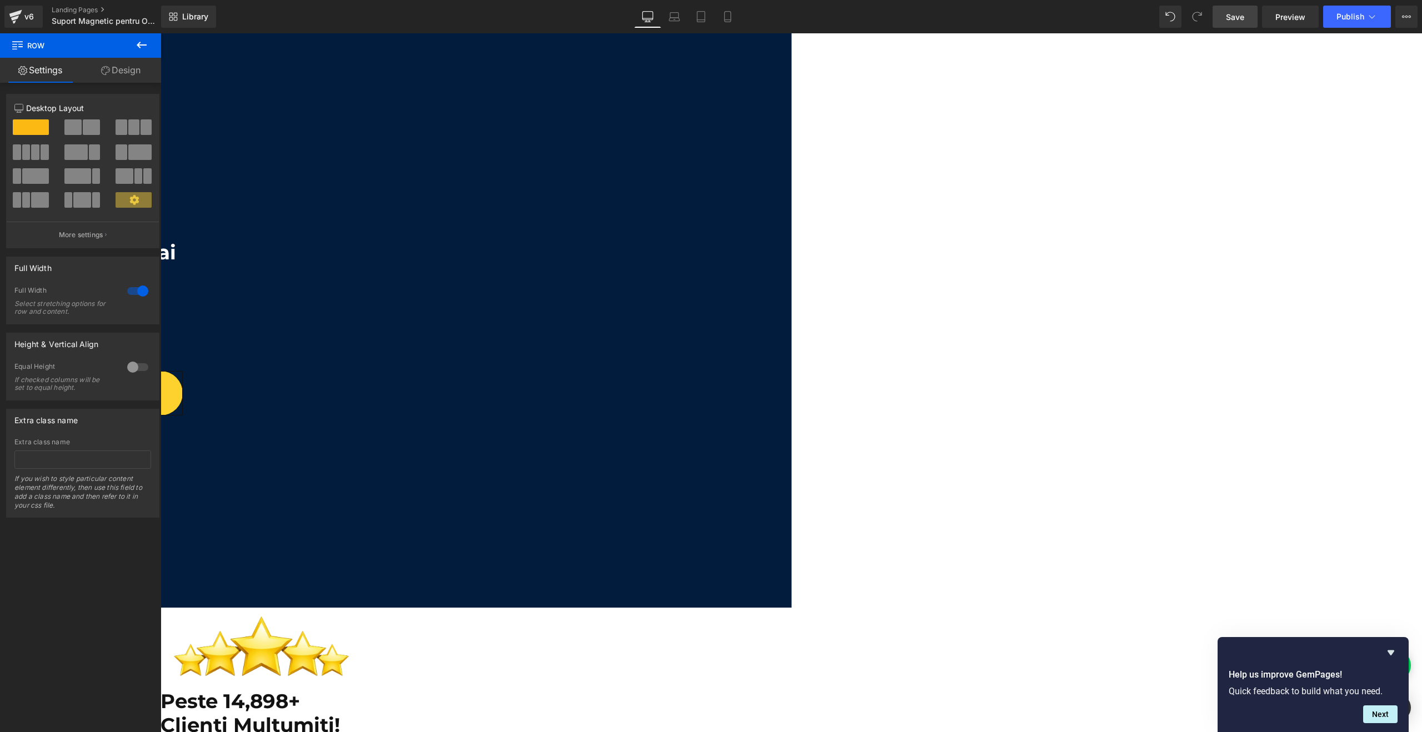
click at [1222, 14] on link "Save" at bounding box center [1234, 17] width 45 height 22
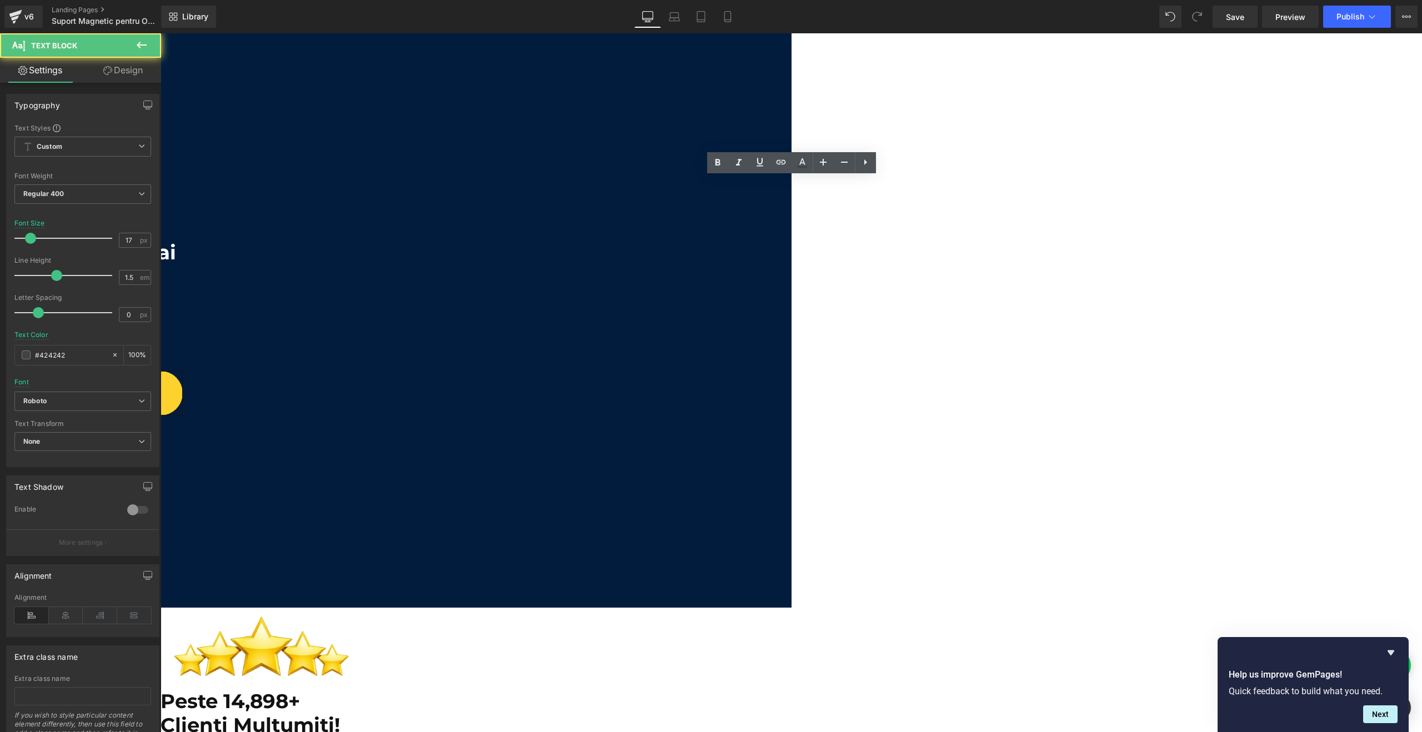
drag, startPoint x: 701, startPoint y: 185, endPoint x: 760, endPoint y: 195, distance: 59.6
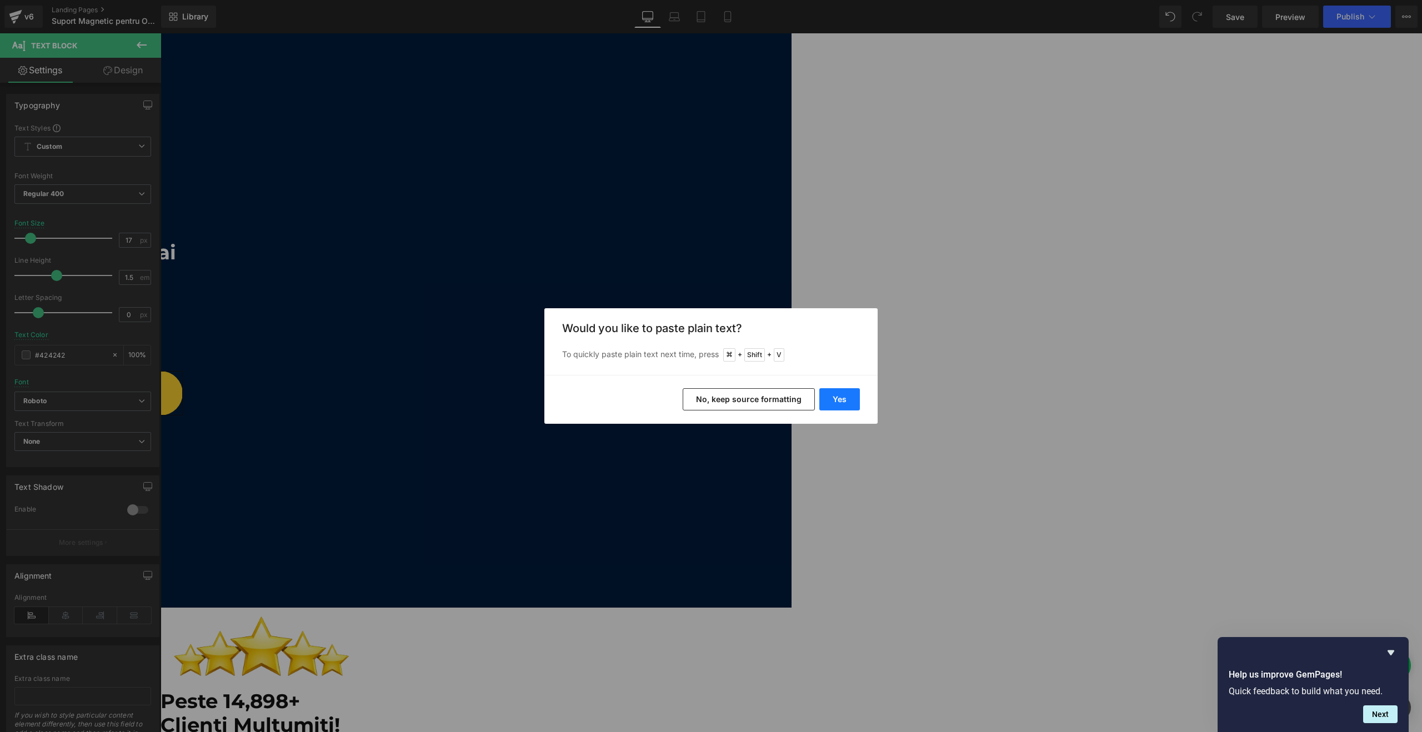
click at [842, 400] on button "Yes" at bounding box center [839, 399] width 41 height 22
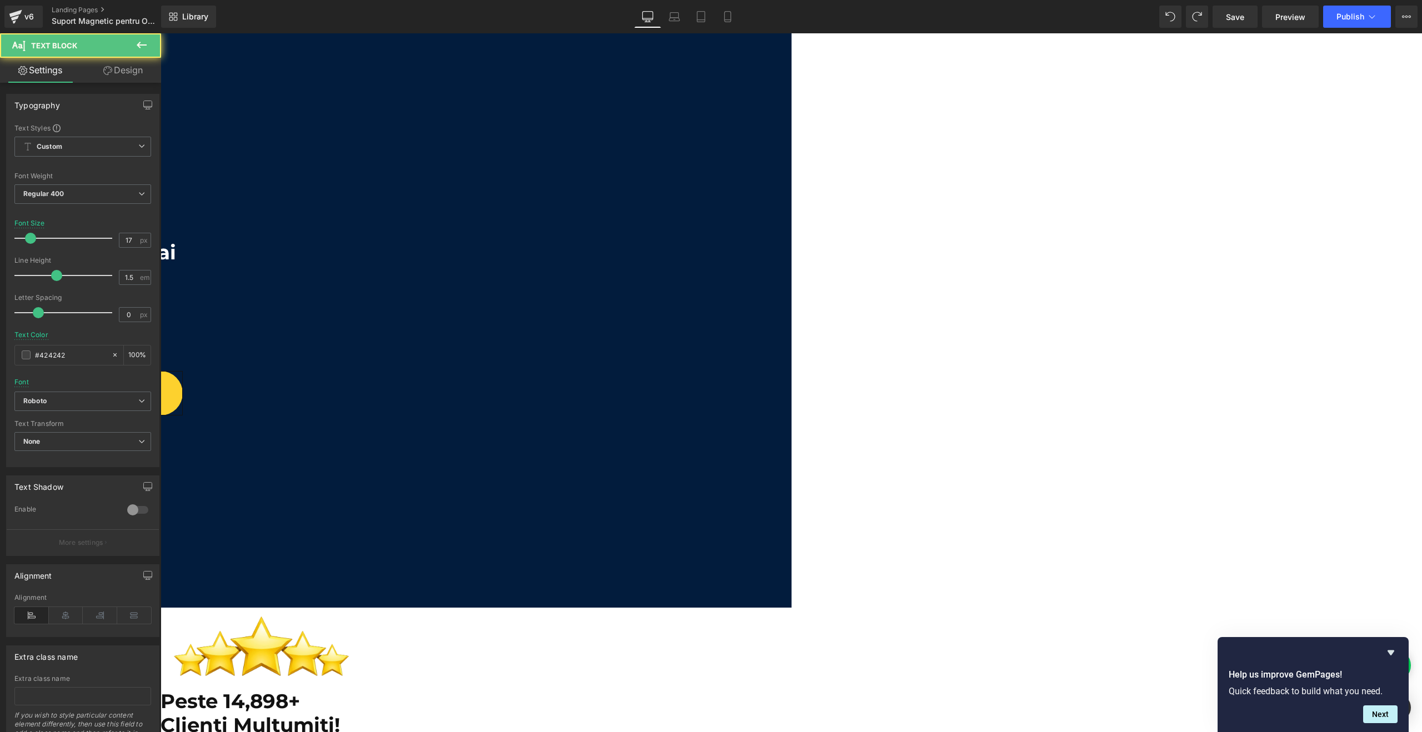
drag, startPoint x: 750, startPoint y: 198, endPoint x: 704, endPoint y: 185, distance: 48.2
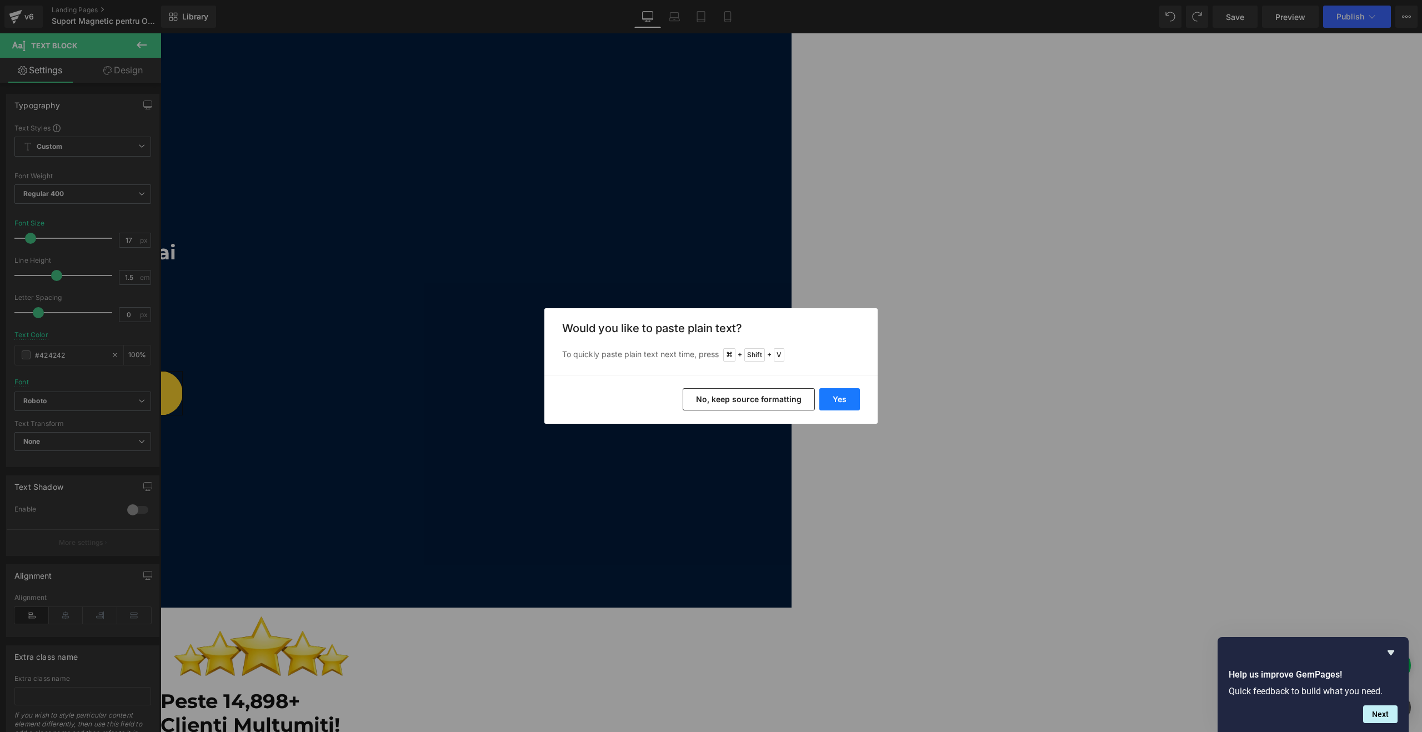
click at [844, 400] on button "Yes" at bounding box center [839, 399] width 41 height 22
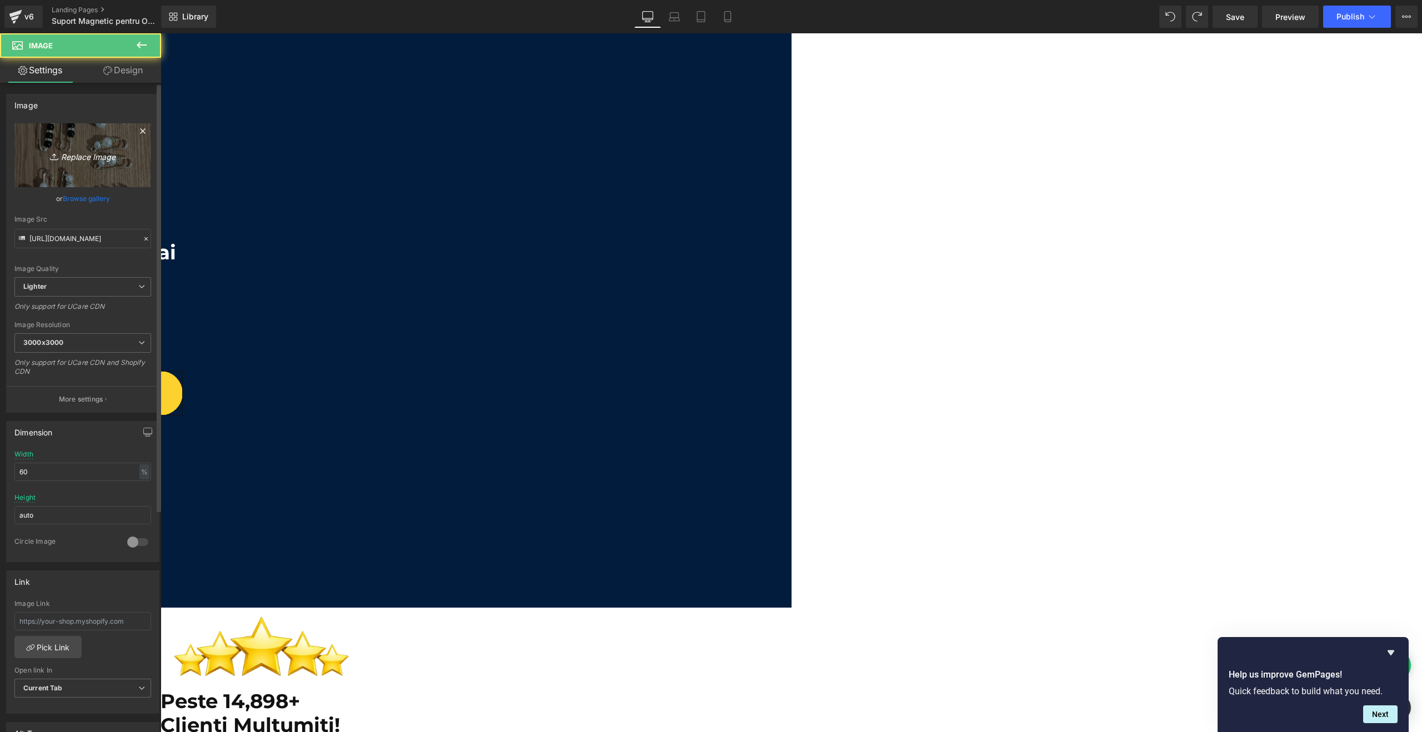
click at [87, 160] on icon "Replace Image" at bounding box center [82, 155] width 89 height 14
type input "C:\fakepath\e34a5bc9-15c2-4c2b-a8c2-4d9e7854303e_900x1200.webp"
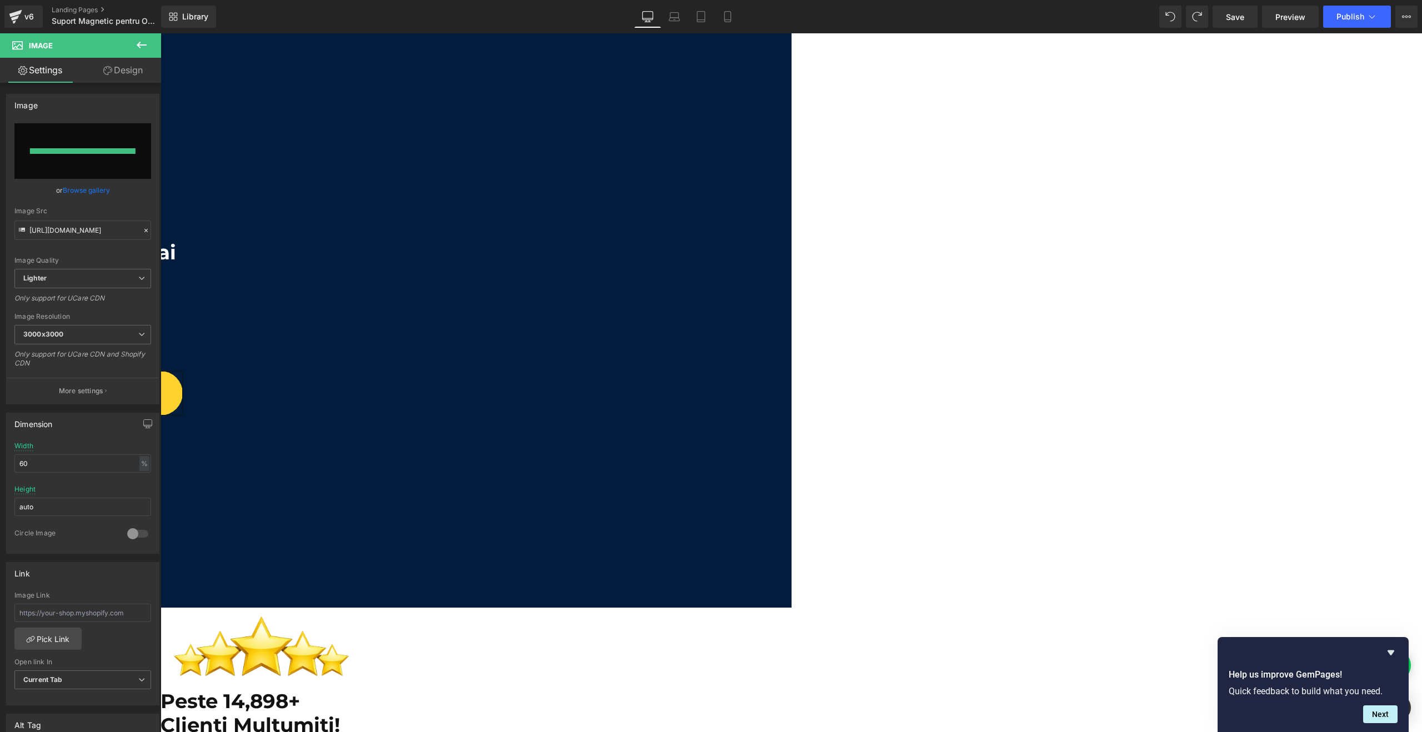
type input "https://ucarecdn.com/6440a2b5-ed92-4bb1-a688-d06afc6ccdf2/-/format/auto/-/previ…"
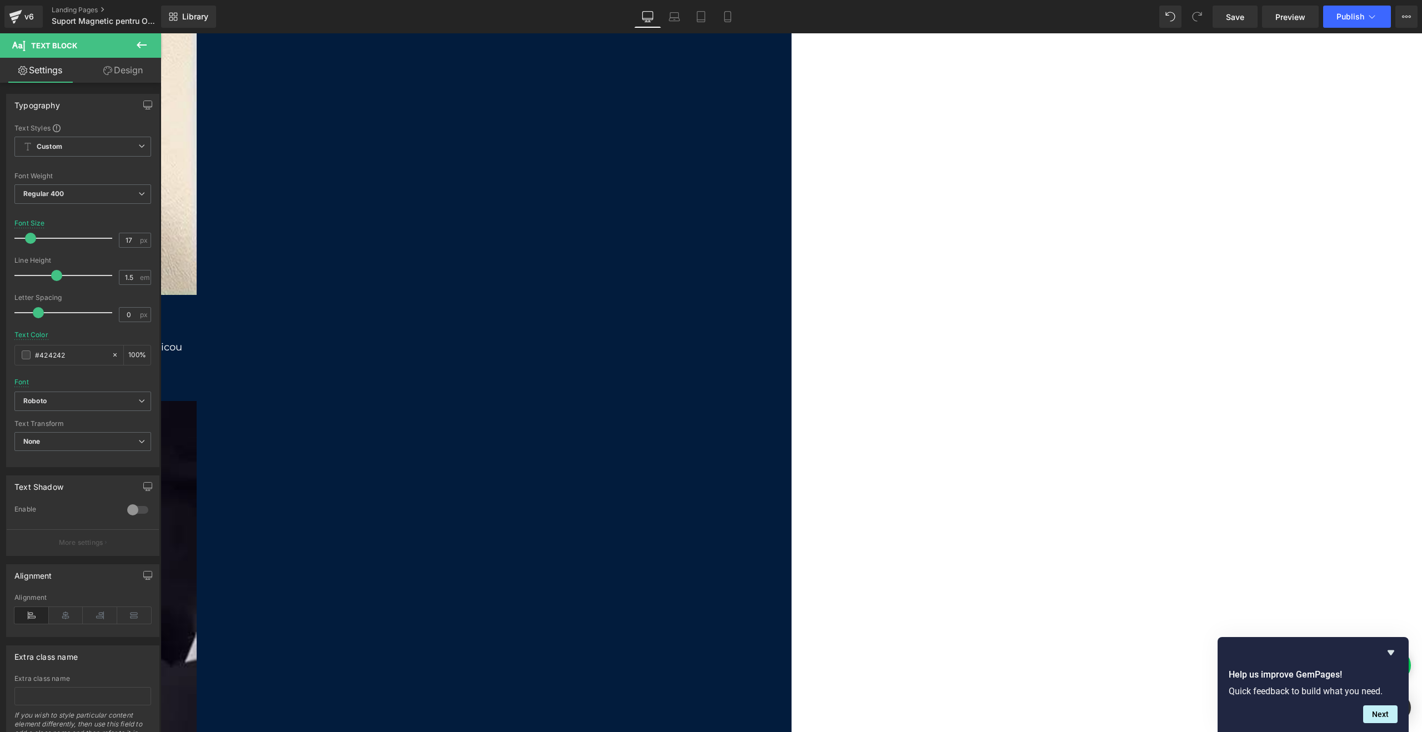
scroll to position [2565, 0]
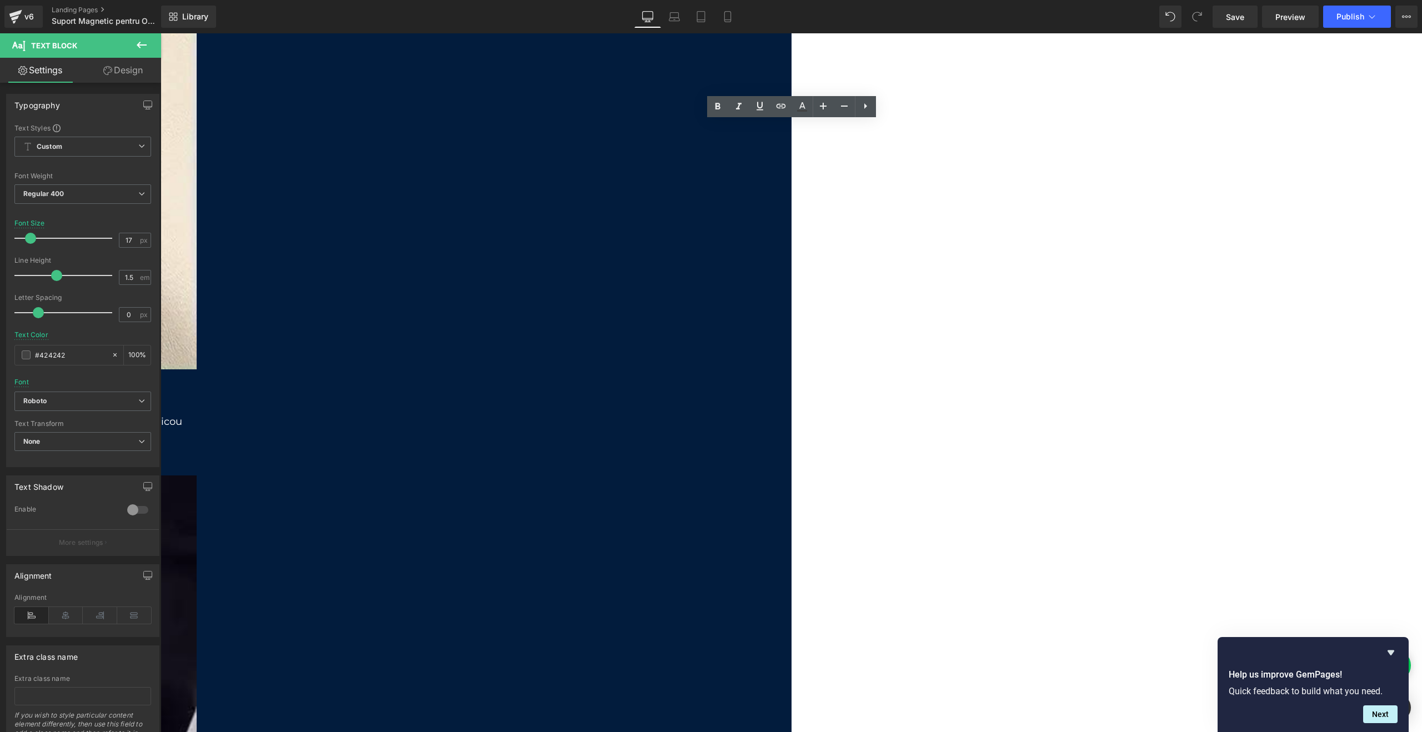
drag, startPoint x: 726, startPoint y: 128, endPoint x: 907, endPoint y: 190, distance: 191.2
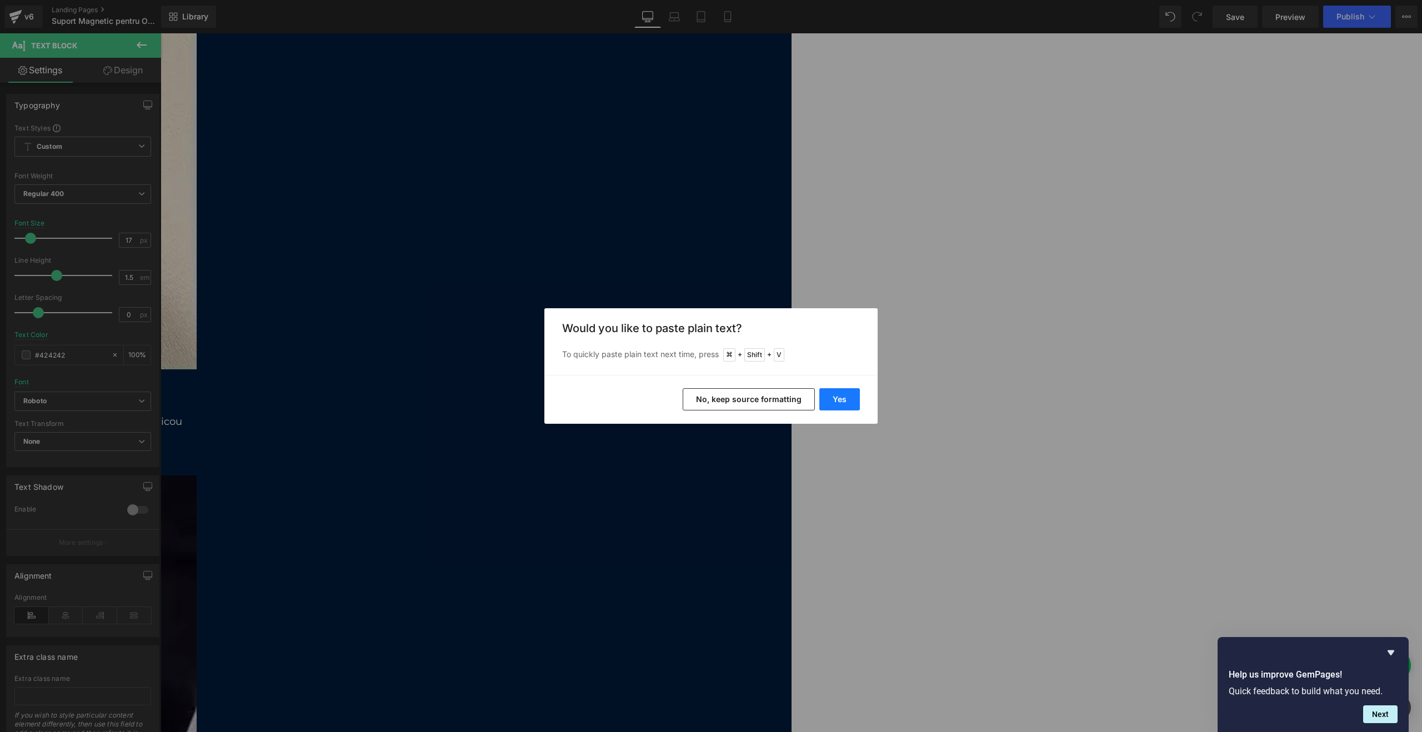
click at [834, 402] on button "Yes" at bounding box center [839, 399] width 41 height 22
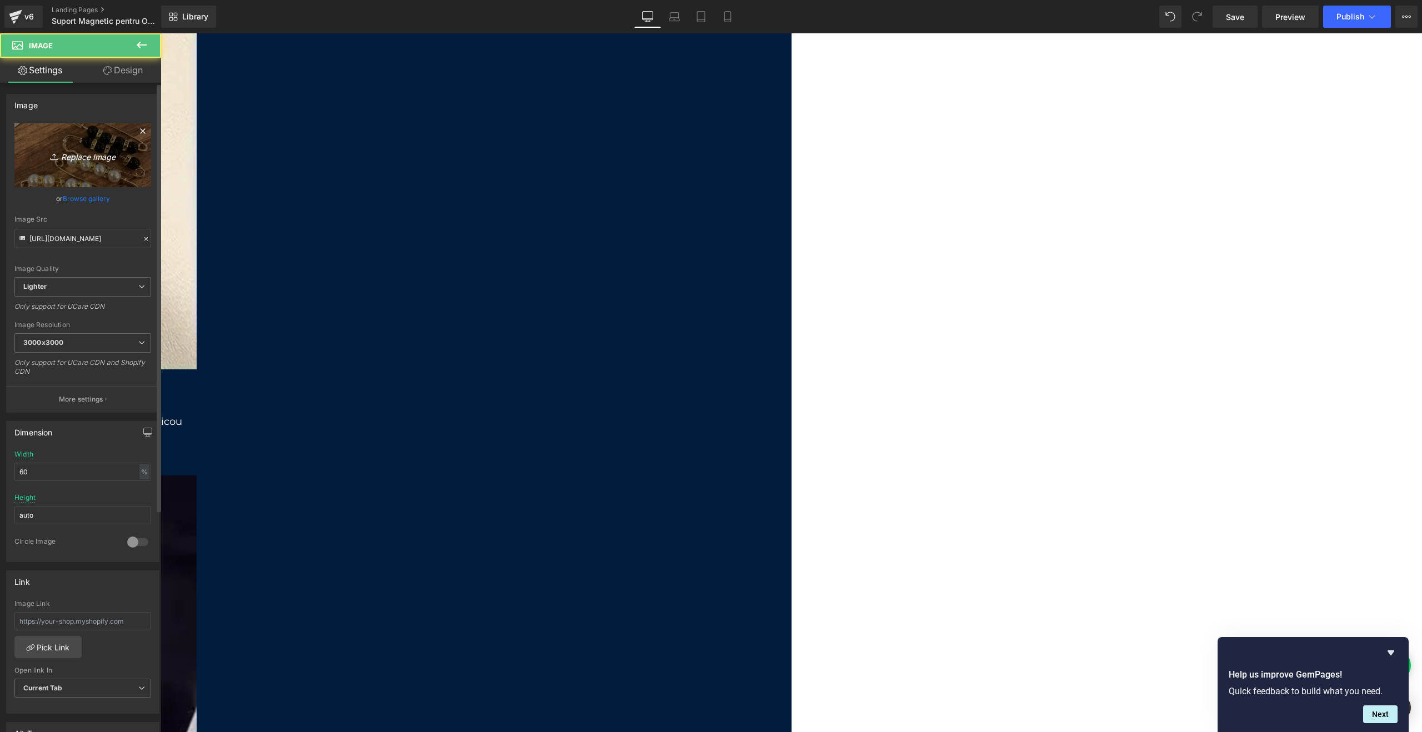
click at [83, 168] on link "Replace Image" at bounding box center [82, 155] width 137 height 64
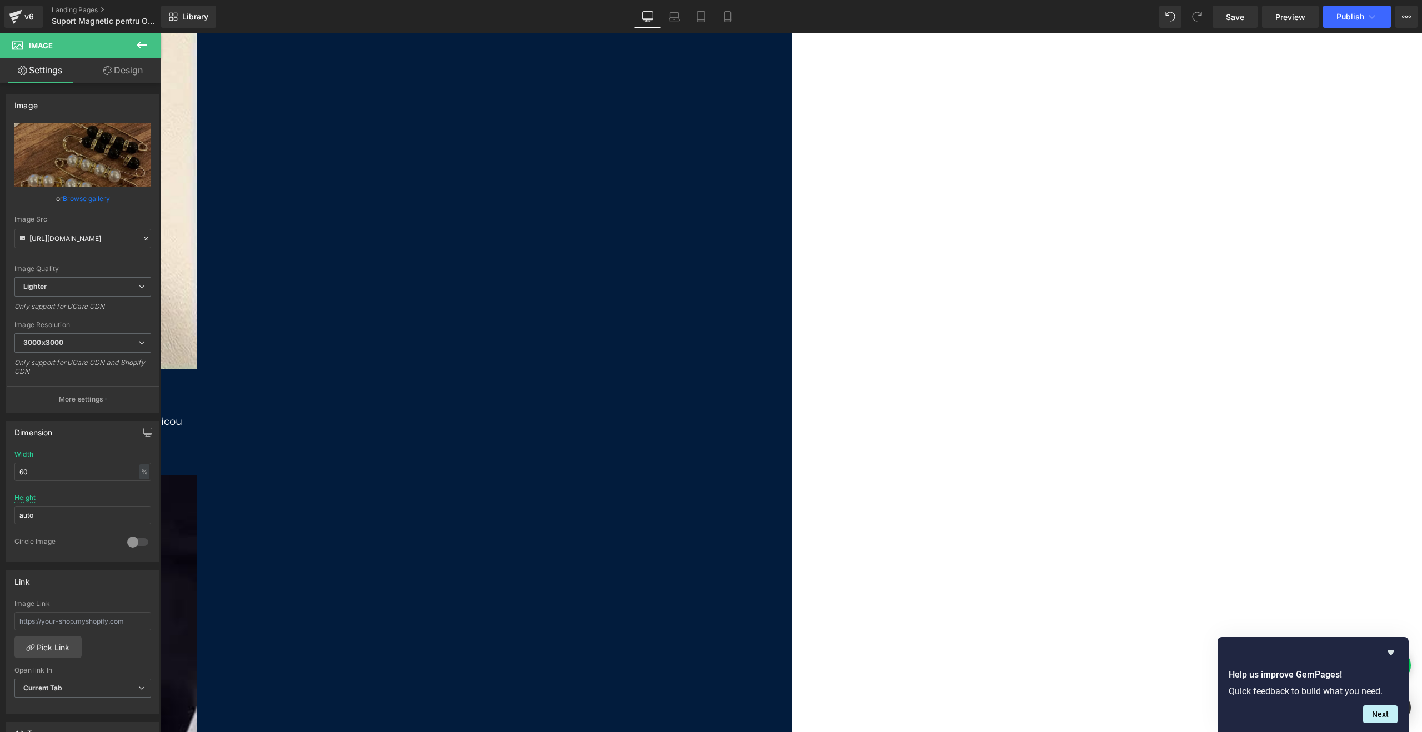
type input "C:\fakepath\118d5ec3-02b7-40d5-86d2-b60caad1c966.webp"
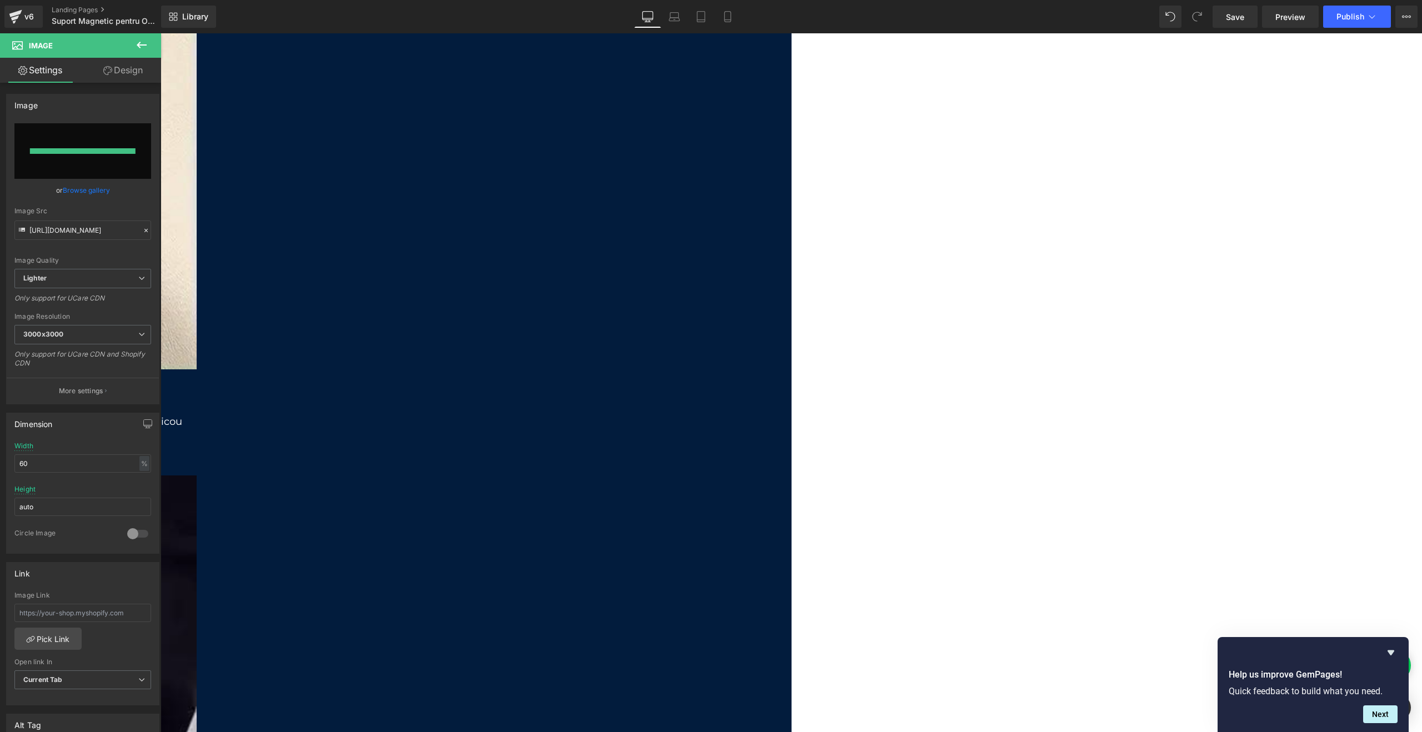
type input "https://ucarecdn.com/6ef9784a-5ecb-413c-92c8-70d8726507e4/-/format/auto/-/previ…"
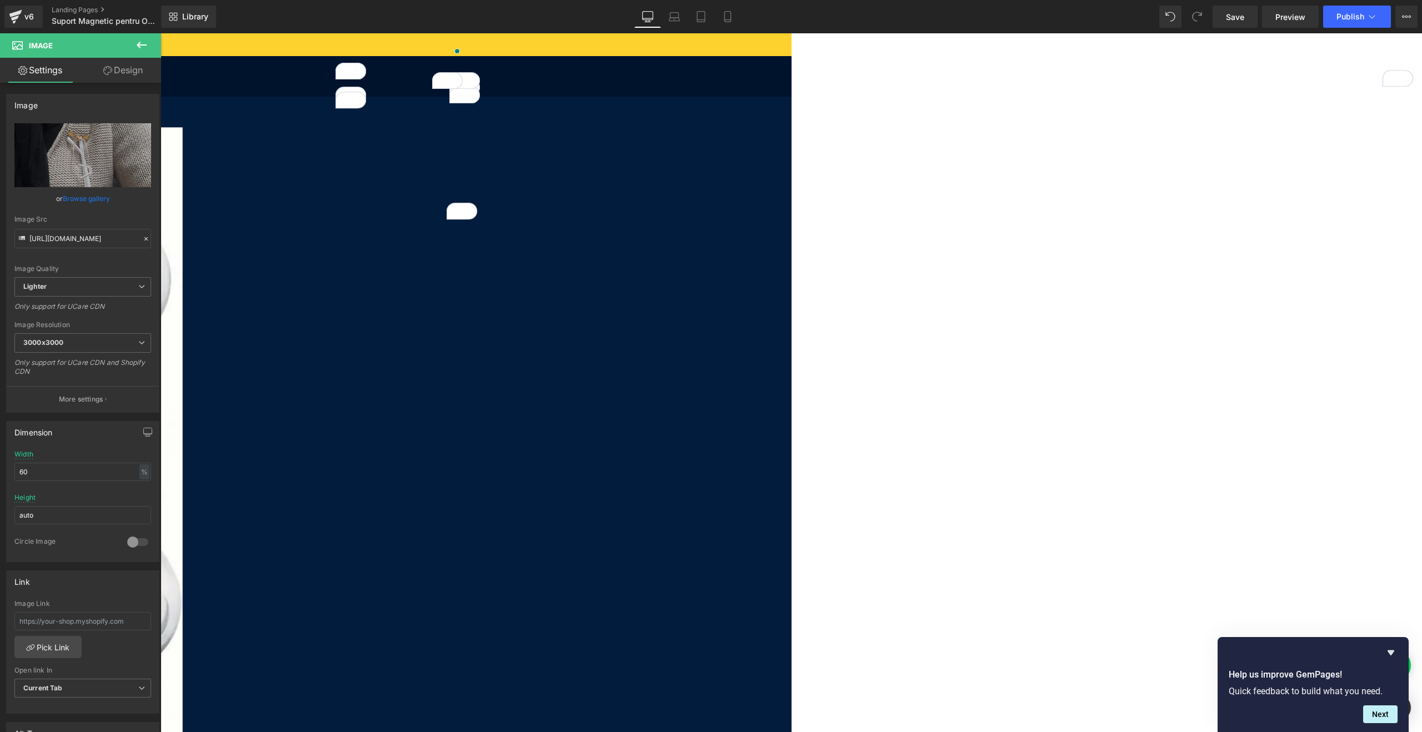
scroll to position [0, 0]
click at [1225, 7] on link "Save" at bounding box center [1234, 17] width 45 height 22
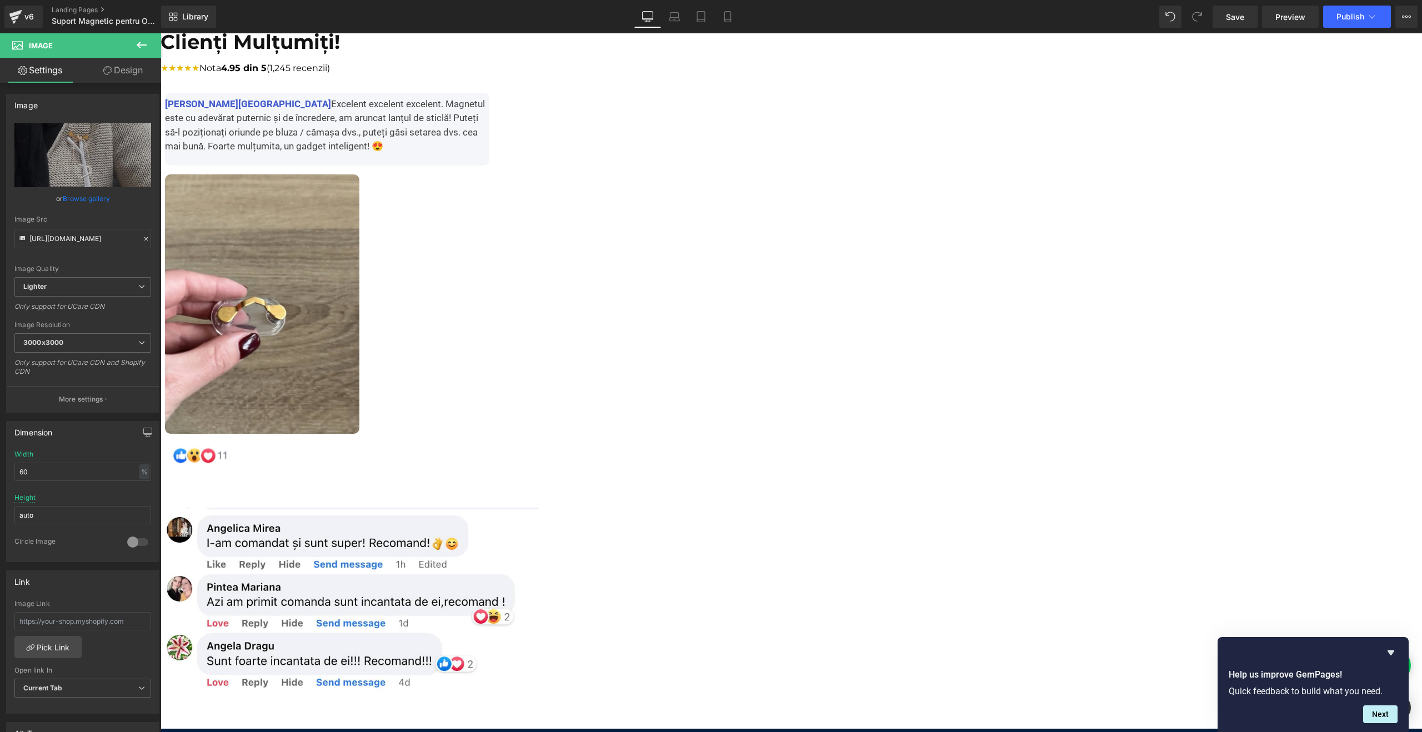
scroll to position [1406, 0]
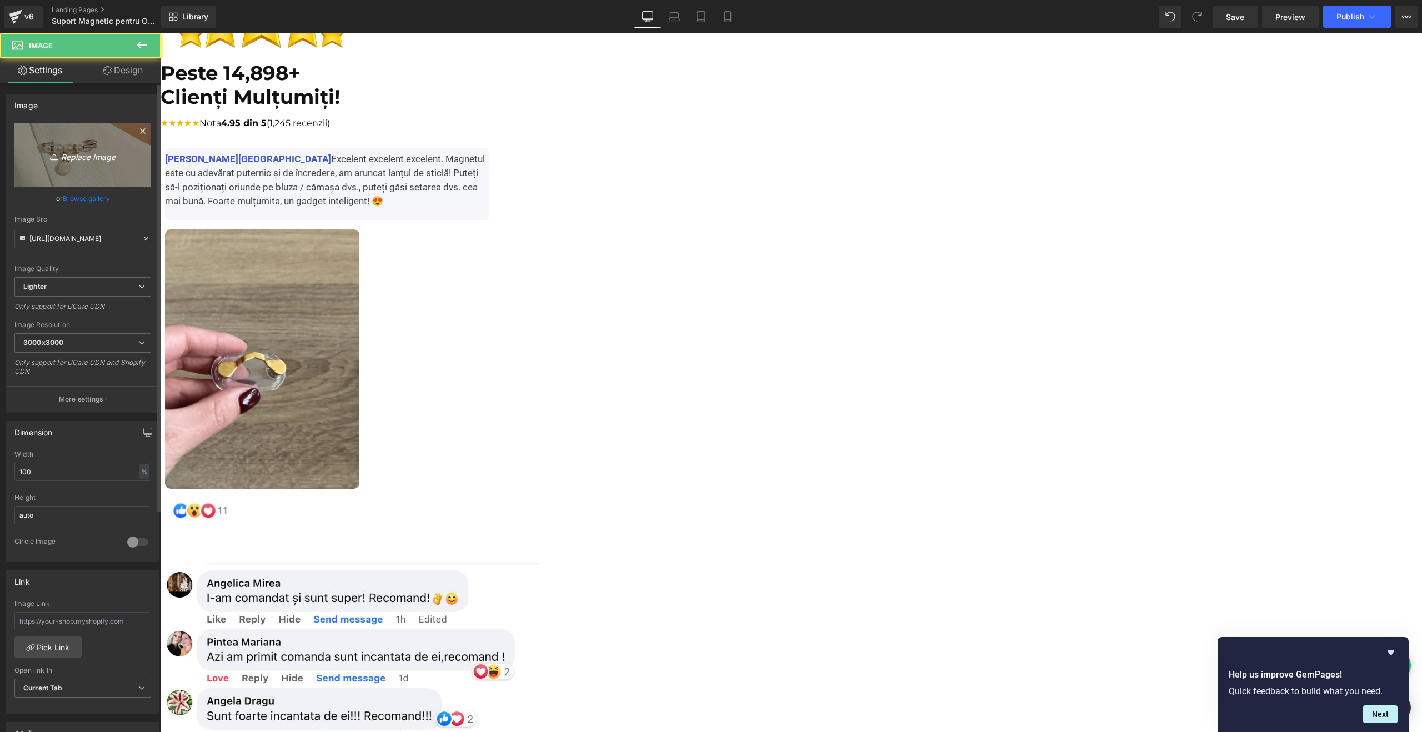
click at [59, 155] on icon "Replace Image" at bounding box center [82, 155] width 89 height 14
type input "C:\fakepath\2b1054c8-4bf0-40b9-86fb-2db22726fa57 (1).webp"
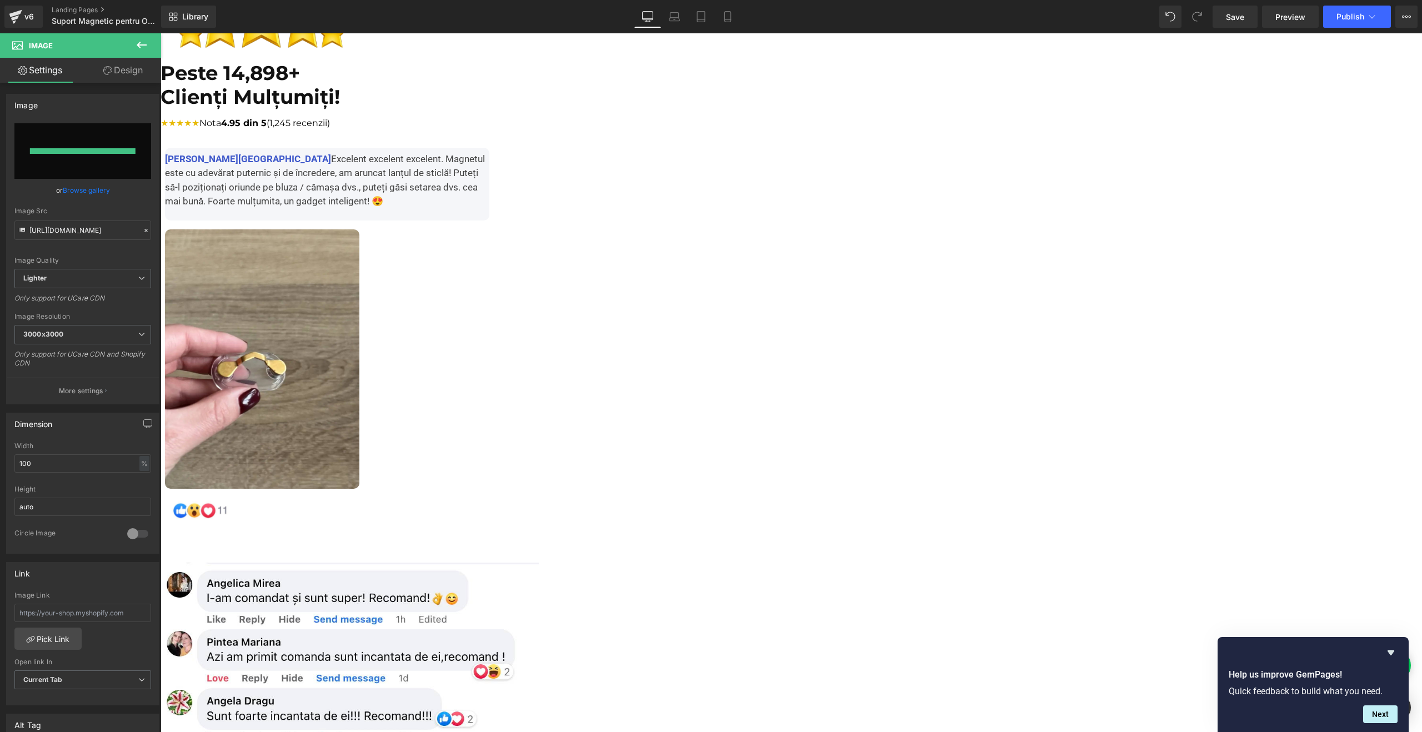
type input "[URL][DOMAIN_NAME]"
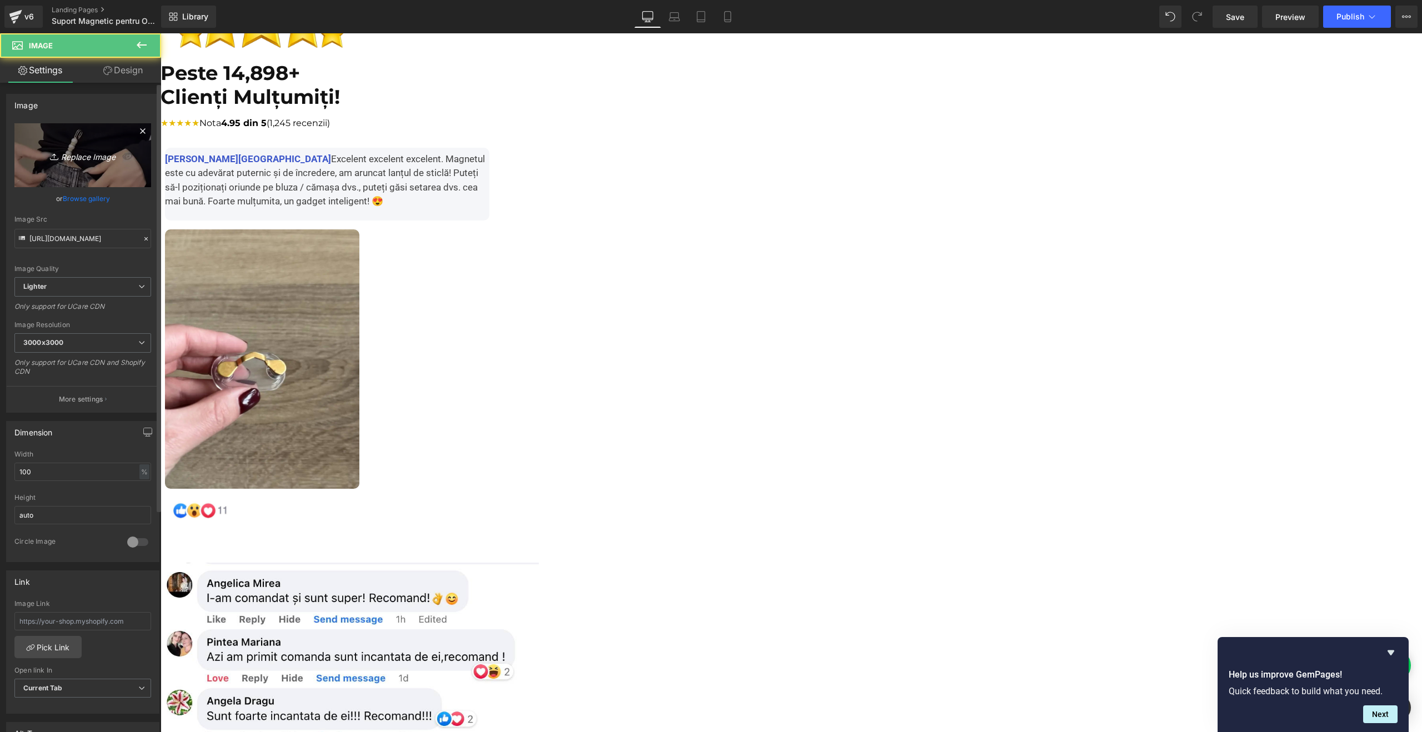
click at [79, 155] on icon "Replace Image" at bounding box center [82, 155] width 89 height 14
type input "C:\fakepath\1688809064814-e319cfe99715460b91c8c1c954f528ac-goods.webp"
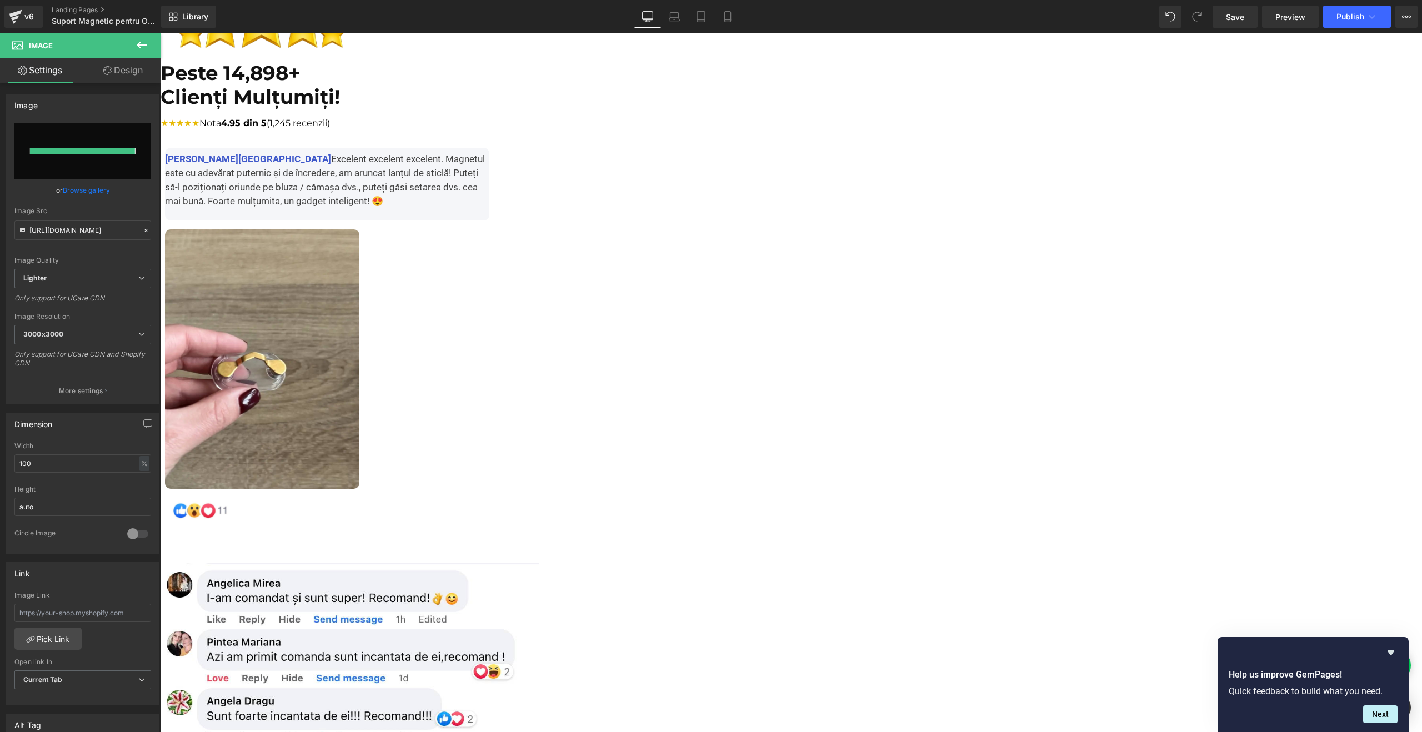
type input "[URL][DOMAIN_NAME]"
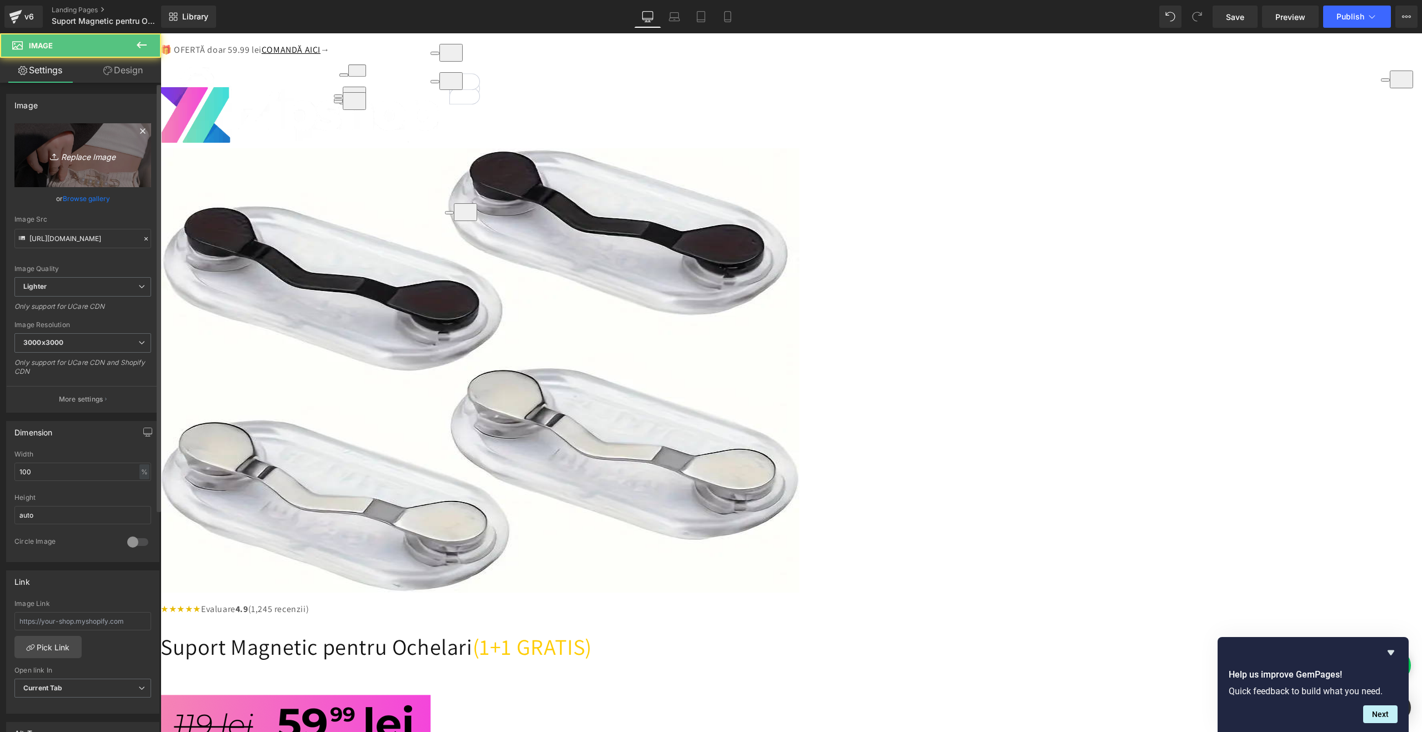
click at [104, 163] on link "Replace Image" at bounding box center [82, 155] width 137 height 64
